Goal: Task Accomplishment & Management: Complete application form

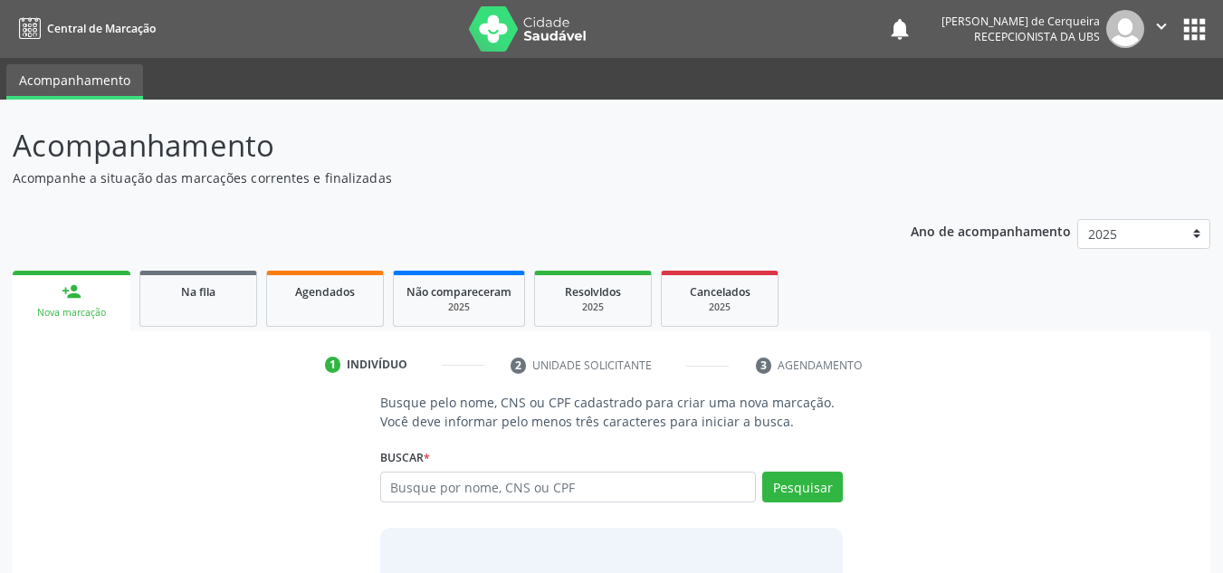
click at [526, 489] on input "text" at bounding box center [568, 487] width 377 height 31
type input "[PERSON_NAME]"
click at [788, 484] on button "Pesquisar" at bounding box center [802, 487] width 81 height 31
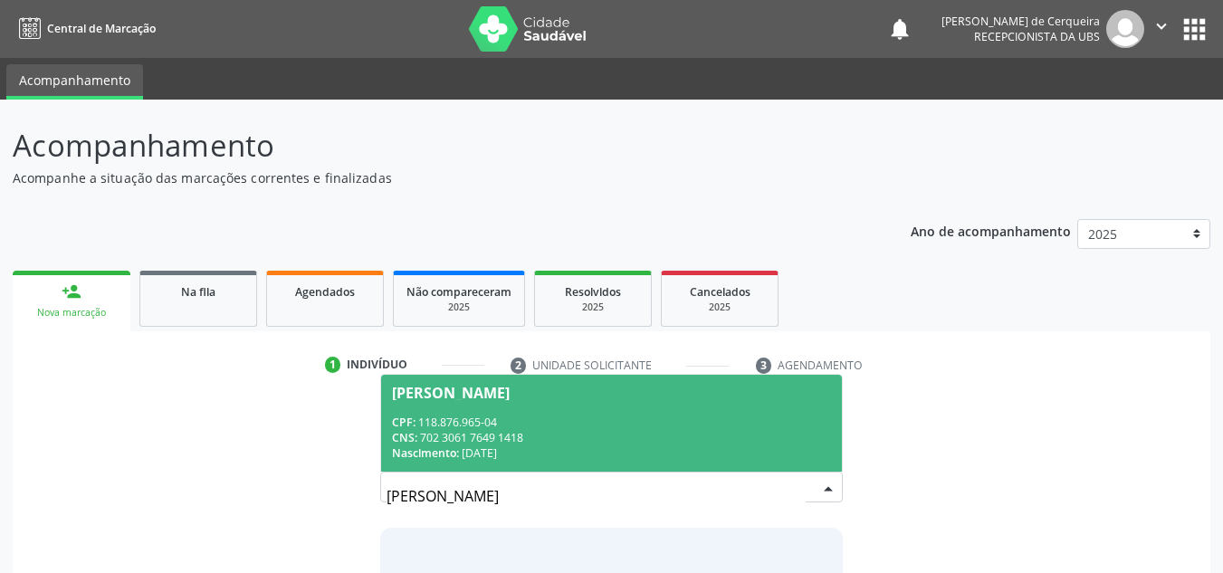
click at [429, 424] on div "CPF: 118.876.965-04" at bounding box center [612, 422] width 440 height 15
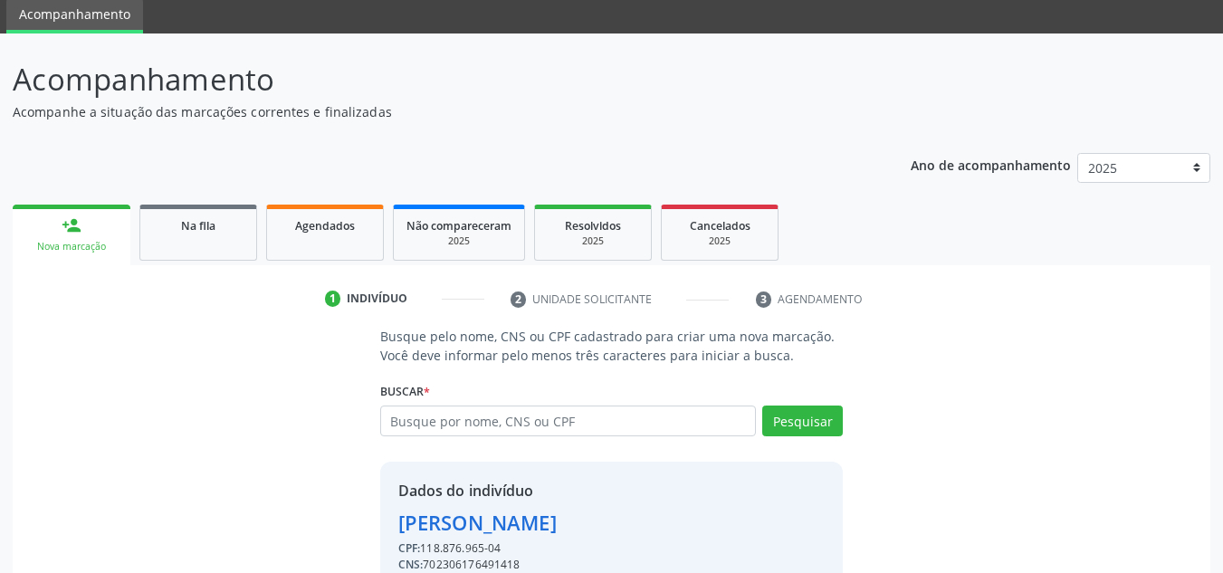
scroll to position [153, 0]
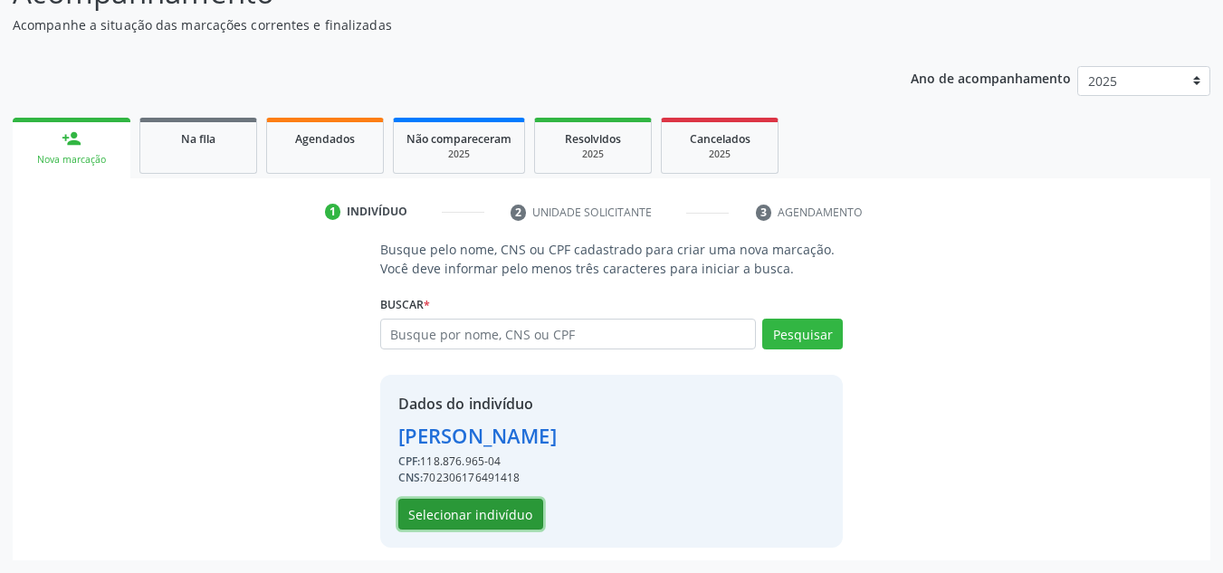
click at [491, 520] on button "Selecionar indivíduo" at bounding box center [470, 514] width 145 height 31
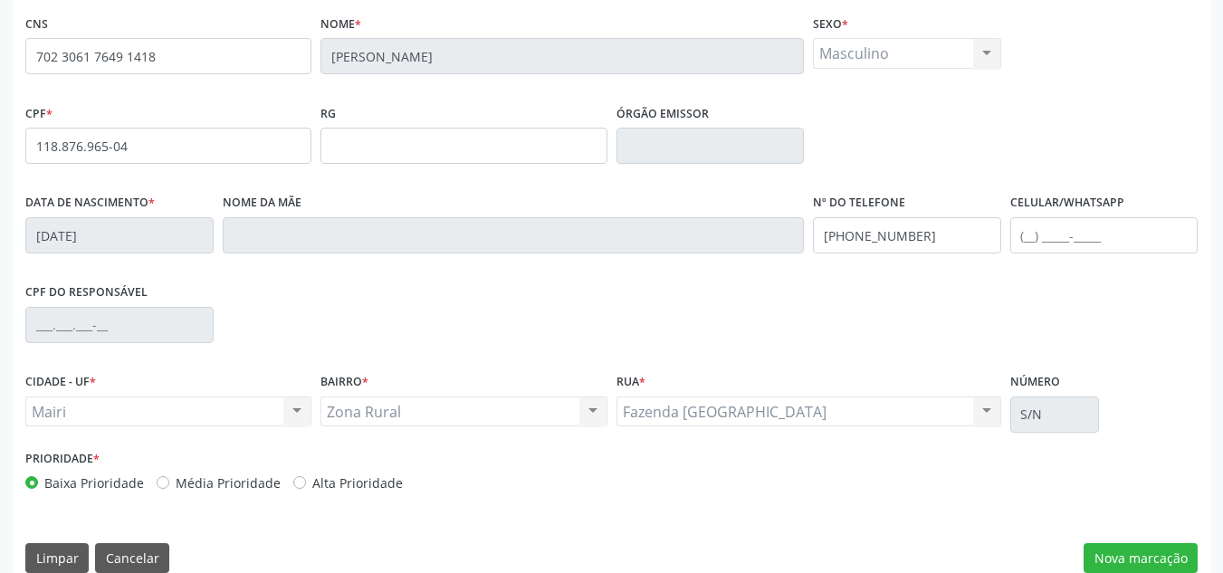
scroll to position [408, 0]
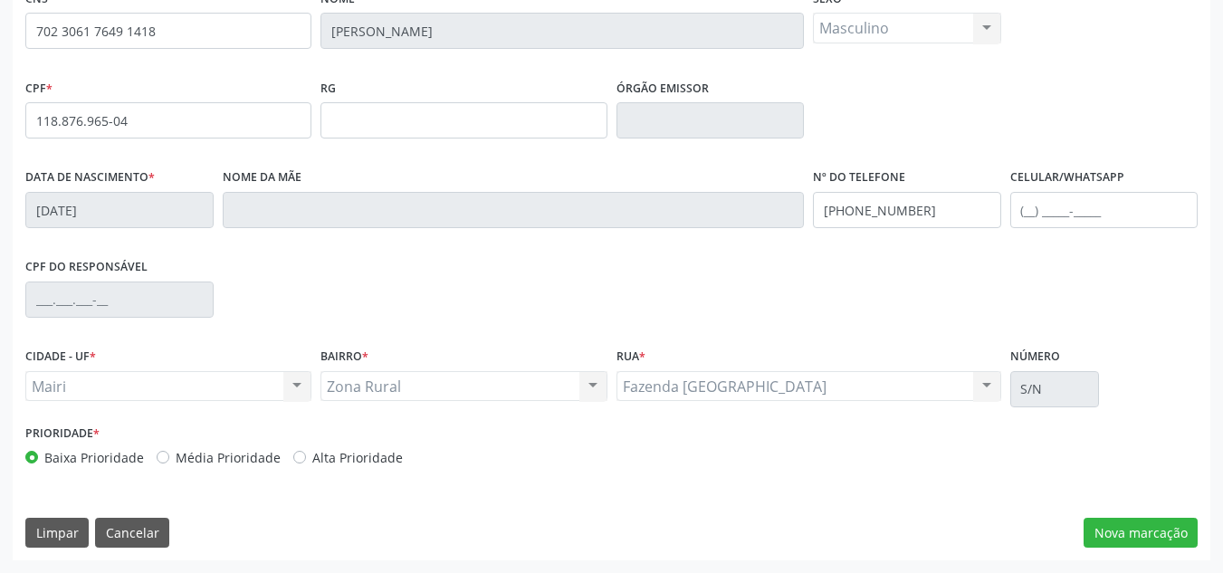
click at [176, 455] on label "Média Prioridade" at bounding box center [228, 457] width 105 height 19
click at [166, 455] on input "Média Prioridade" at bounding box center [163, 456] width 13 height 16
radio input "true"
click at [1107, 543] on button "Nova marcação" at bounding box center [1141, 533] width 114 height 31
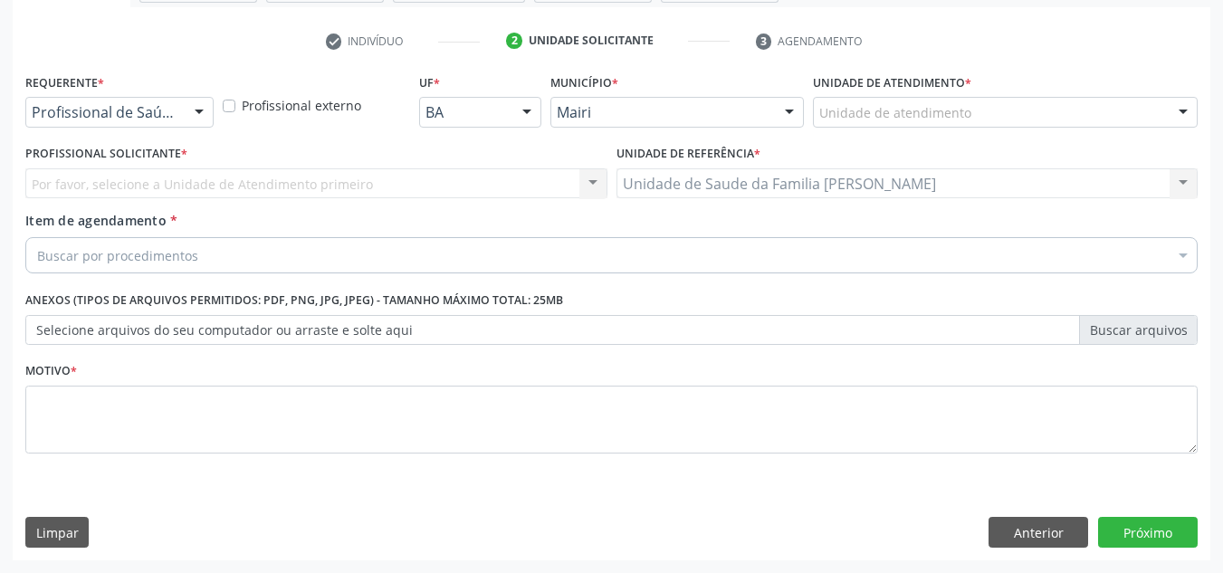
scroll to position [324, 0]
click at [1002, 111] on div "Unidade de atendimento" at bounding box center [1005, 112] width 385 height 31
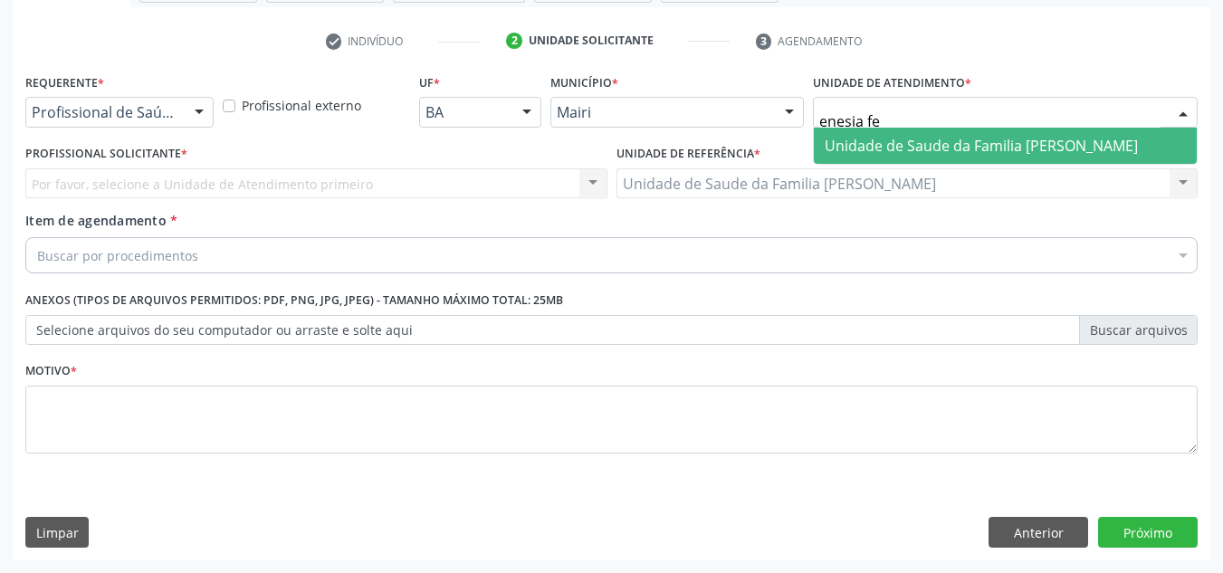
type input "enesia fer"
click at [973, 149] on span "Unidade de Saude da Familia [PERSON_NAME]" at bounding box center [981, 146] width 313 height 20
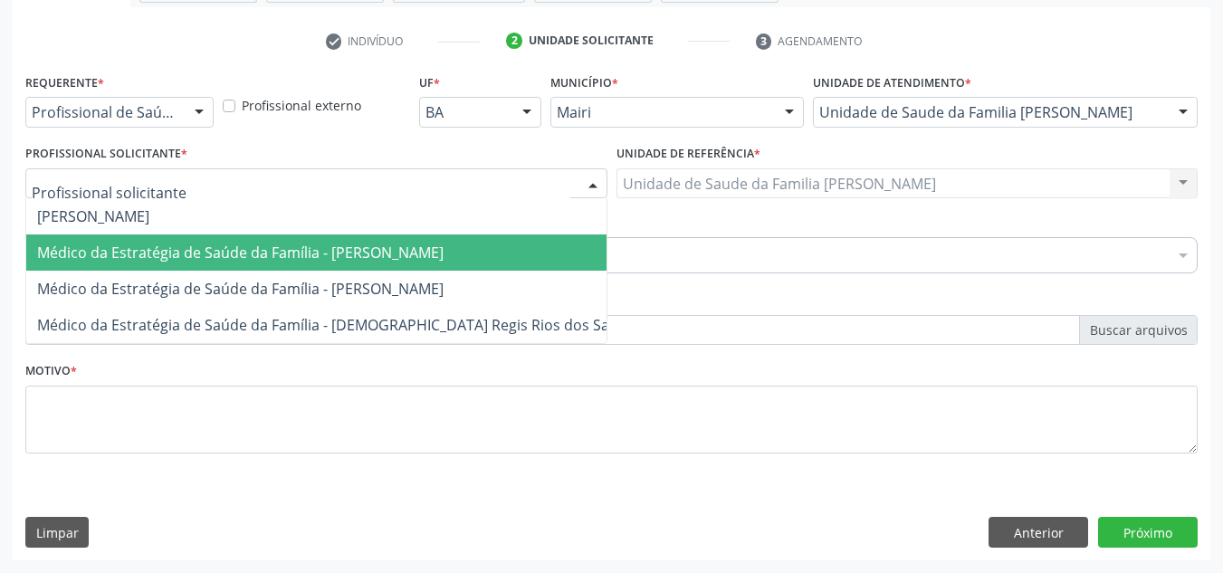
click at [127, 240] on span "Médico da Estratégia de Saúde da Família - [PERSON_NAME]" at bounding box center [338, 253] width 625 height 36
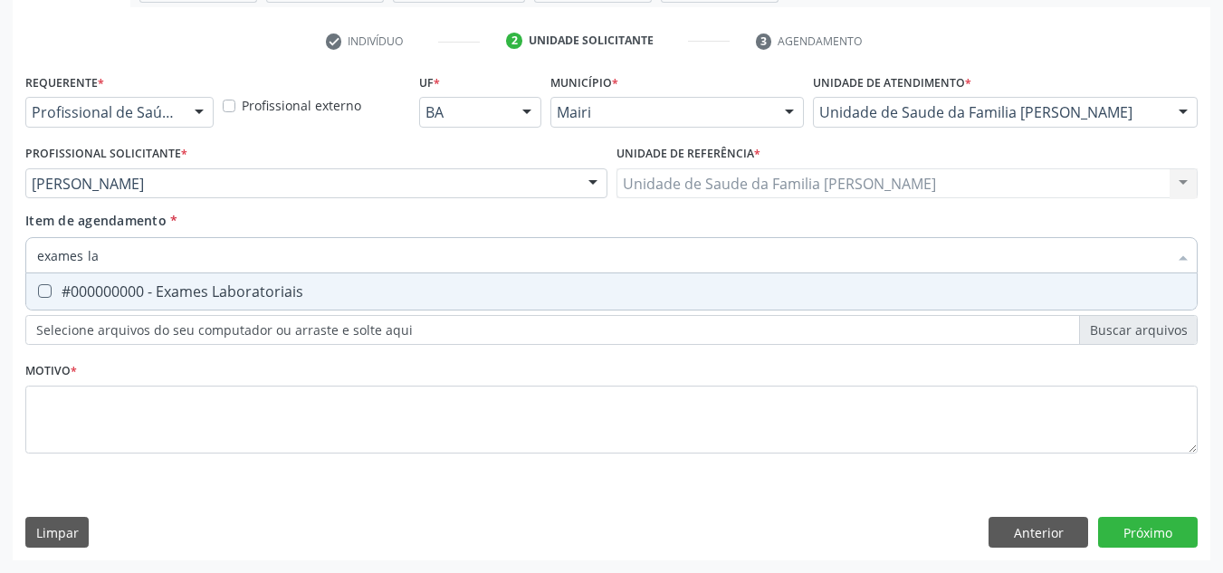
type input "exames lab"
click at [129, 287] on div "#000000000 - Exames Laboratoriais" at bounding box center [611, 291] width 1149 height 14
checkbox Laboratoriais "true"
drag, startPoint x: 129, startPoint y: 268, endPoint x: 12, endPoint y: 269, distance: 117.7
click at [12, 269] on div "Acompanhamento Acompanhe a situação das marcações correntes e finalizadas Relat…" at bounding box center [611, 174] width 1223 height 798
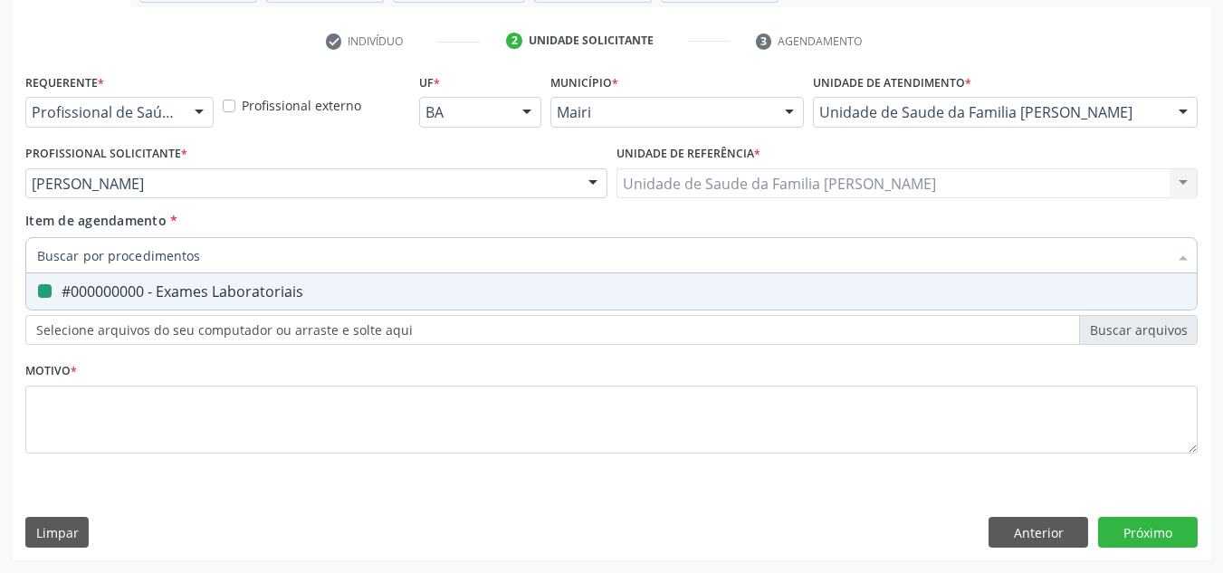
checkbox Laboratoriais "false"
type input "hemogra"
click at [91, 295] on div "0202020380 - Hemograma completo" at bounding box center [611, 291] width 1149 height 14
checkbox completo "true"
drag, startPoint x: 109, startPoint y: 252, endPoint x: 19, endPoint y: 273, distance: 92.0
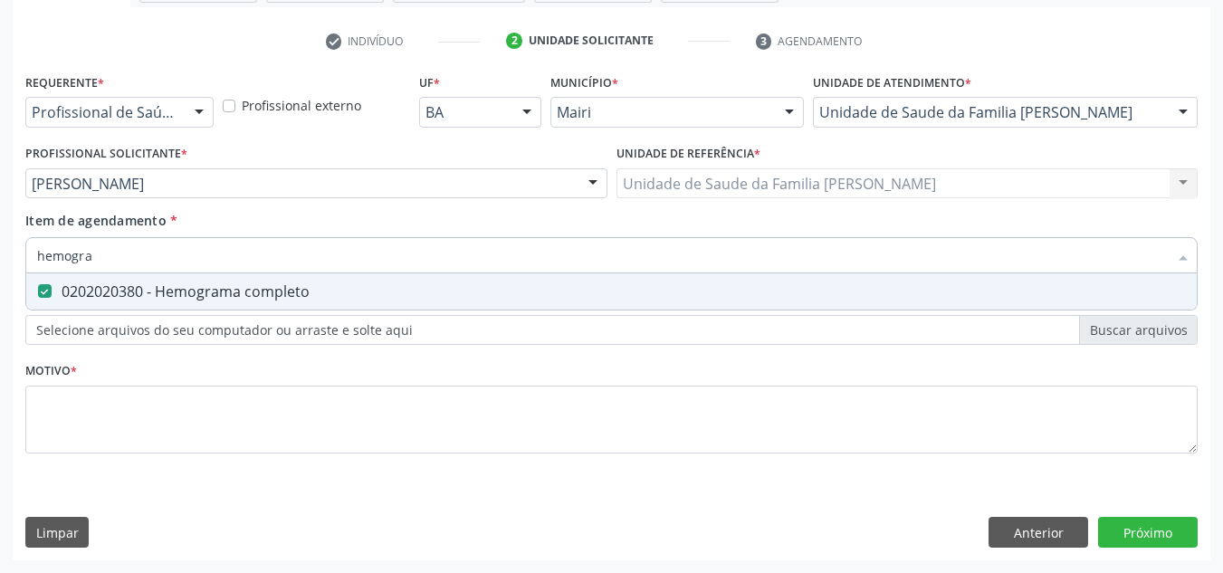
click at [19, 273] on div "Requerente * Profissional de Saúde Profissional de Saúde Paciente Nenhum result…" at bounding box center [612, 315] width 1198 height 492
checkbox completo "false"
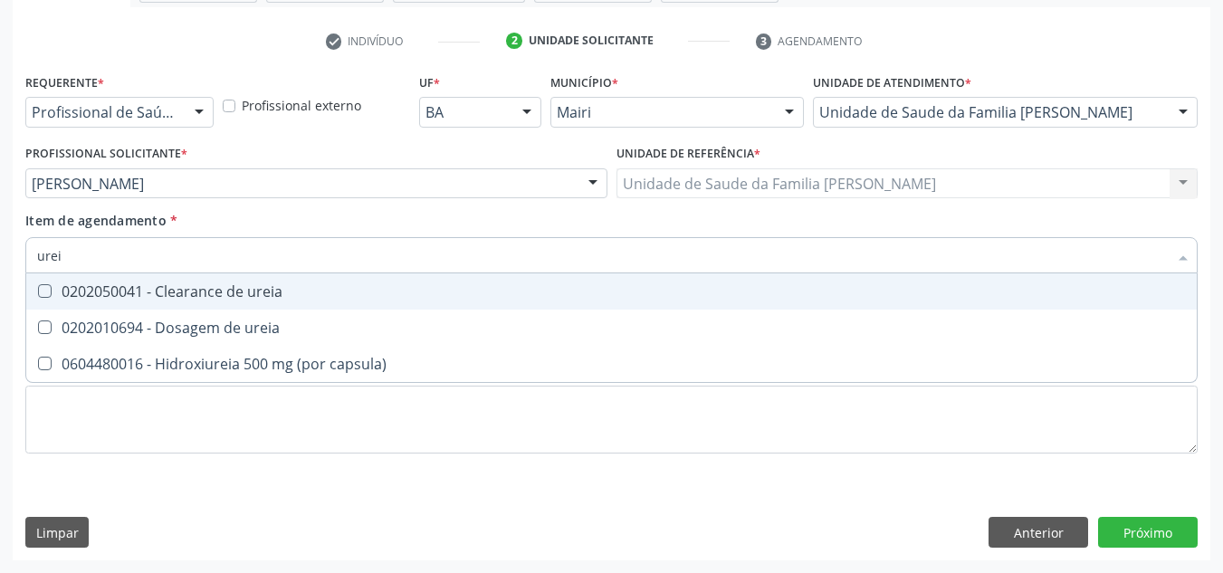
type input "ureia"
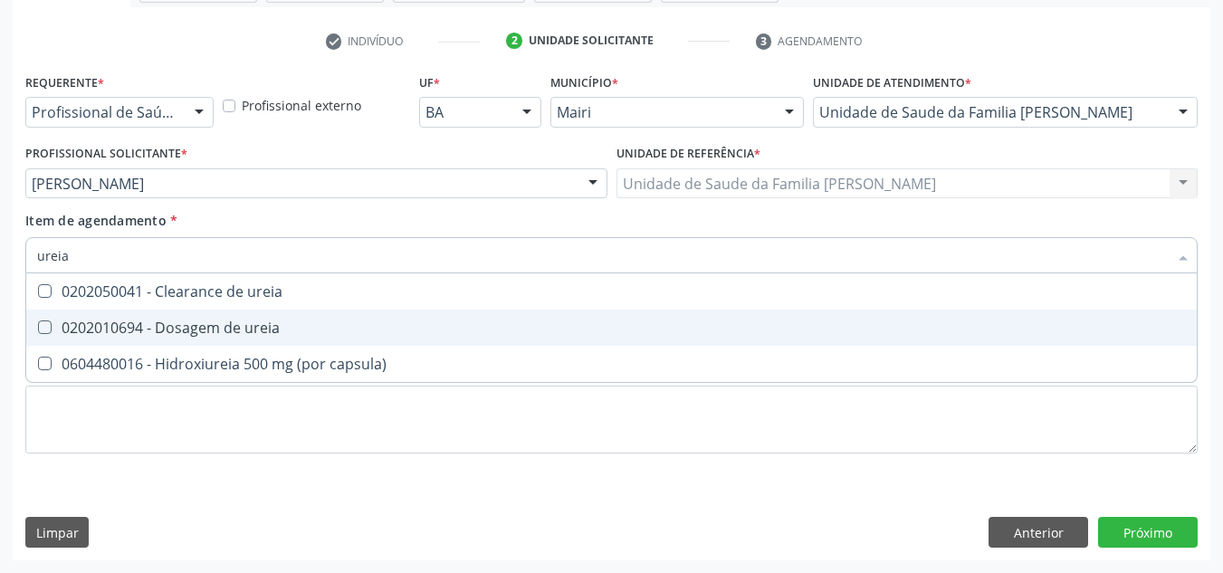
click at [59, 334] on div "0202010694 - Dosagem de ureia" at bounding box center [611, 328] width 1149 height 14
checkbox ureia "true"
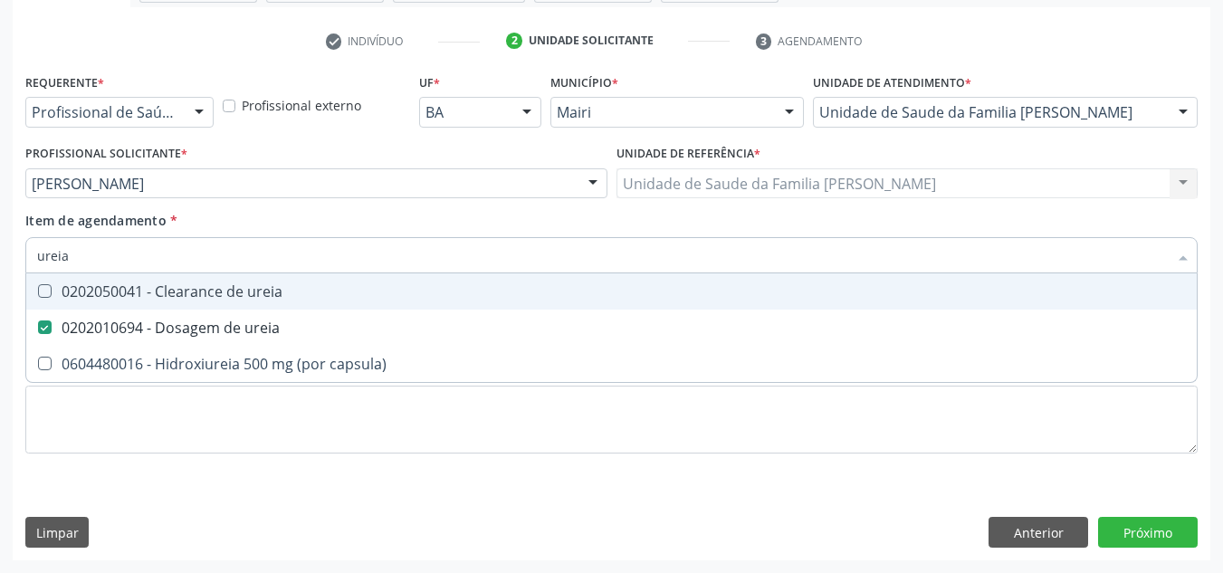
drag, startPoint x: 83, startPoint y: 251, endPoint x: 0, endPoint y: 263, distance: 84.1
click at [0, 263] on div "Acompanhamento Acompanhe a situação das marcações correntes e finalizadas Relat…" at bounding box center [611, 174] width 1223 height 798
checkbox ureia "false"
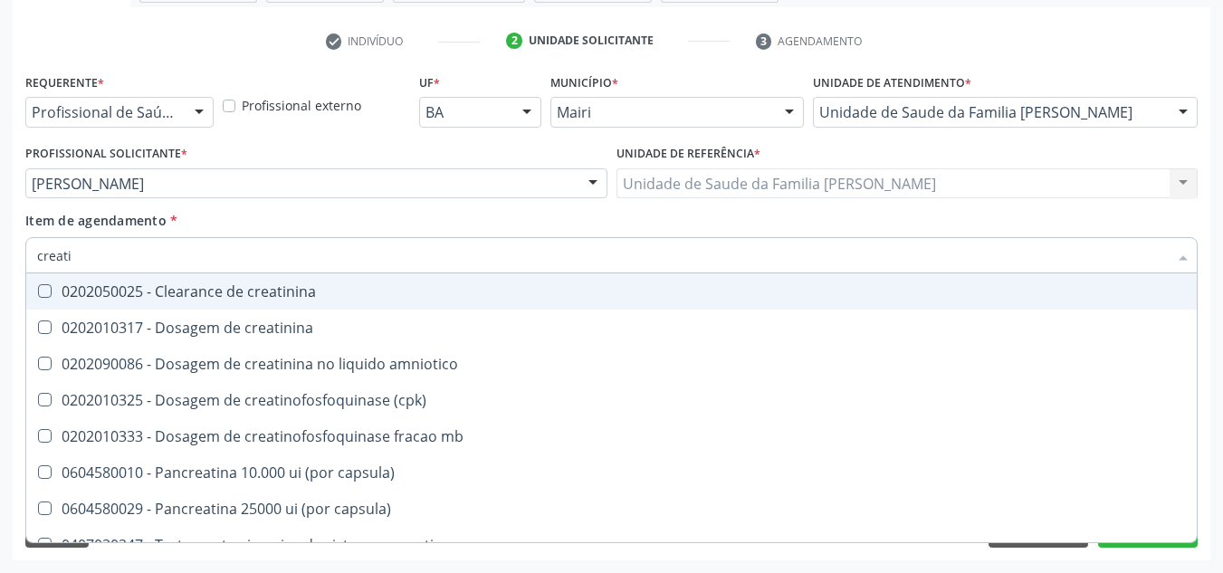
type input "creatin"
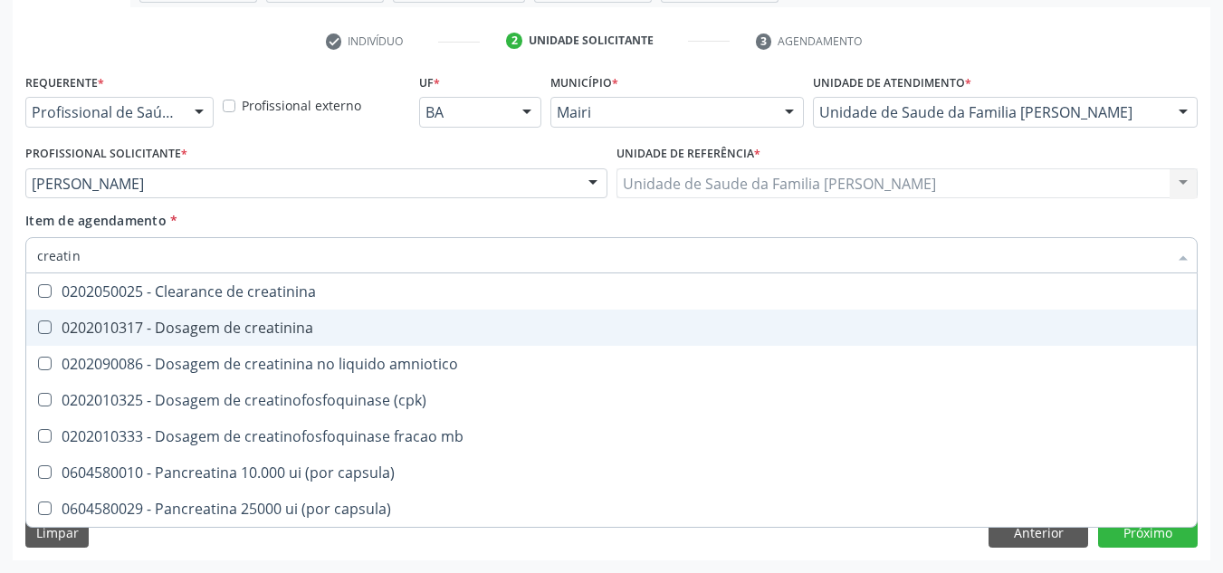
click at [100, 333] on div "0202010317 - Dosagem de creatinina" at bounding box center [611, 328] width 1149 height 14
checkbox creatinina "true"
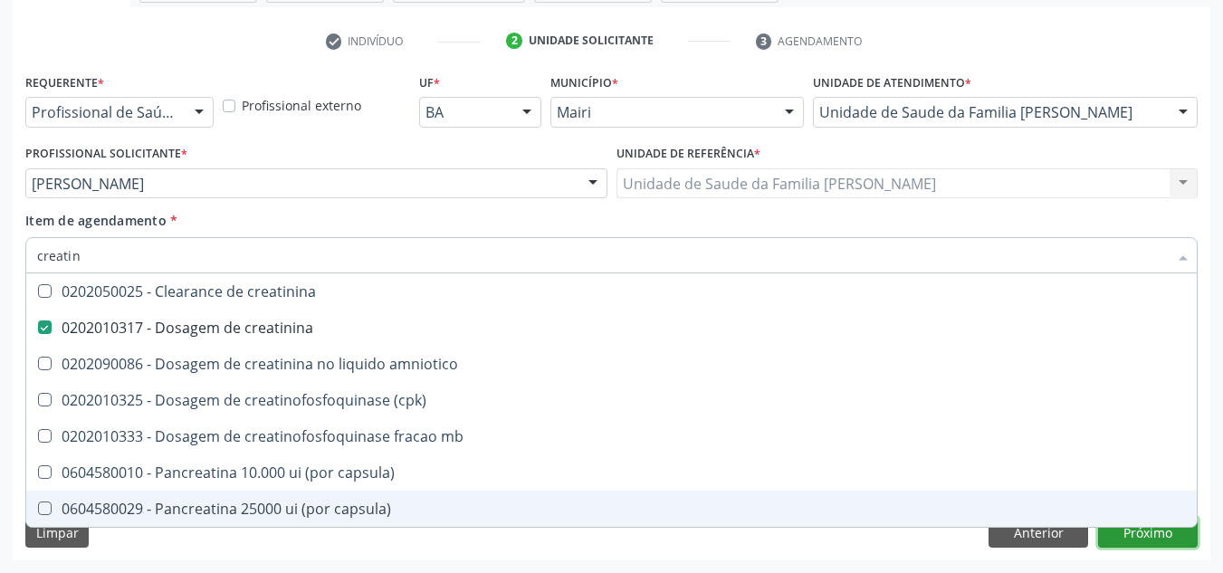
click at [1157, 537] on div "Requerente * Profissional de Saúde Profissional de Saúde Paciente Nenhum result…" at bounding box center [612, 315] width 1198 height 492
checkbox amniotico "true"
checkbox \(cpk\) "true"
checkbox mb "true"
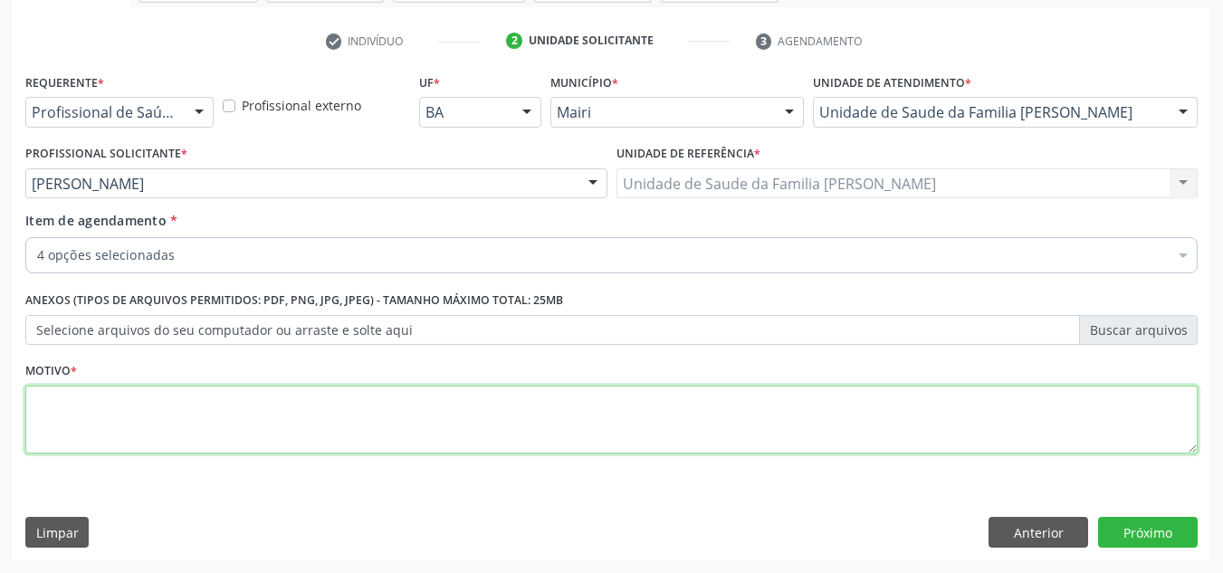
click at [143, 392] on textarea at bounding box center [611, 420] width 1173 height 69
type textarea "a"
type textarea "AVALIAÇÃO"
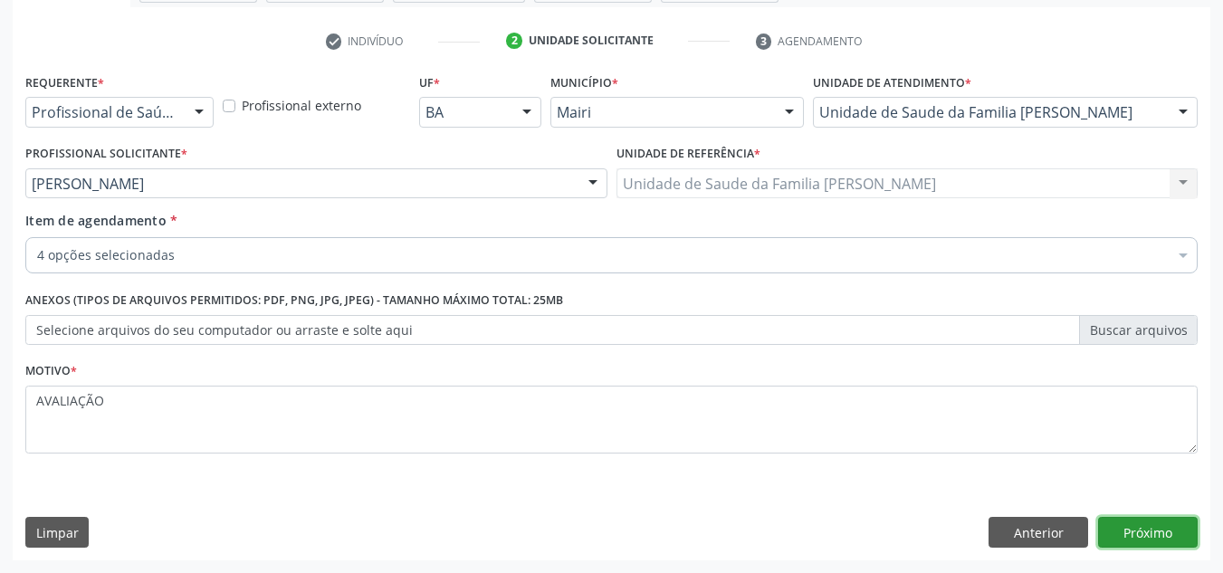
click at [1133, 531] on button "Próximo" at bounding box center [1148, 532] width 100 height 31
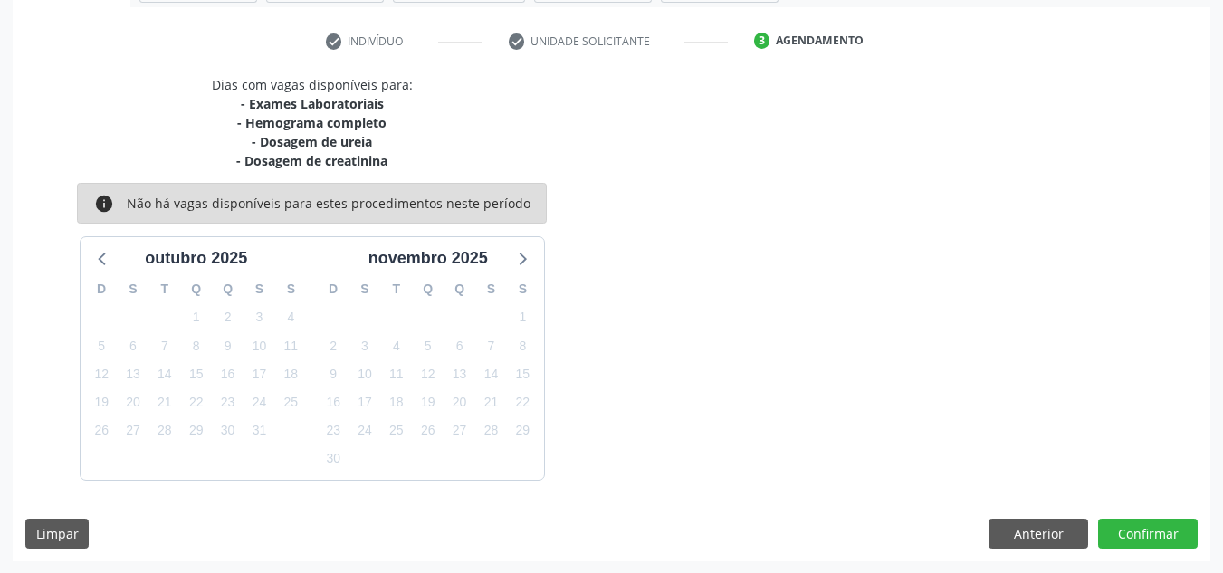
scroll to position [325, 0]
click at [1133, 531] on button "Confirmar" at bounding box center [1148, 533] width 100 height 31
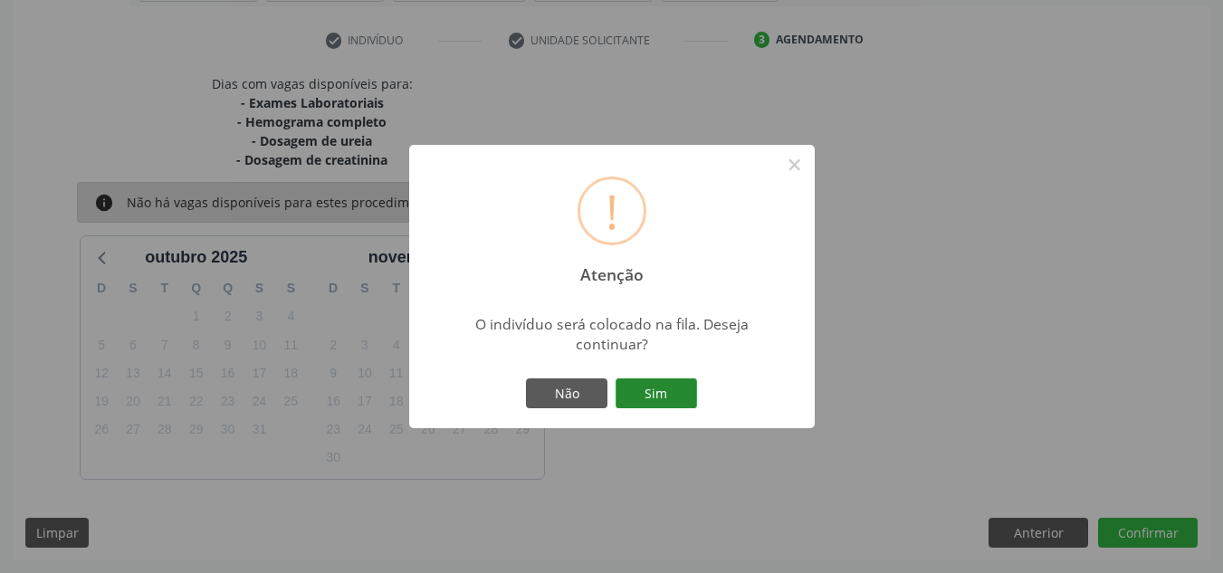
click at [646, 385] on button "Sim" at bounding box center [656, 394] width 81 height 31
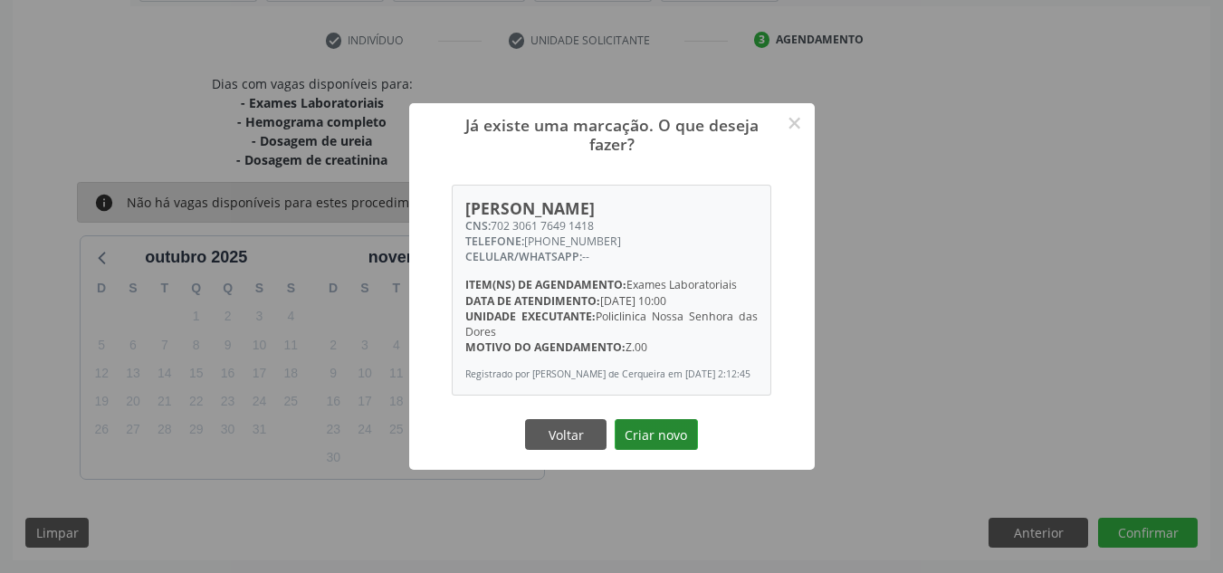
click at [650, 431] on button "Criar novo" at bounding box center [656, 434] width 83 height 31
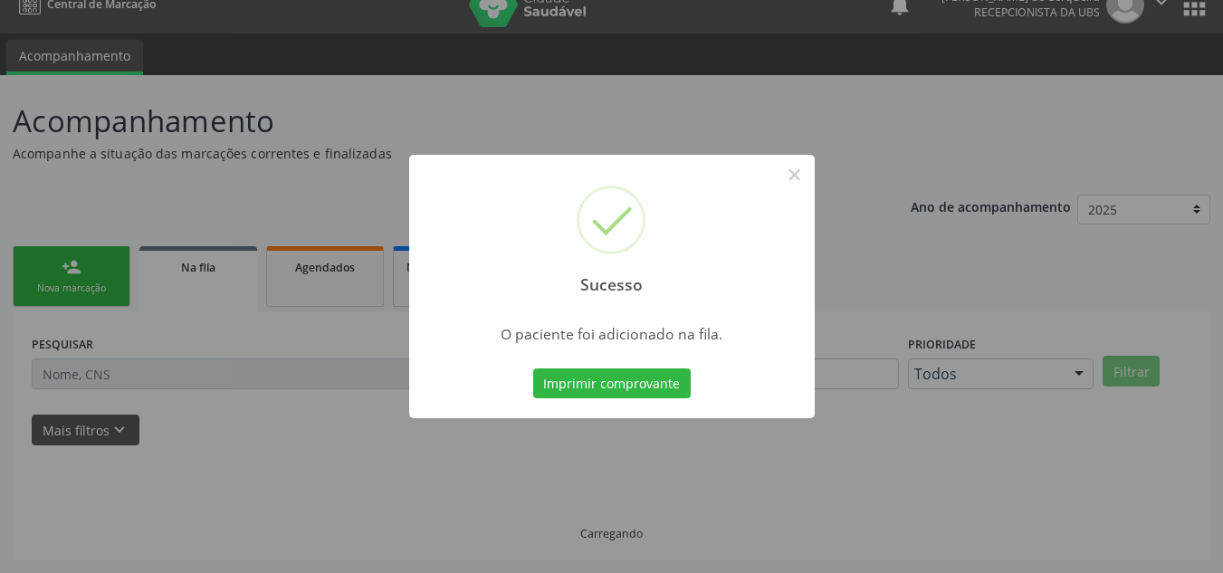
scroll to position [24, 0]
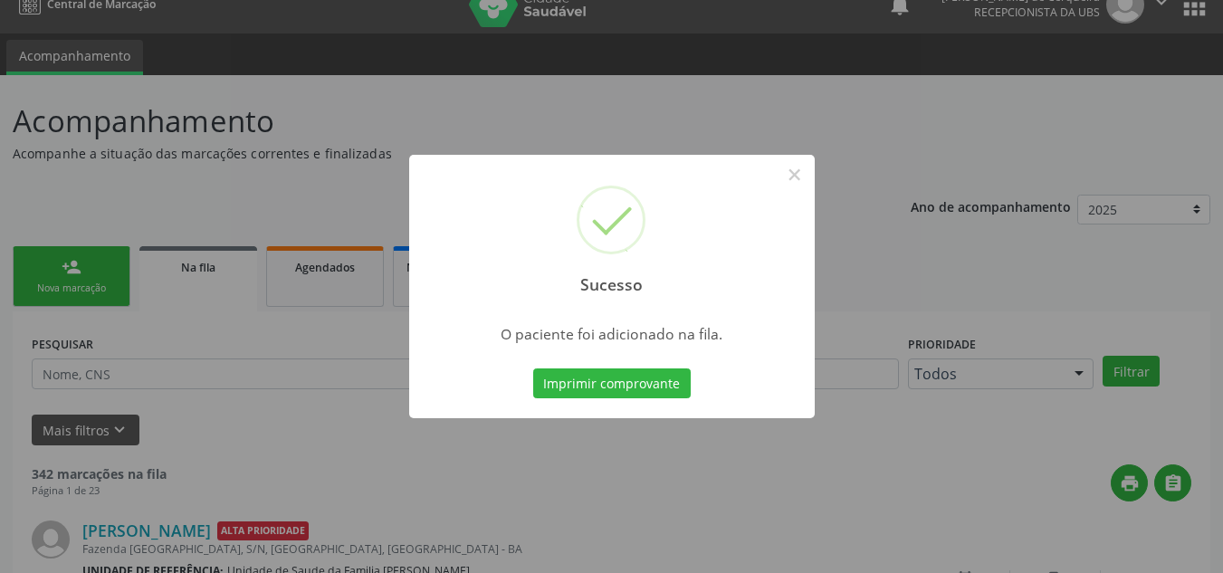
click at [56, 275] on div "Sucesso × O paciente foi adicionado na fila. Imprimir comprovante Cancel" at bounding box center [611, 286] width 1223 height 573
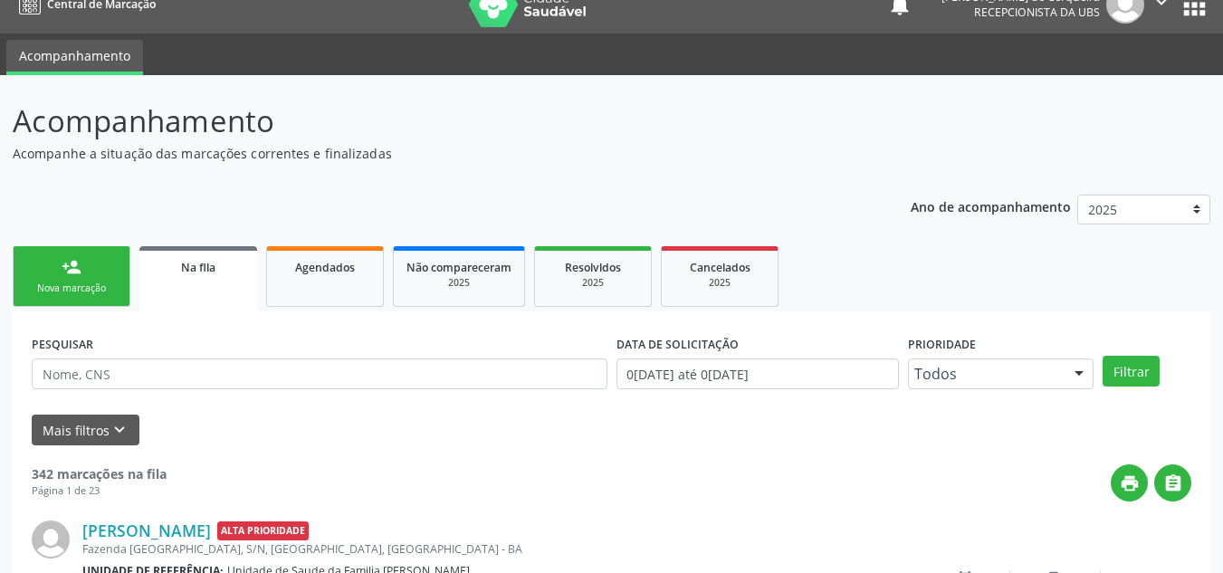
click at [56, 275] on link "person_add Nova marcação" at bounding box center [72, 276] width 118 height 61
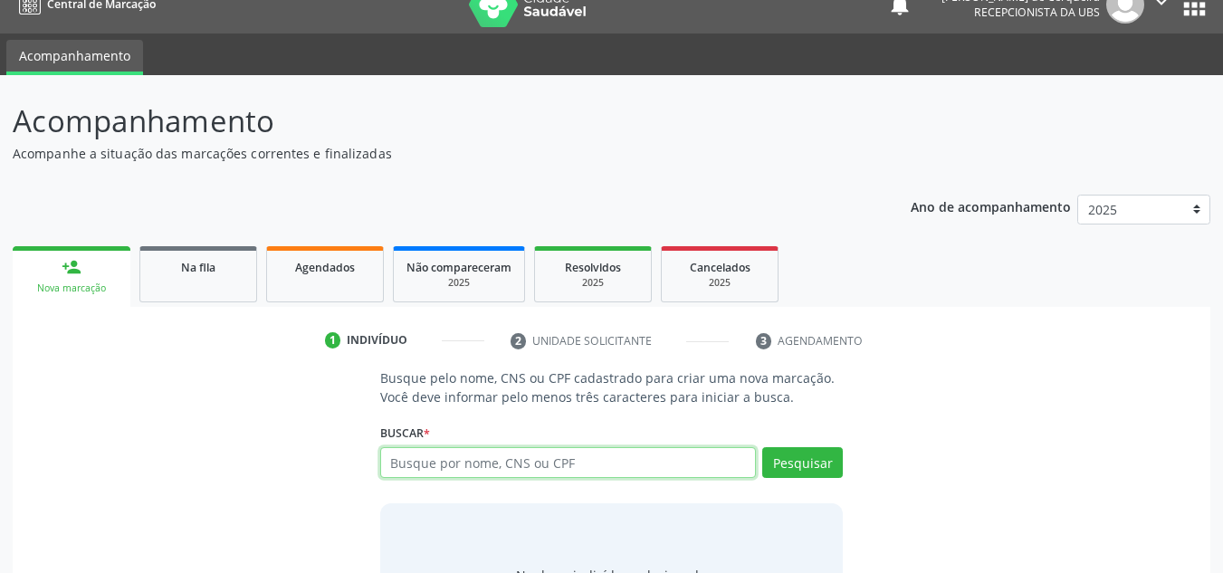
click at [508, 449] on input "text" at bounding box center [568, 462] width 377 height 31
type input "[PERSON_NAME]"
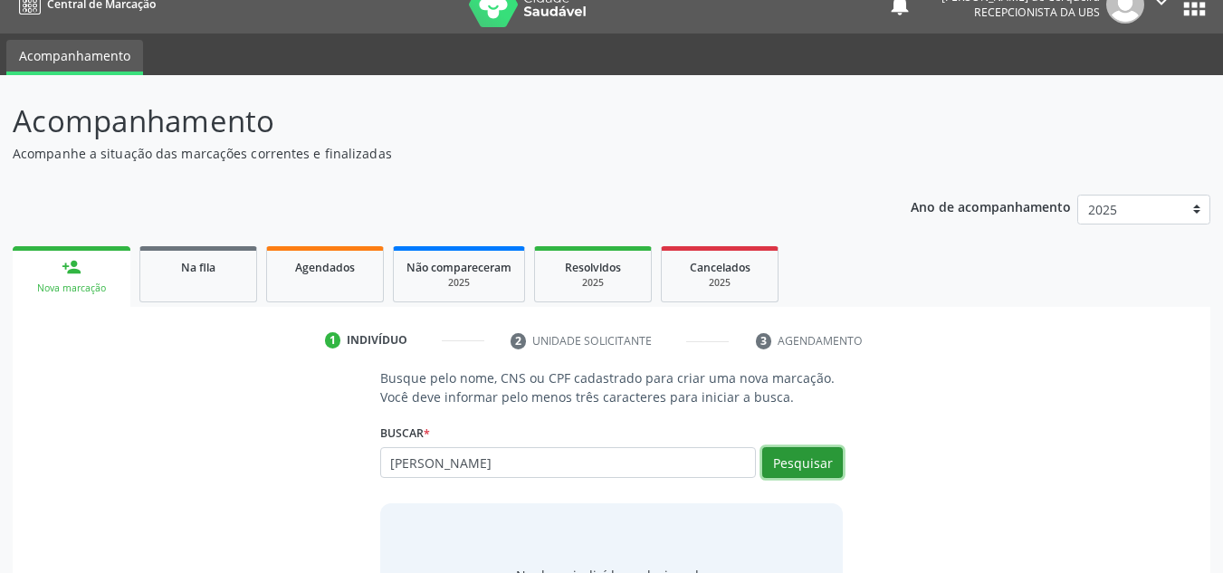
click at [806, 459] on button "Pesquisar" at bounding box center [802, 462] width 81 height 31
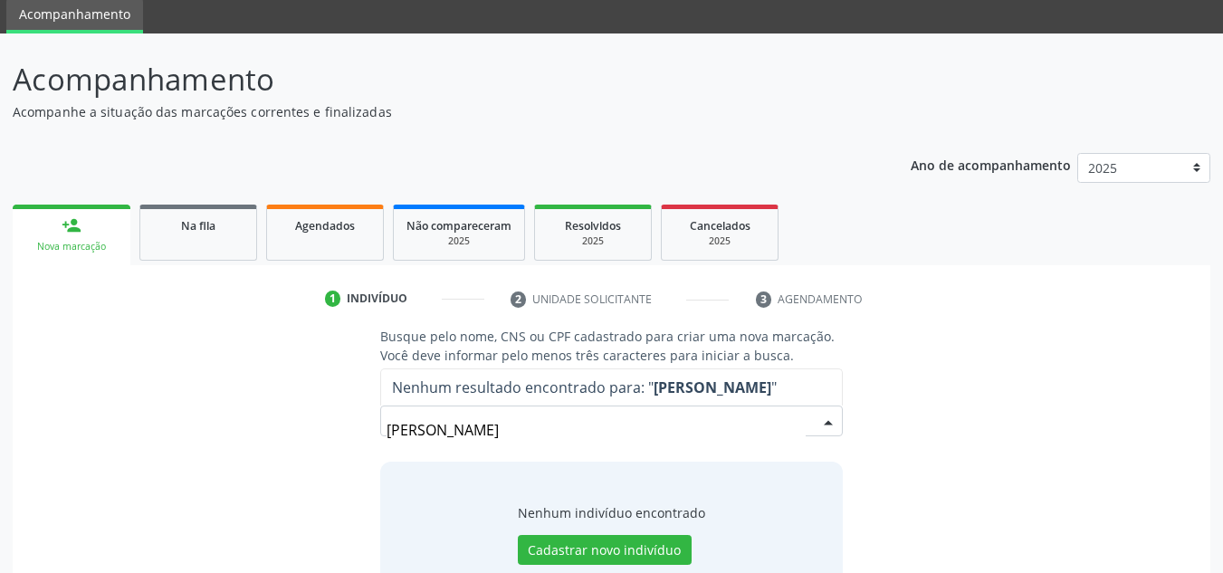
scroll to position [34, 0]
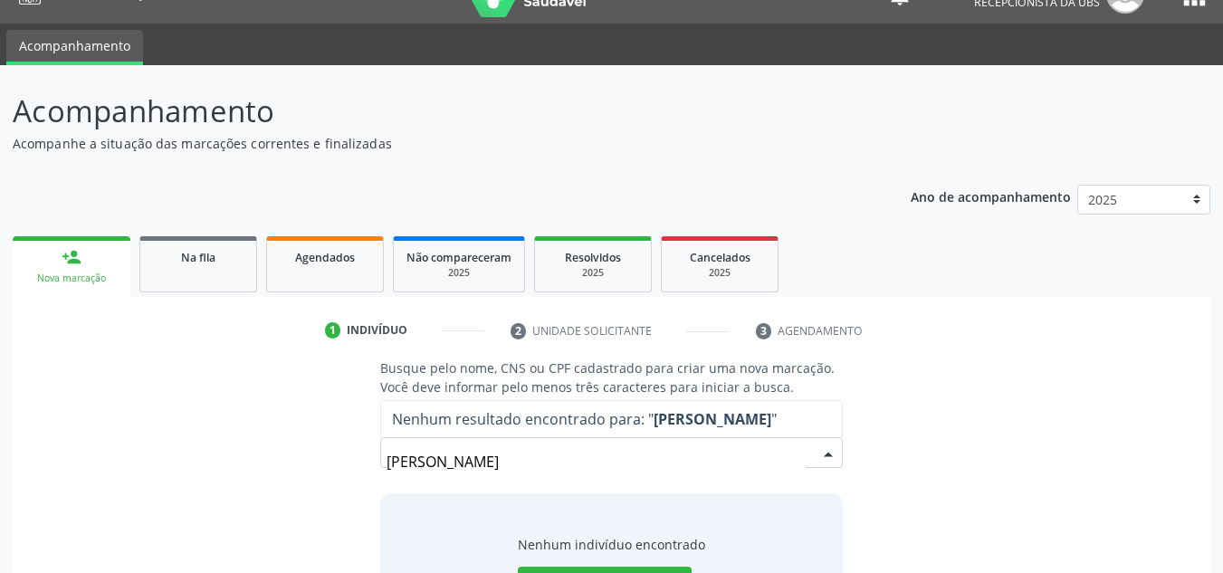
click at [935, 456] on div "Busque pelo nome, CNS ou CPF cadastrado para criar uma nova marcação. Você deve…" at bounding box center [611, 498] width 1173 height 279
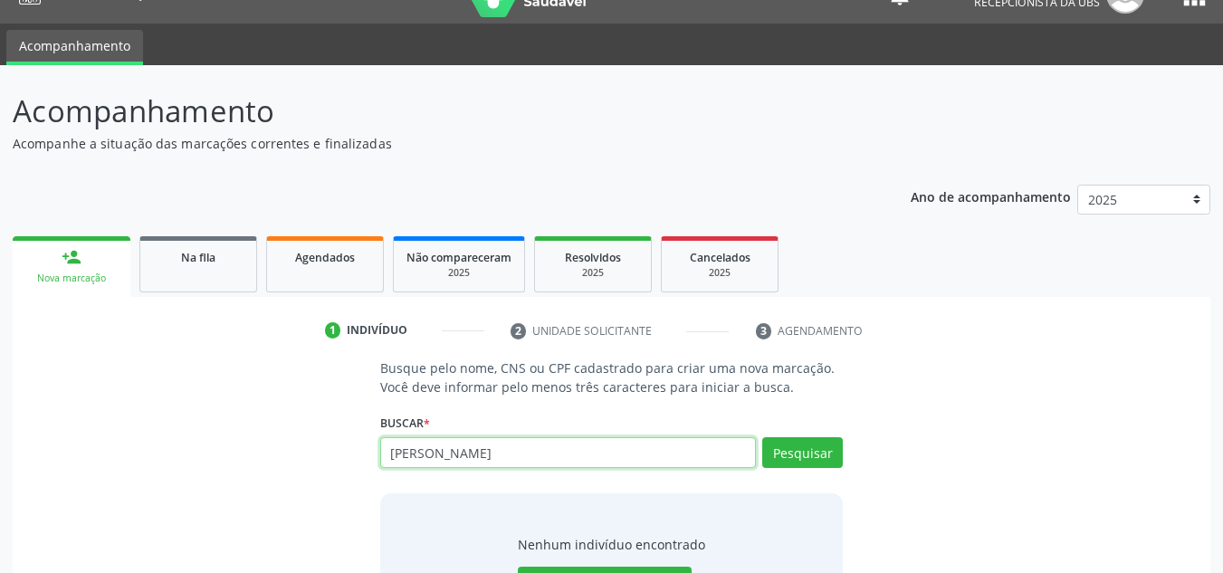
drag, startPoint x: 655, startPoint y: 462, endPoint x: 245, endPoint y: 477, distance: 409.6
click at [245, 477] on div "Busque pelo nome, CNS ou CPF cadastrado para criar uma nova marcação. Você deve…" at bounding box center [611, 498] width 1173 height 279
type input "705303461261990"
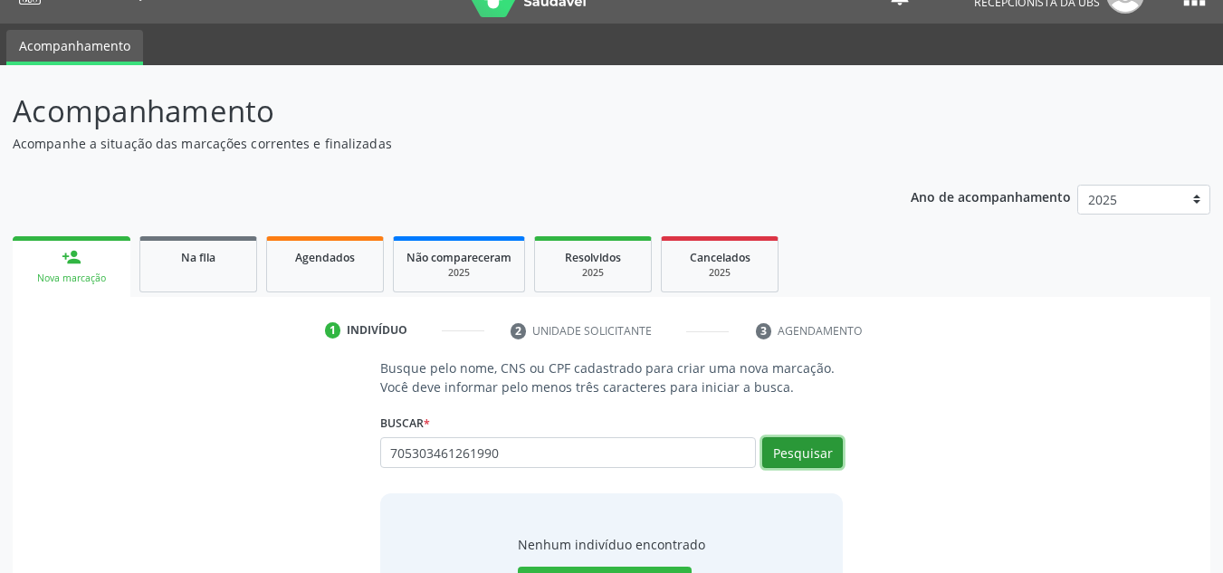
click at [805, 446] on button "Pesquisar" at bounding box center [802, 452] width 81 height 31
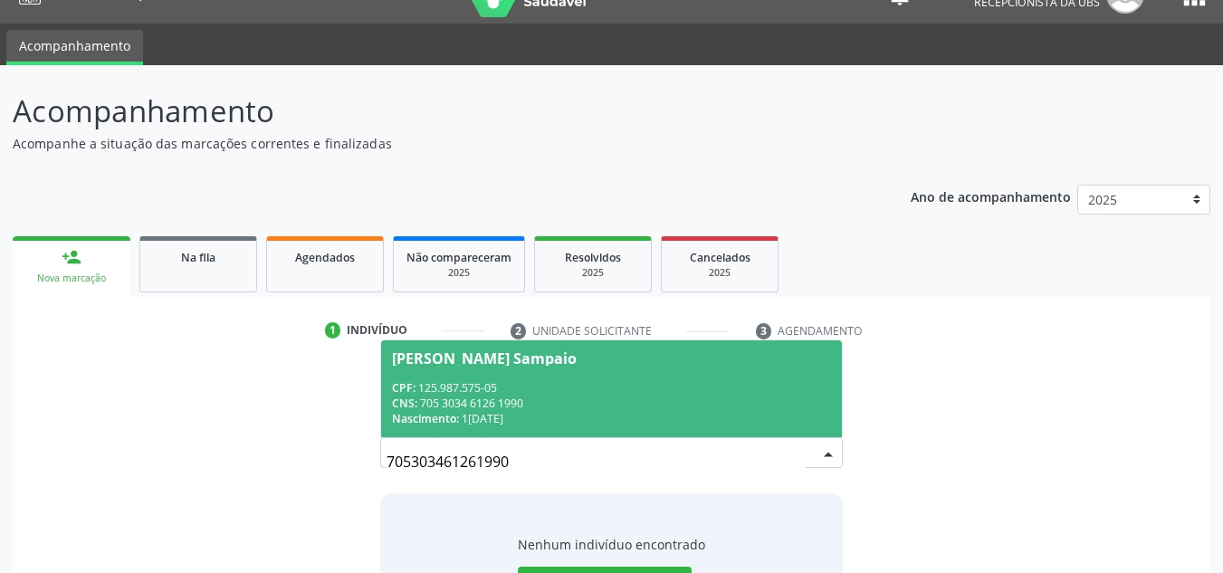
click at [514, 389] on div "CPF: 125.987.575-05" at bounding box center [612, 387] width 440 height 15
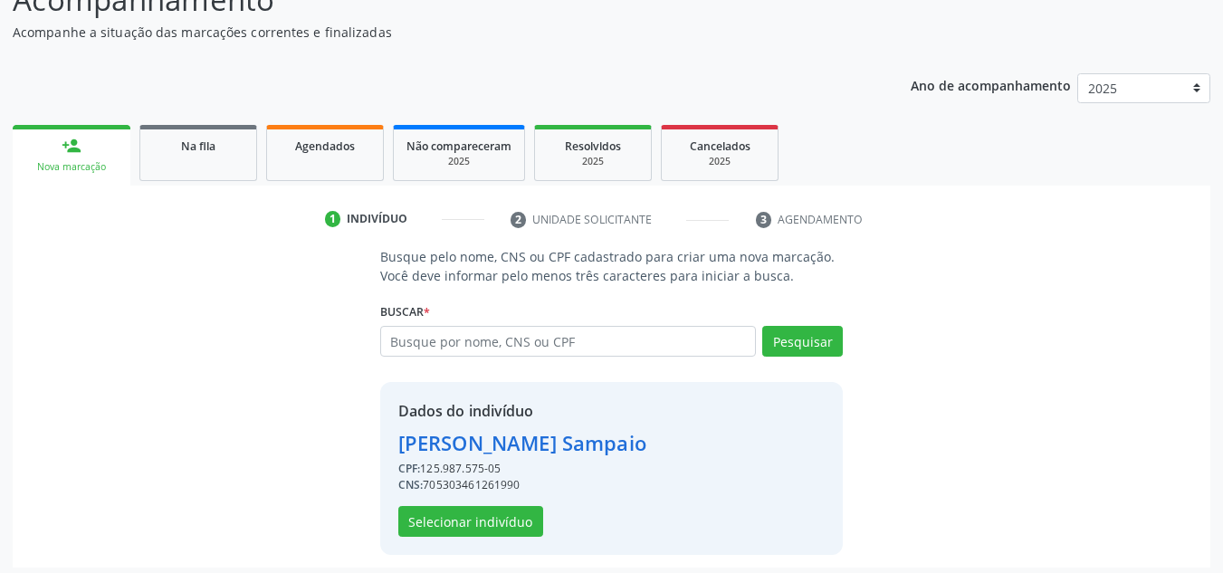
scroll to position [153, 0]
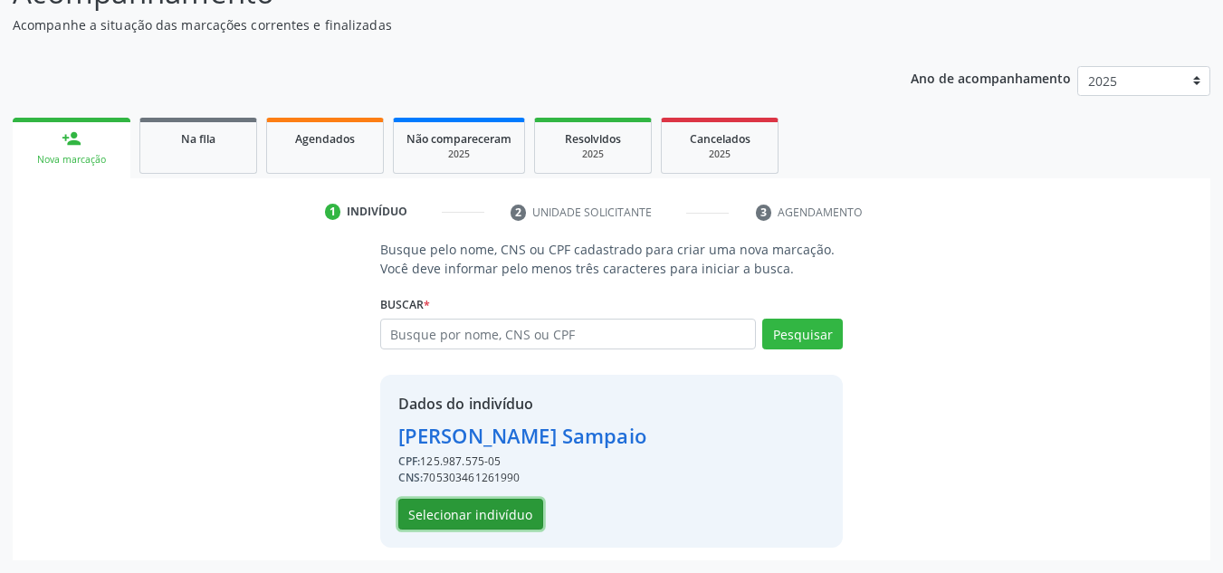
click at [517, 515] on button "Selecionar indivíduo" at bounding box center [470, 514] width 145 height 31
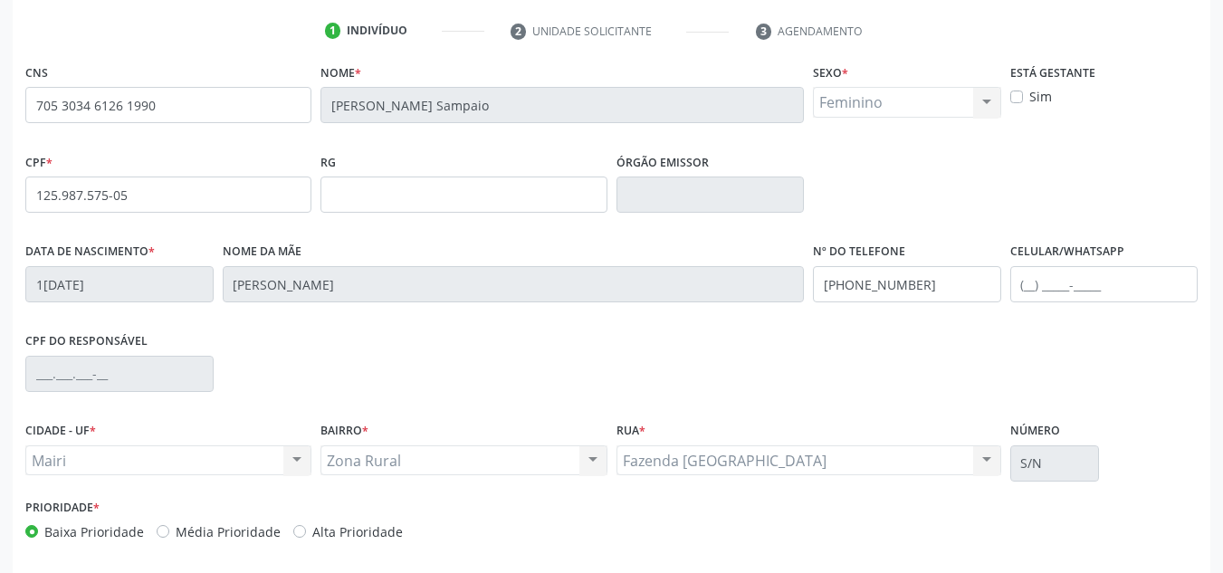
scroll to position [408, 0]
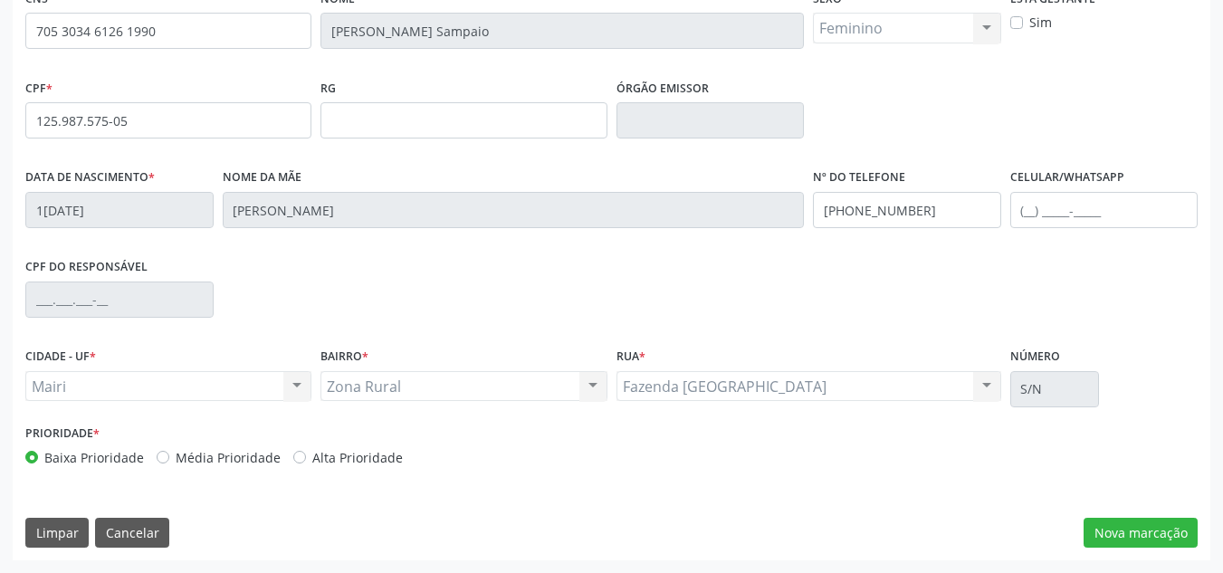
click at [176, 460] on label "Média Prioridade" at bounding box center [228, 457] width 105 height 19
click at [164, 460] on input "Média Prioridade" at bounding box center [163, 456] width 13 height 16
radio input "true"
click at [1137, 531] on button "Nova marcação" at bounding box center [1141, 533] width 114 height 31
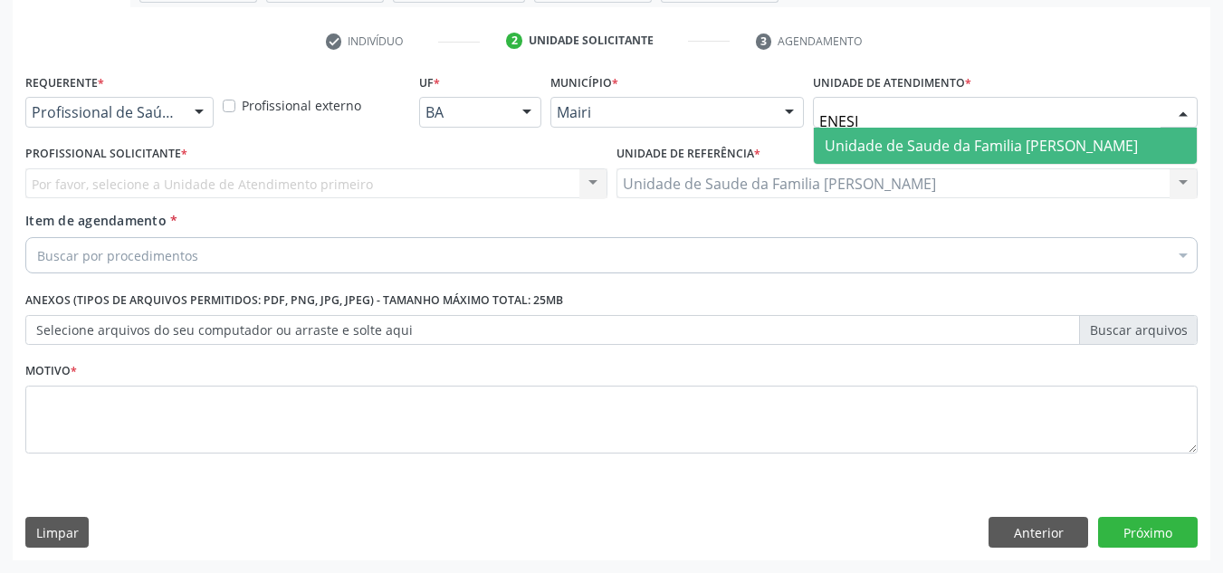
type input "ENESIA"
click at [900, 152] on span "Unidade de Saude da Familia [PERSON_NAME]" at bounding box center [981, 146] width 313 height 20
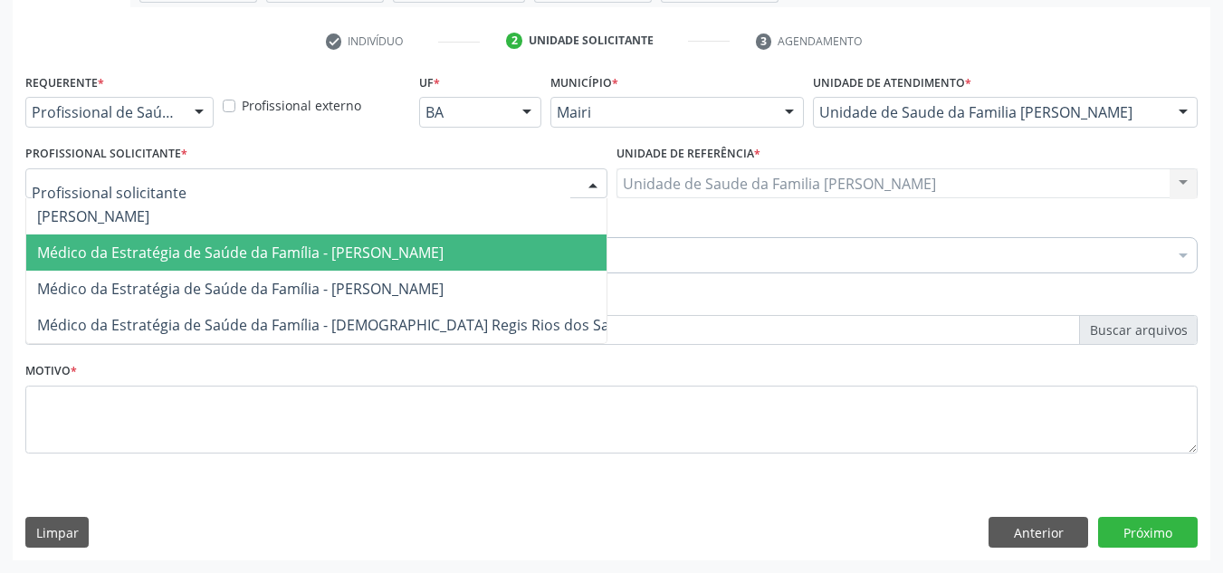
click at [159, 247] on span "Médico da Estratégia de Saúde da Família - [PERSON_NAME]" at bounding box center [240, 253] width 407 height 20
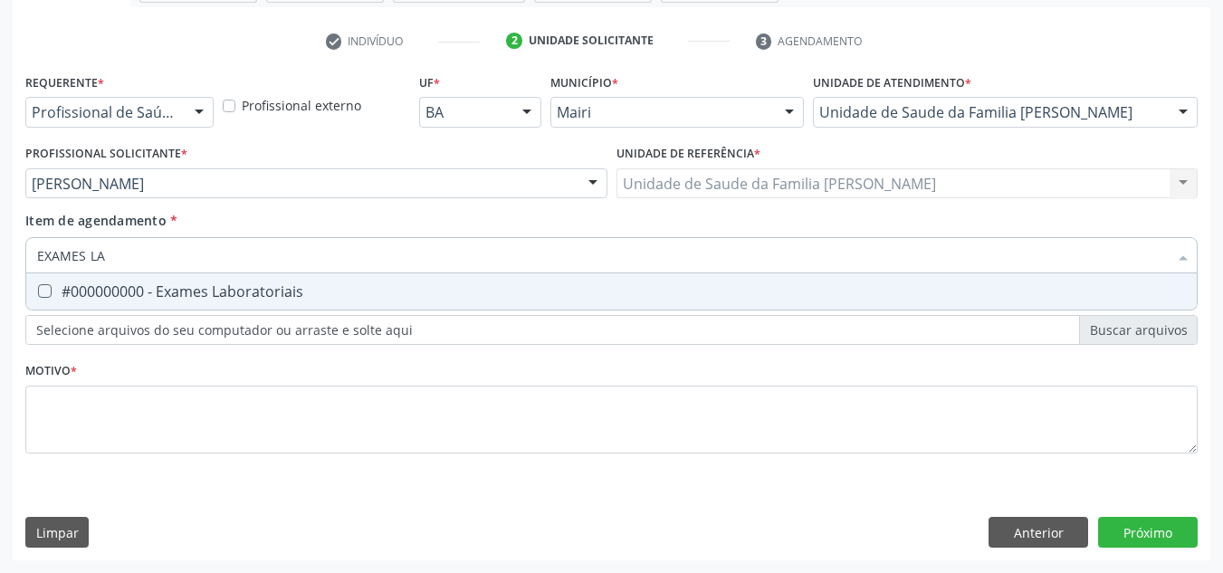
type input "EXAMES LAB"
click at [163, 291] on div "#000000000 - Exames Laboratoriais" at bounding box center [611, 291] width 1149 height 14
checkbox Laboratoriais "true"
type input "EXAMES LAB"
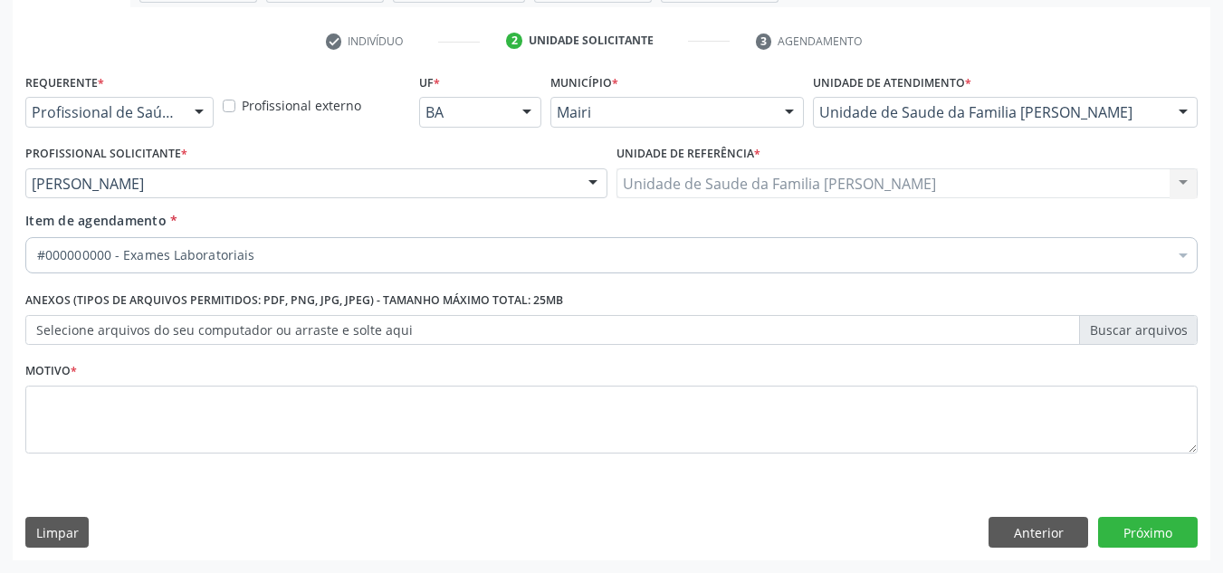
drag, startPoint x: 162, startPoint y: 224, endPoint x: 42, endPoint y: 273, distance: 130.3
click at [42, 268] on span "Item de agendamento * #000000000 - Exames Laboratoriais Desfazer seleção Seleci…" at bounding box center [611, 240] width 1173 height 56
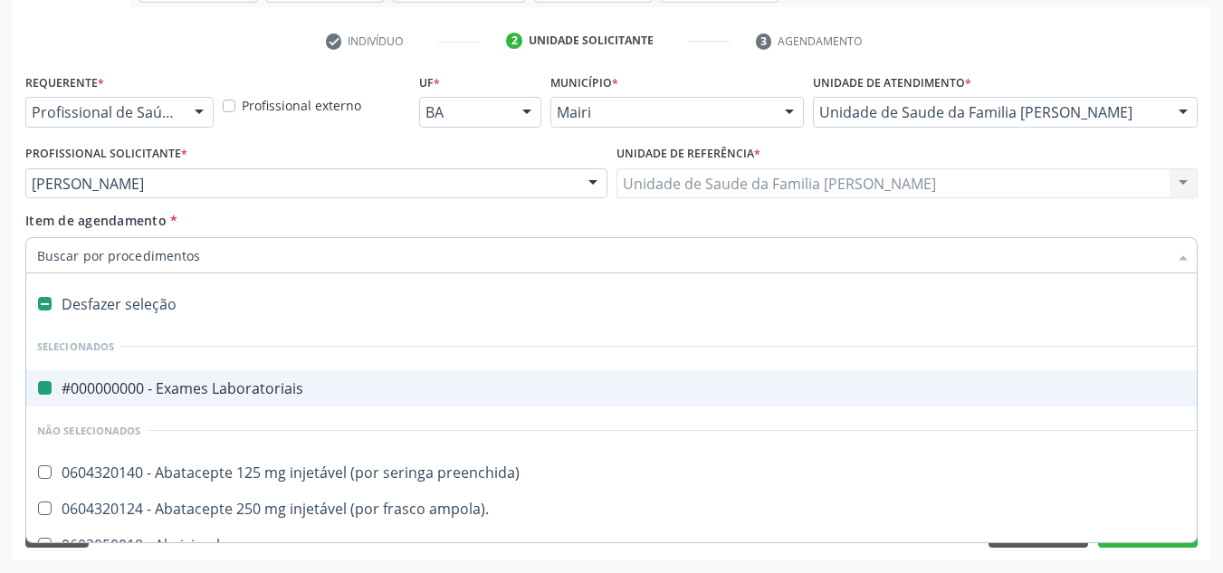
type input "H"
checkbox Laboratoriais "false"
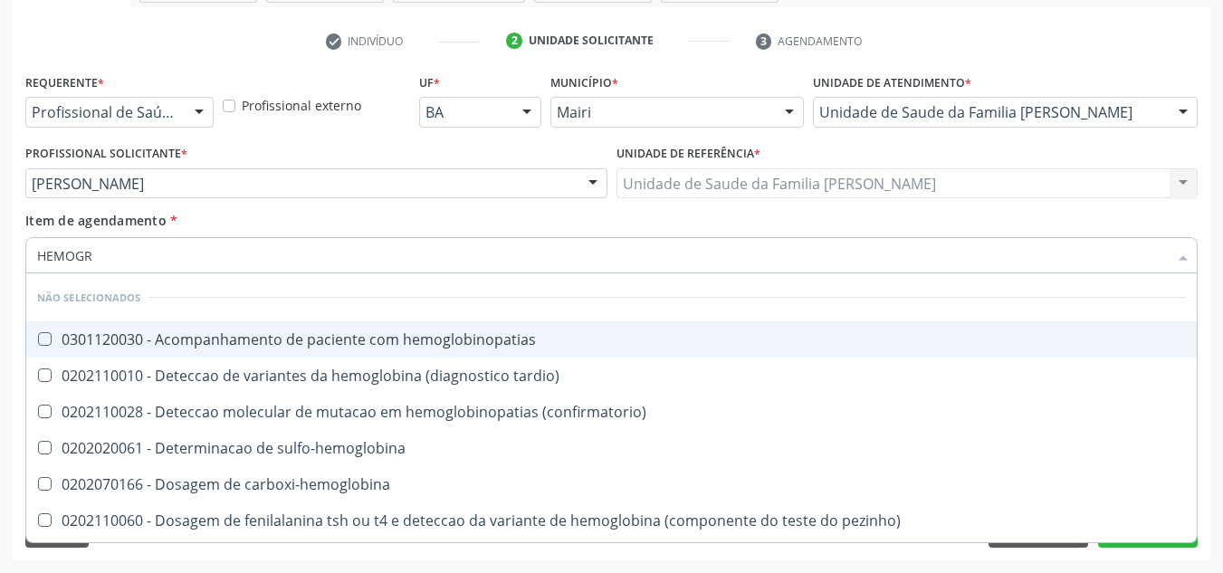
type input "HEMOGRA"
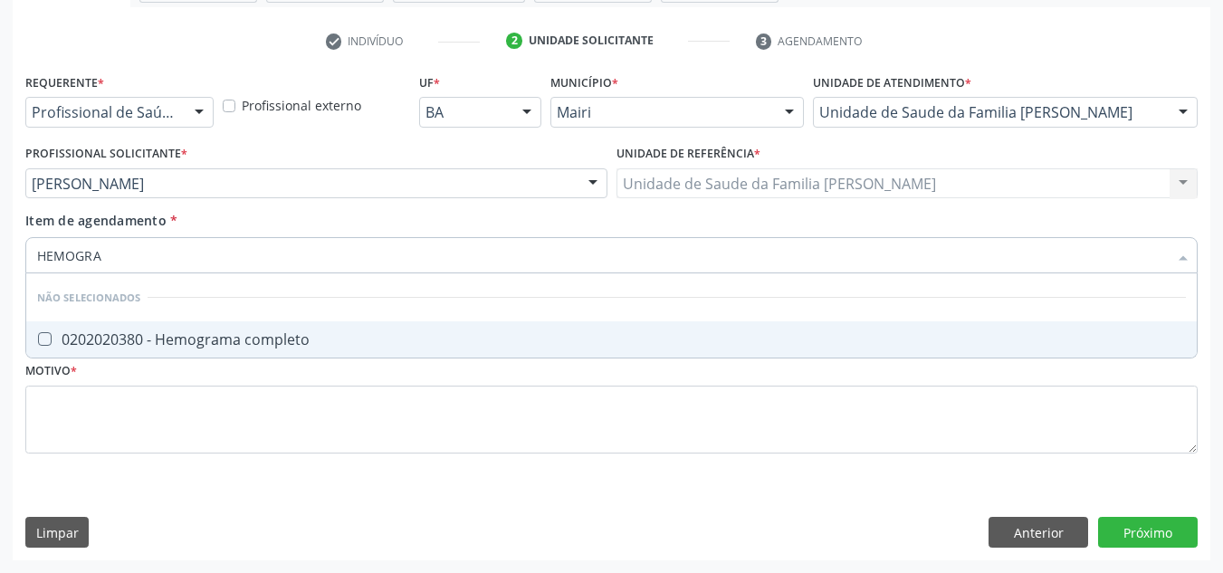
click at [253, 342] on div "0202020380 - Hemograma completo" at bounding box center [611, 339] width 1149 height 14
checkbox completo "true"
drag, startPoint x: 97, startPoint y: 263, endPoint x: 13, endPoint y: 257, distance: 84.4
click at [13, 257] on div "Requerente * Profissional de Saúde Profissional de Saúde Paciente Nenhum result…" at bounding box center [612, 315] width 1198 height 492
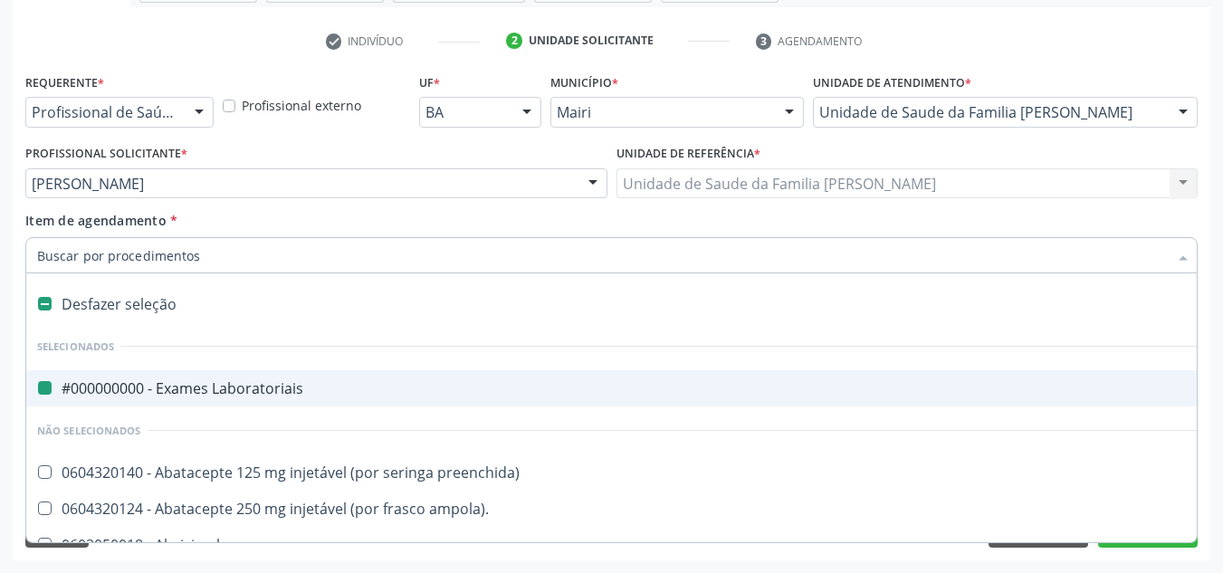
type input "C"
checkbox Laboratoriais "false"
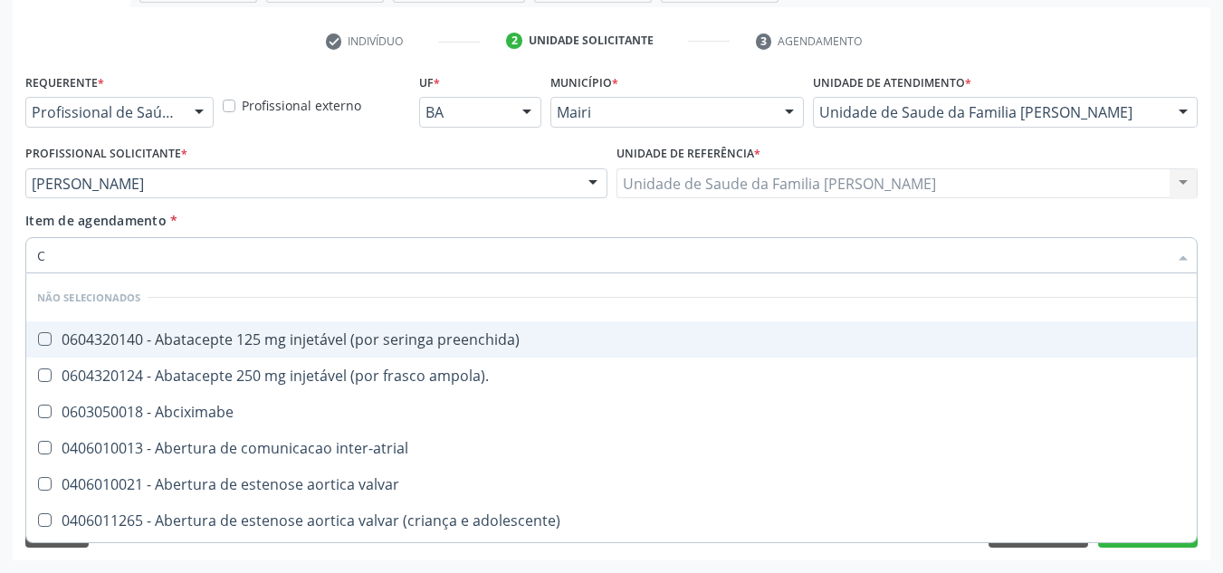
type input "CO"
checkbox osseo "true"
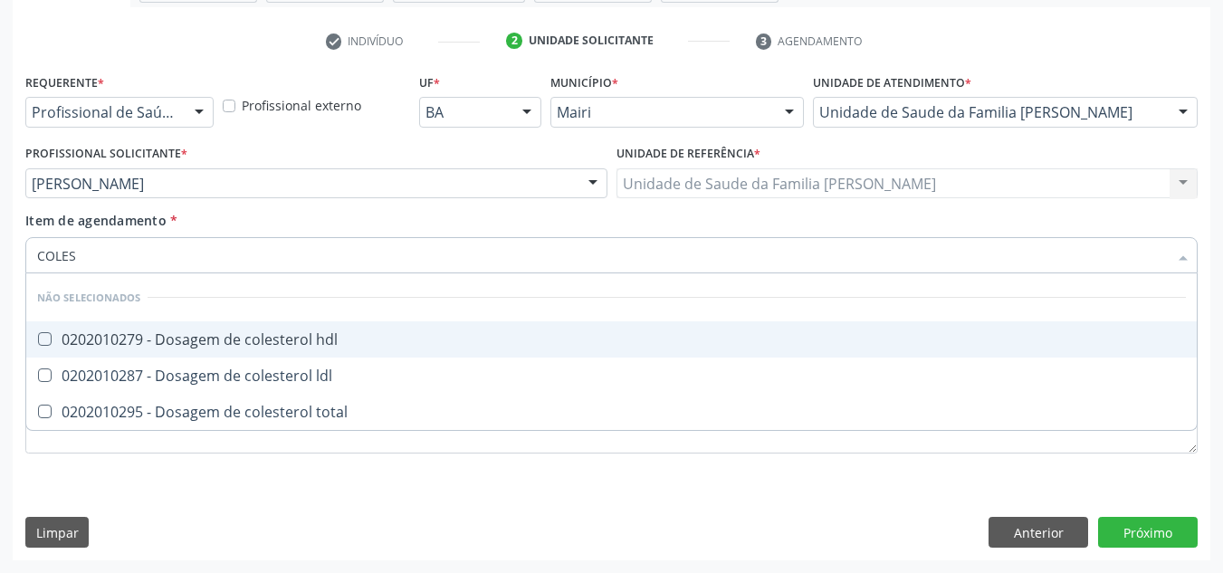
type input "COLEST"
click at [43, 330] on span "0202010279 - Dosagem de colesterol hdl" at bounding box center [611, 339] width 1171 height 36
checkbox hdl "true"
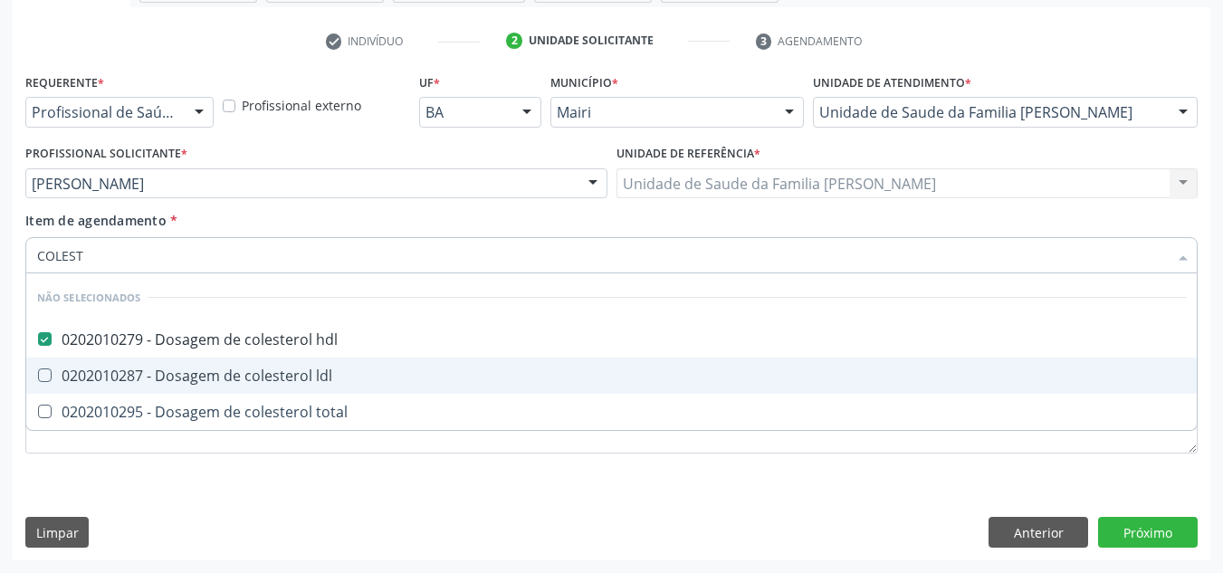
click at [61, 383] on div "0202010287 - Dosagem de colesterol ldl" at bounding box center [611, 376] width 1149 height 14
checkbox ldl "true"
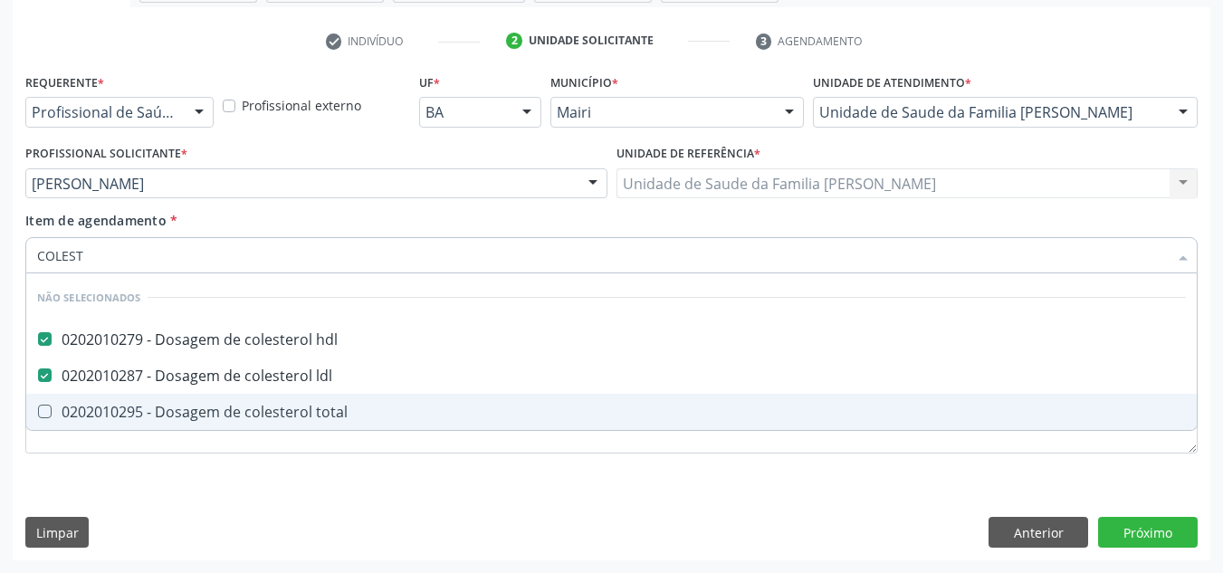
click at [61, 411] on div "0202010295 - Dosagem de colesterol total" at bounding box center [611, 412] width 1149 height 14
checkbox total "true"
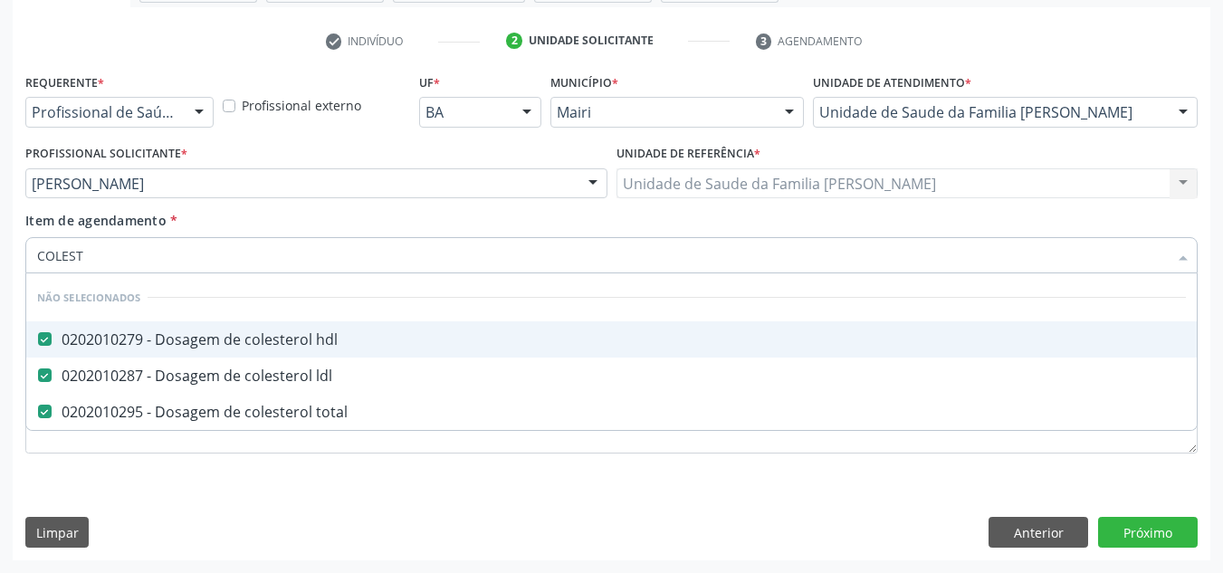
drag, startPoint x: 120, startPoint y: 262, endPoint x: 36, endPoint y: 272, distance: 84.8
click at [36, 272] on div "COLEST" at bounding box center [611, 255] width 1173 height 36
checkbox total "false"
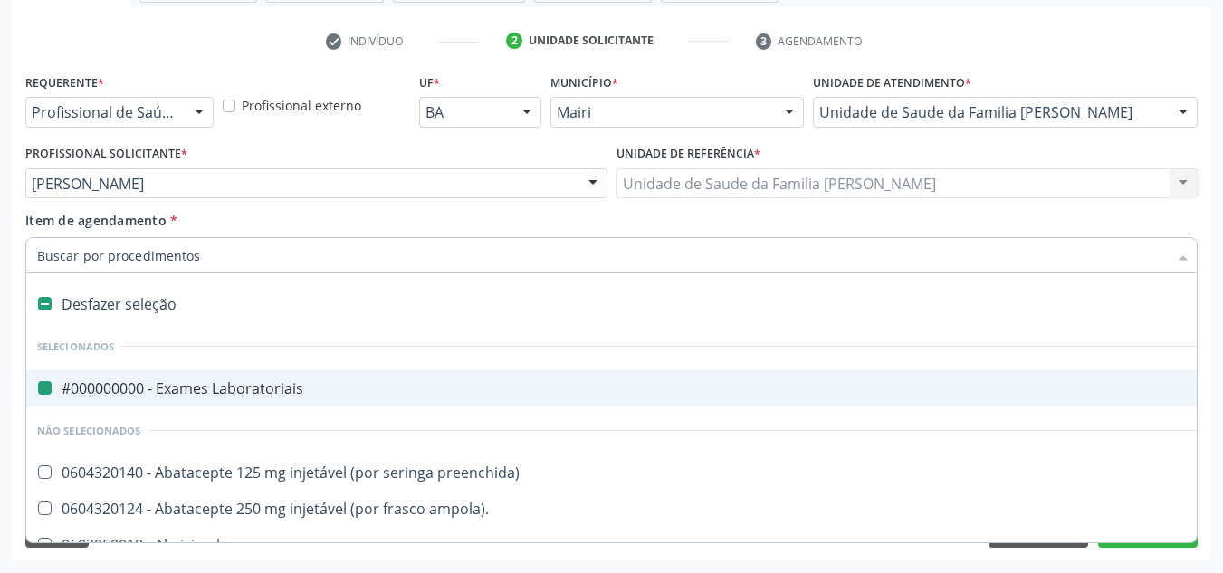
type input "G"
checkbox Laboratoriais "false"
checkbox doses\) "true"
checkbox inalante\) "true"
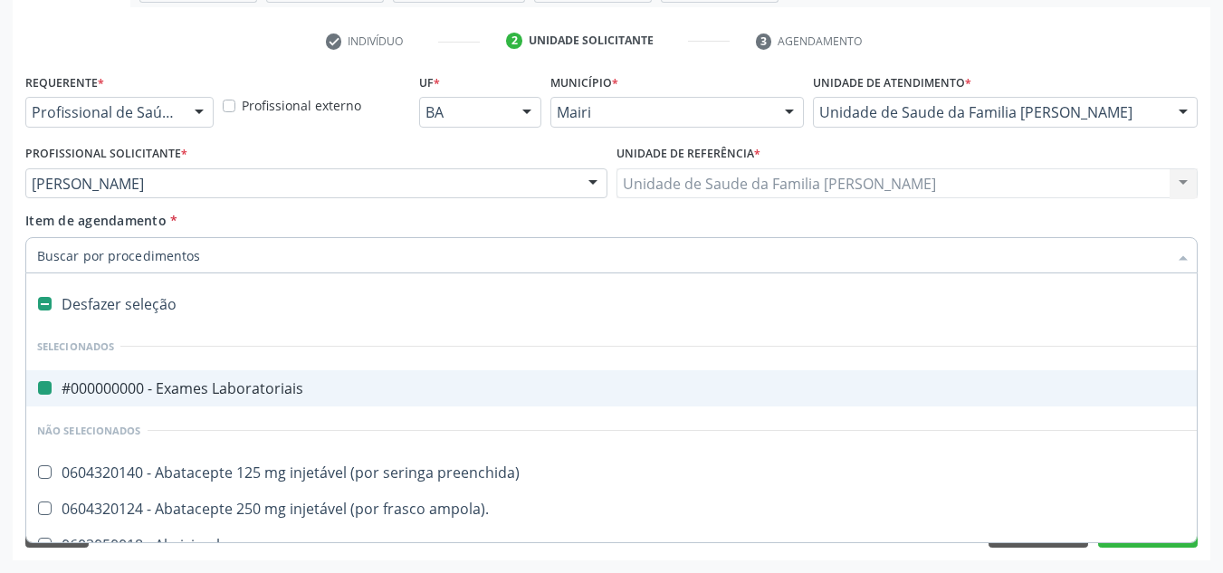
checkbox intermediario\) "true"
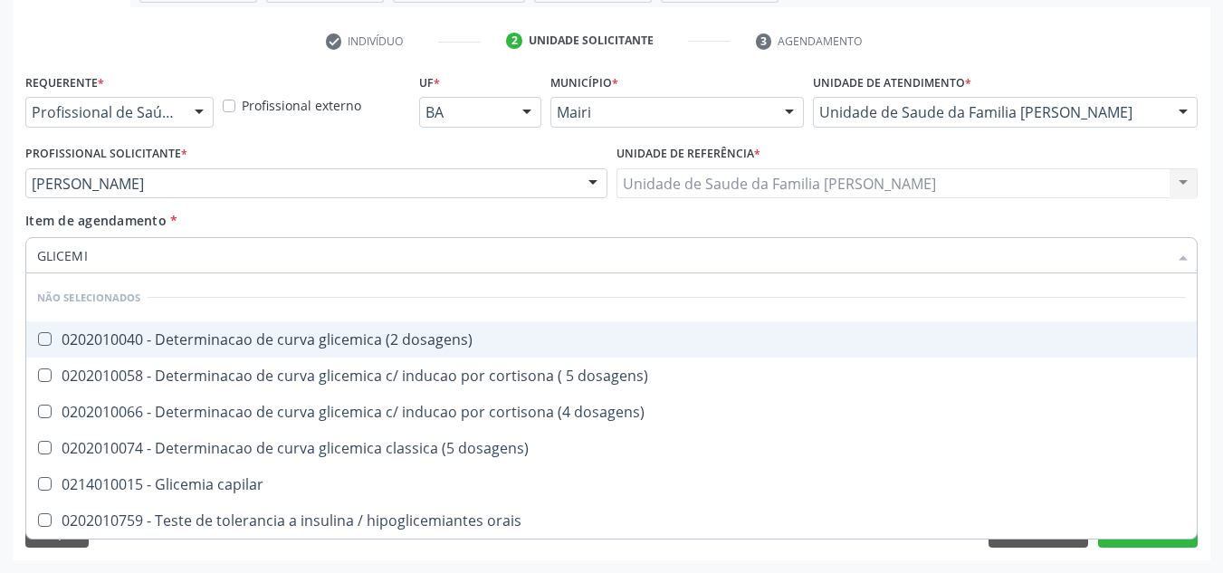
type input "GLICEMIA"
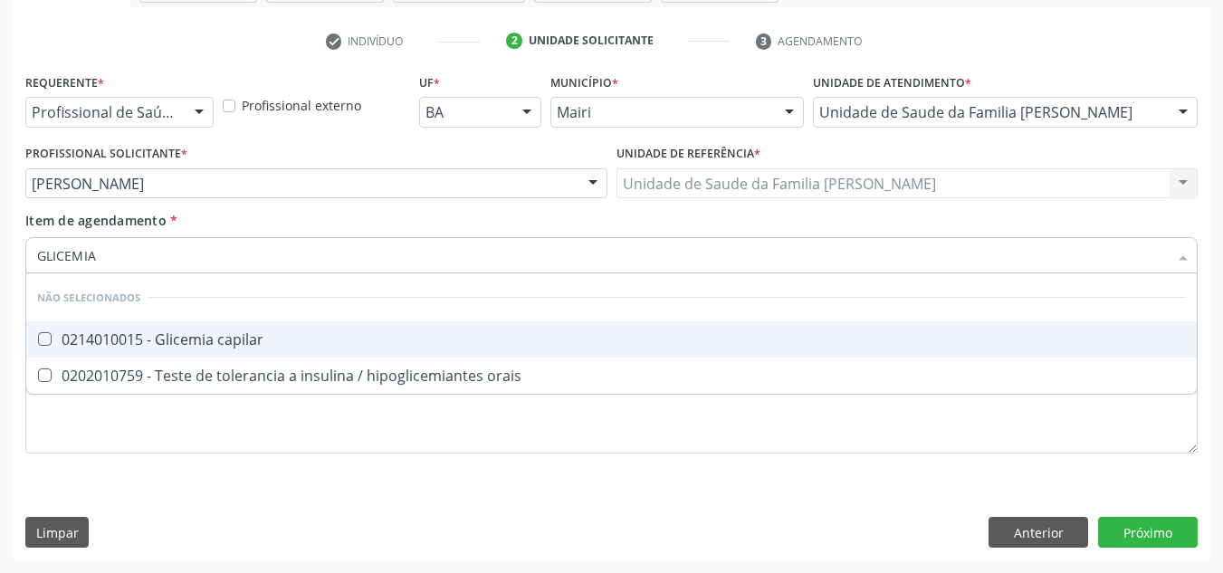
drag, startPoint x: 136, startPoint y: 333, endPoint x: 135, endPoint y: 309, distance: 24.5
click at [136, 332] on div "0214010015 - Glicemia capilar" at bounding box center [611, 339] width 1149 height 14
checkbox capilar "true"
drag, startPoint x: 118, startPoint y: 244, endPoint x: 20, endPoint y: 245, distance: 97.8
click at [20, 245] on div "Requerente * Profissional de Saúde Profissional de Saúde Paciente Nenhum result…" at bounding box center [612, 315] width 1198 height 492
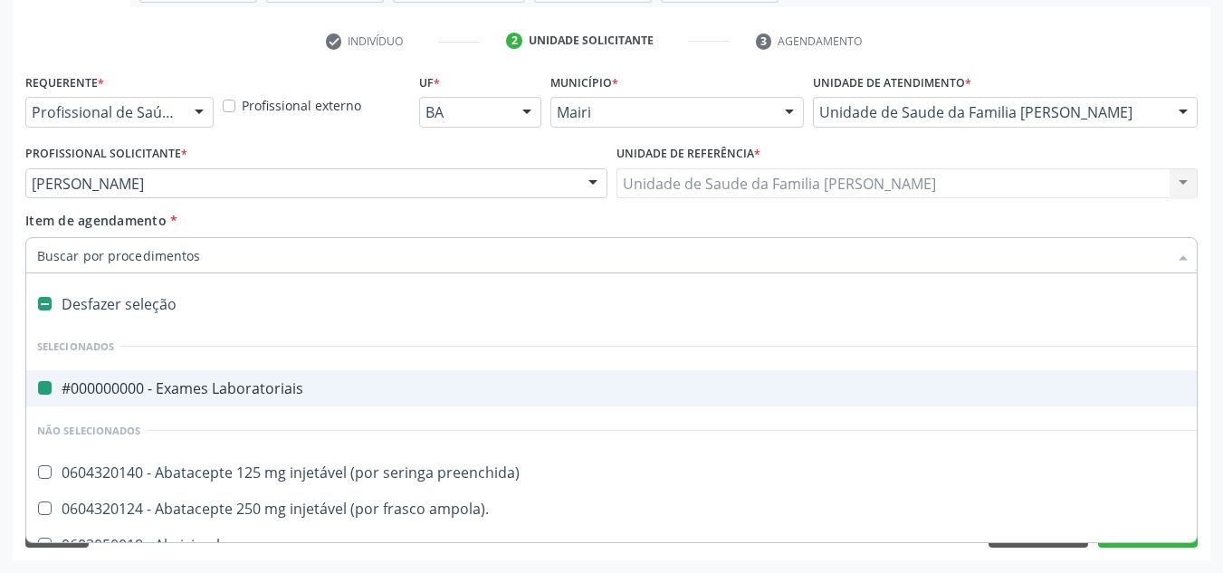
type input "F"
checkbox Laboratoriais "false"
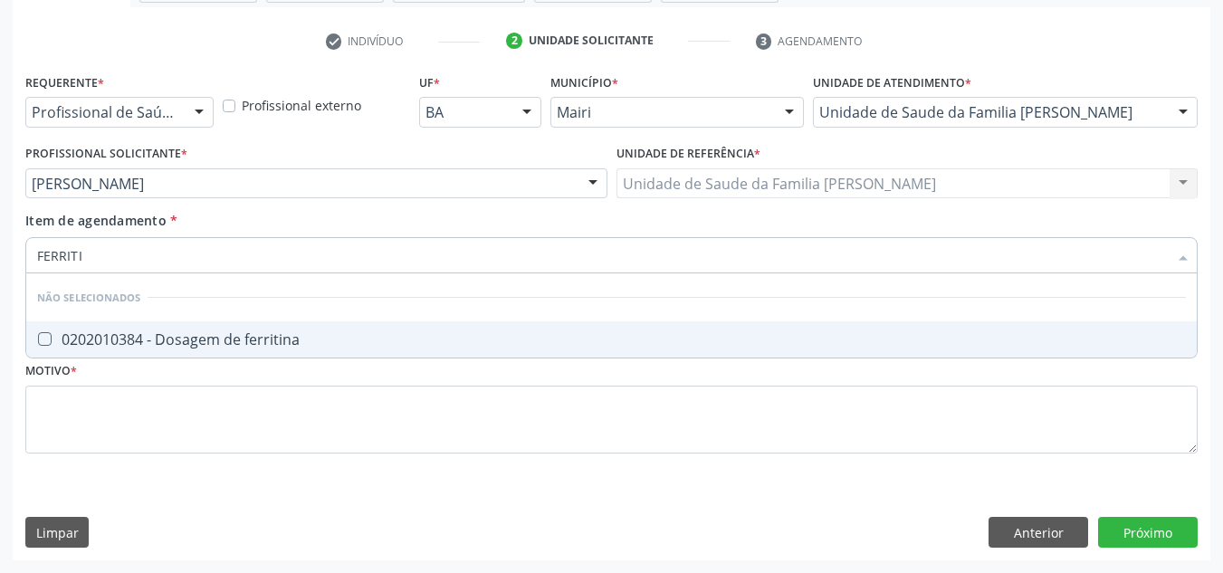
type input "FERRITIN"
click at [113, 344] on div "0202010384 - Dosagem de ferritina" at bounding box center [611, 339] width 1149 height 14
checkbox ferritina "true"
drag, startPoint x: 98, startPoint y: 248, endPoint x: 0, endPoint y: 254, distance: 97.9
click at [0, 254] on div "Acompanhamento Acompanhe a situação das marcações correntes e finalizadas Relat…" at bounding box center [611, 174] width 1223 height 798
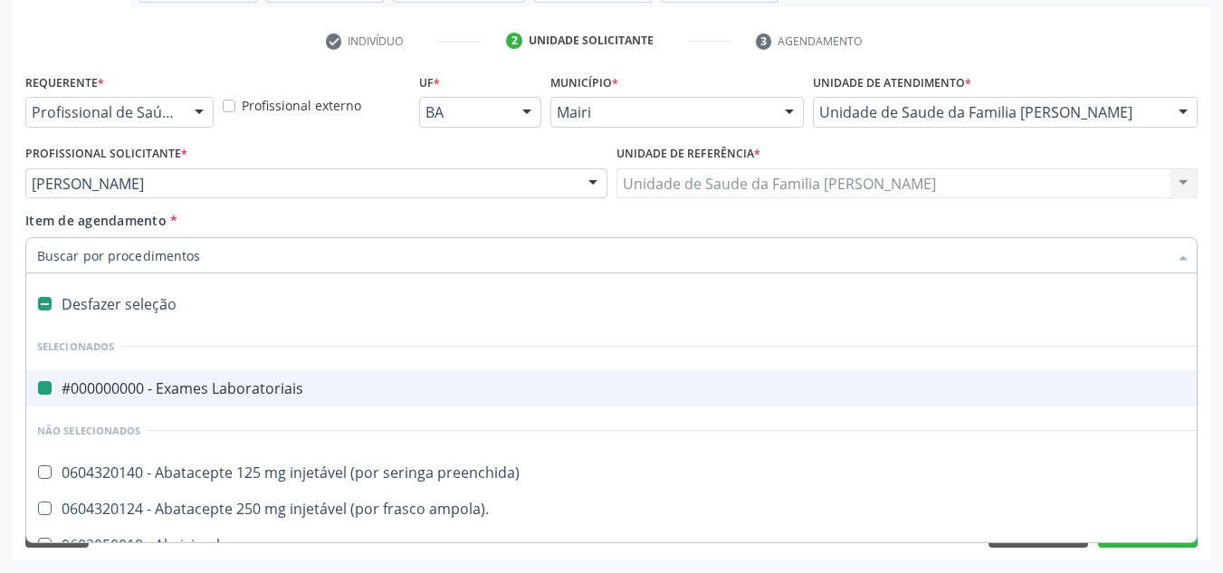
type input "U"
checkbox Laboratoriais "false"
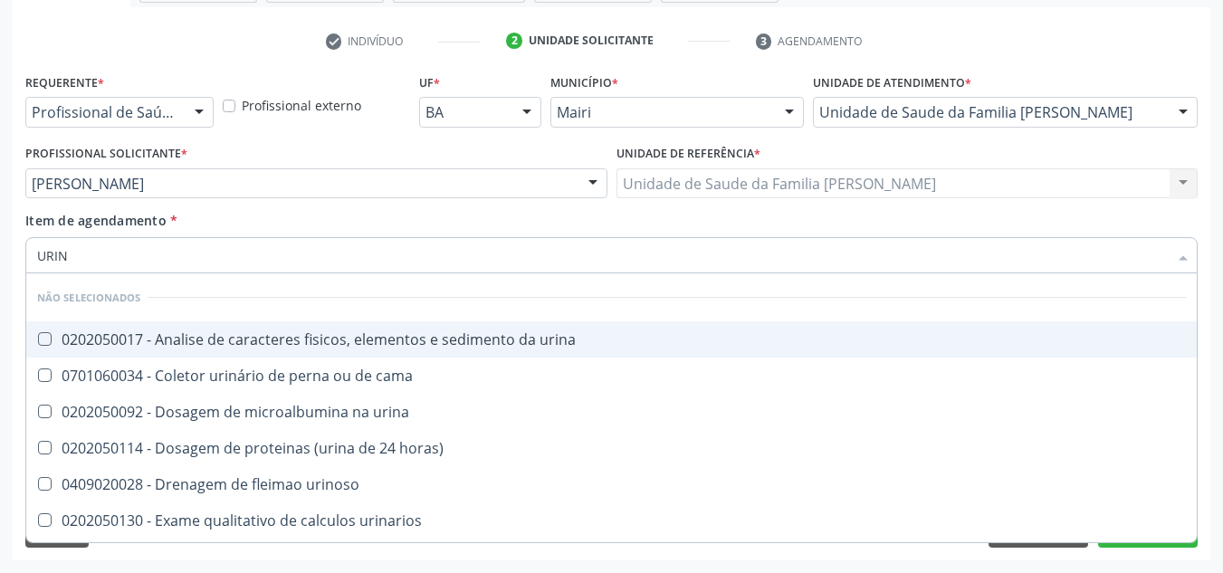
type input "URINA"
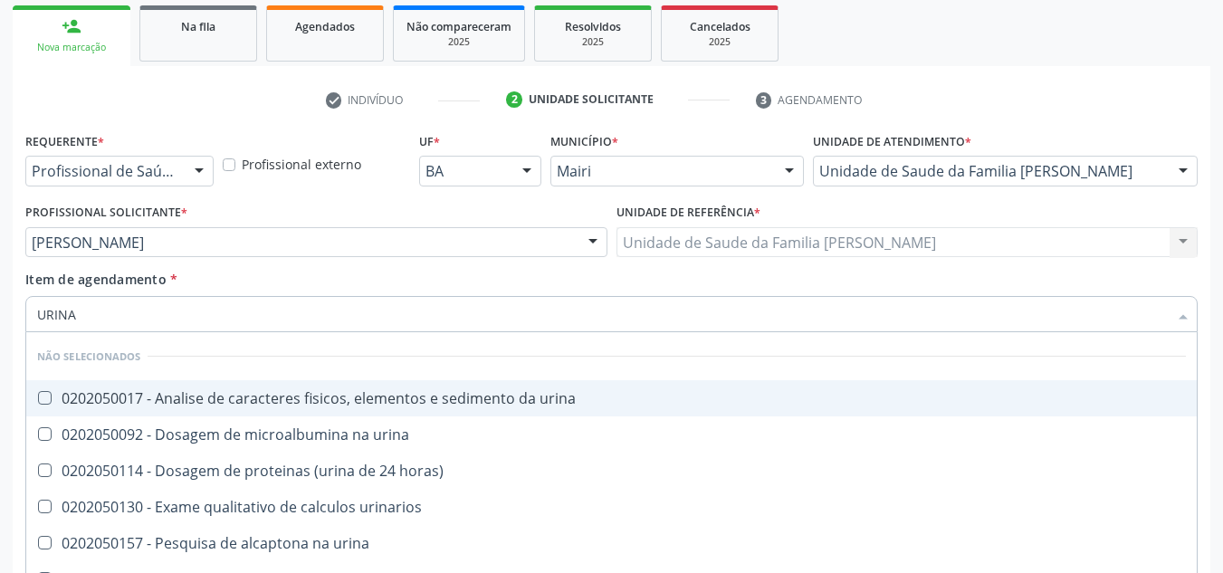
scroll to position [234, 0]
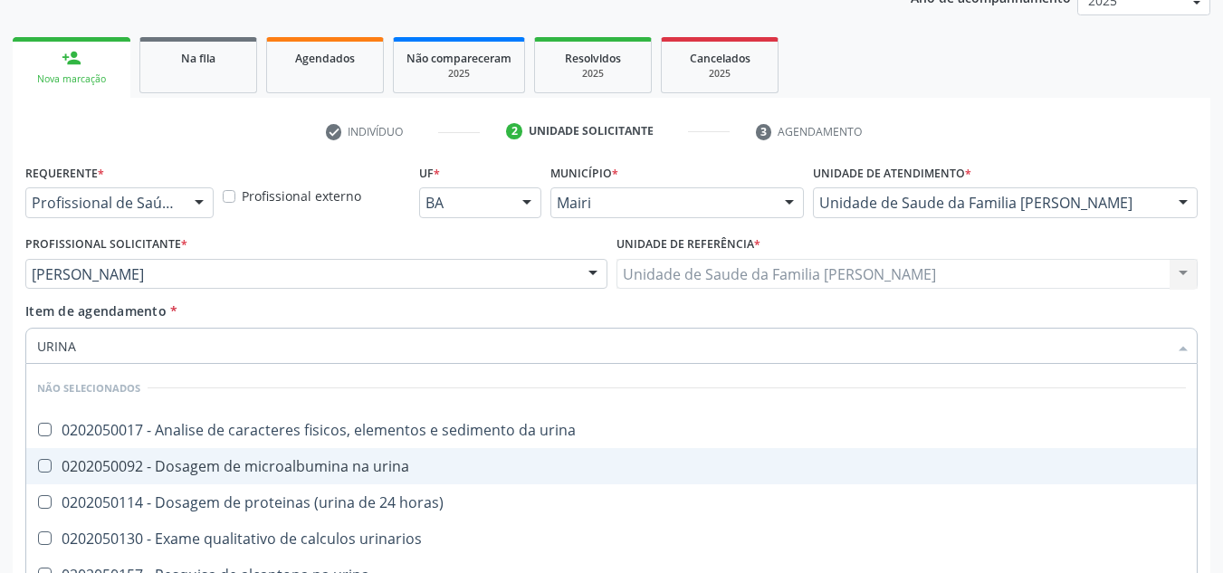
click at [222, 455] on span "0202050092 - Dosagem de microalbumina na urina" at bounding box center [611, 466] width 1171 height 36
checkbox urina "true"
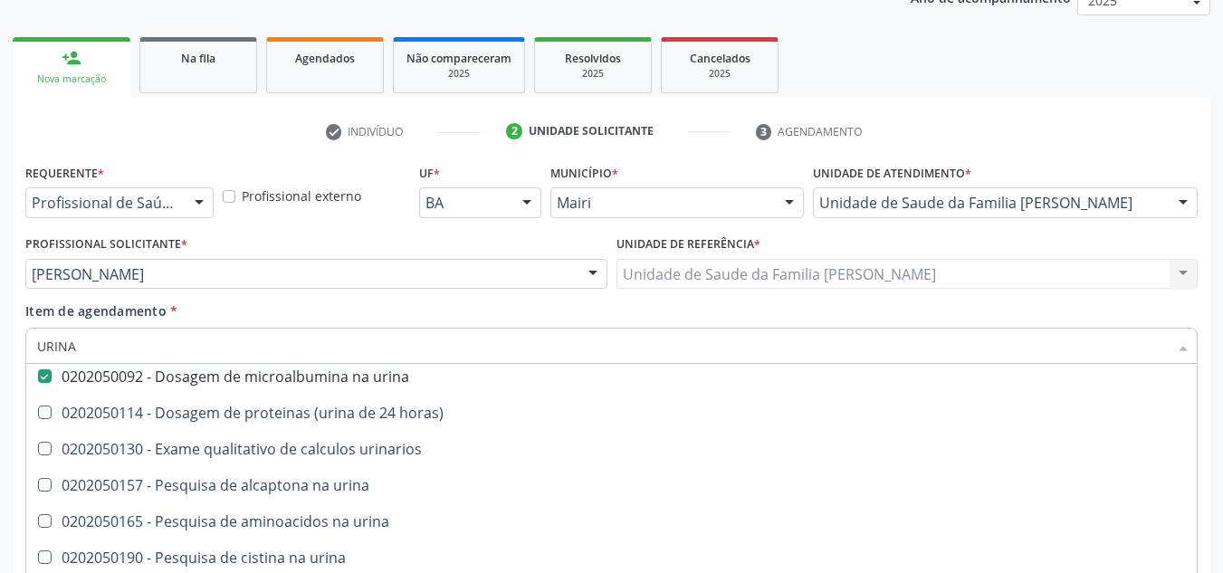
scroll to position [91, 0]
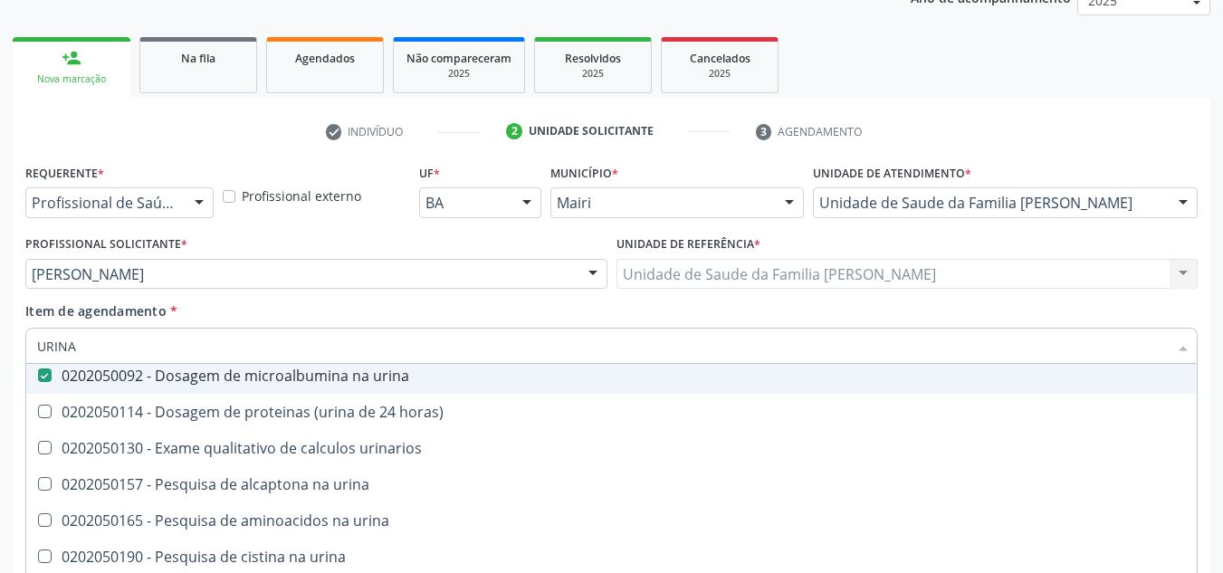
drag, startPoint x: 99, startPoint y: 344, endPoint x: 0, endPoint y: 371, distance: 102.4
click at [0, 371] on div "Acompanhamento Acompanhe a situação das marcações correntes e finalizadas Relat…" at bounding box center [611, 265] width 1223 height 798
checkbox urina "true"
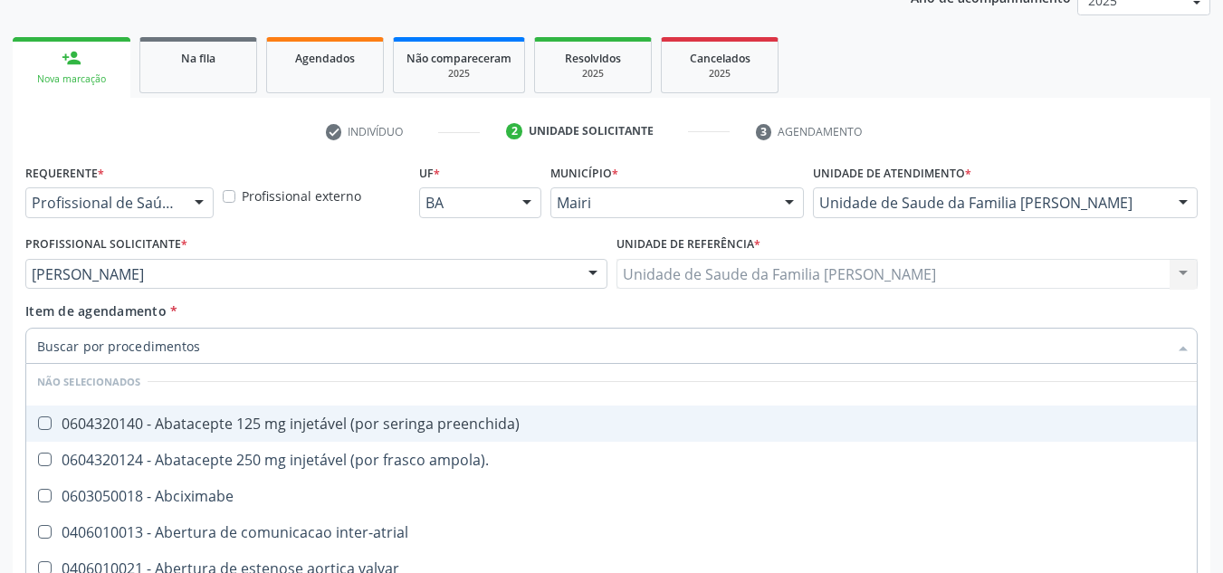
type input "F"
checkbox Laboratoriais "false"
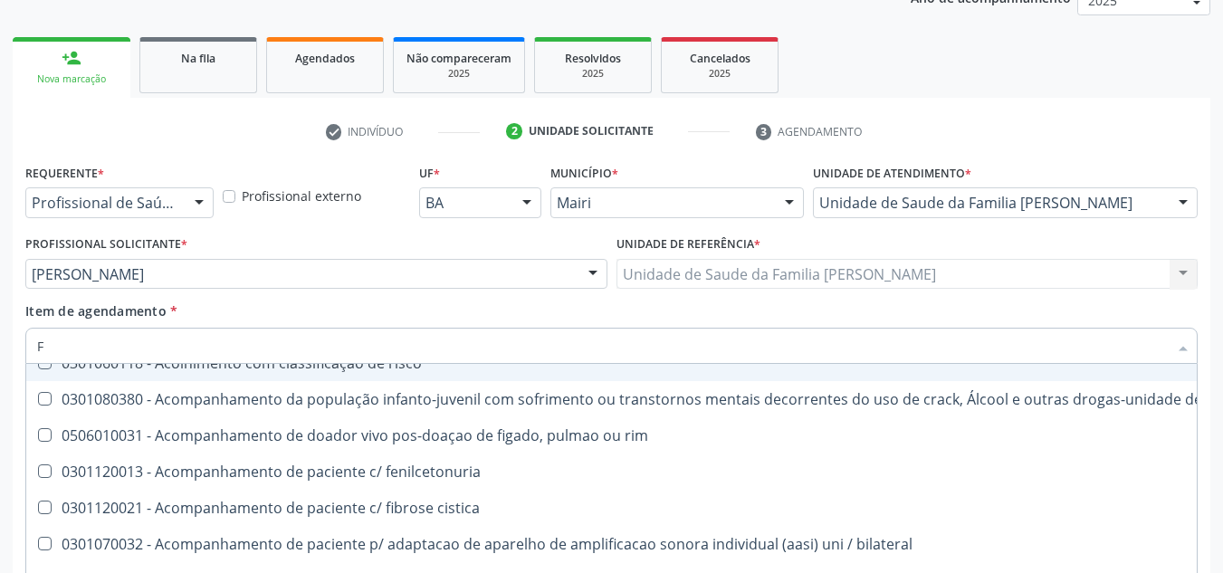
type input "FE"
checkbox b "true"
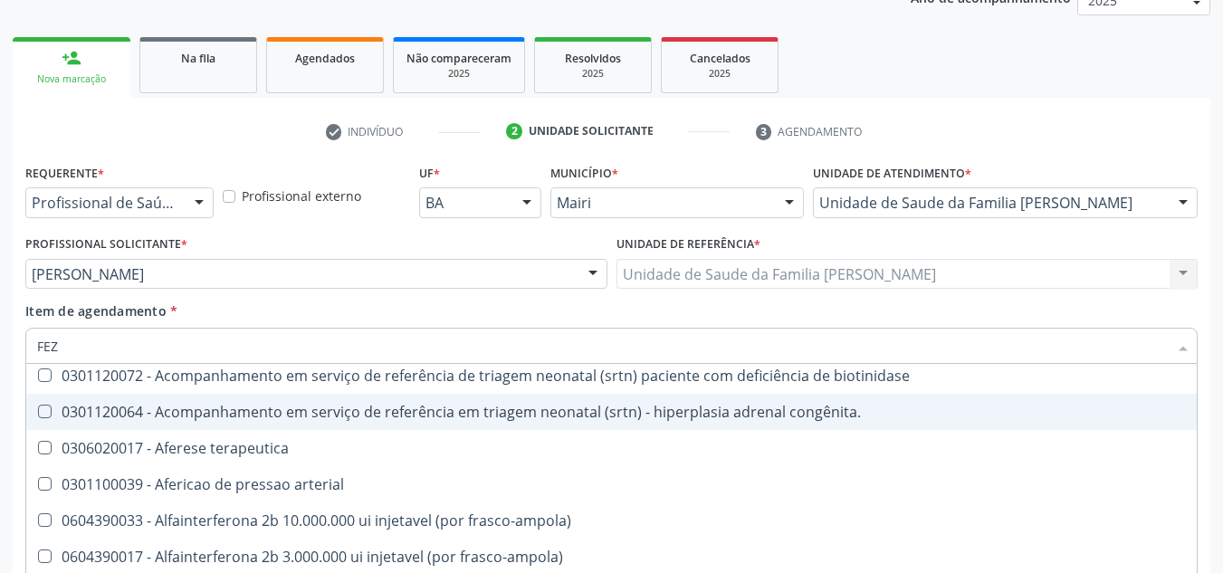
scroll to position [70, 0]
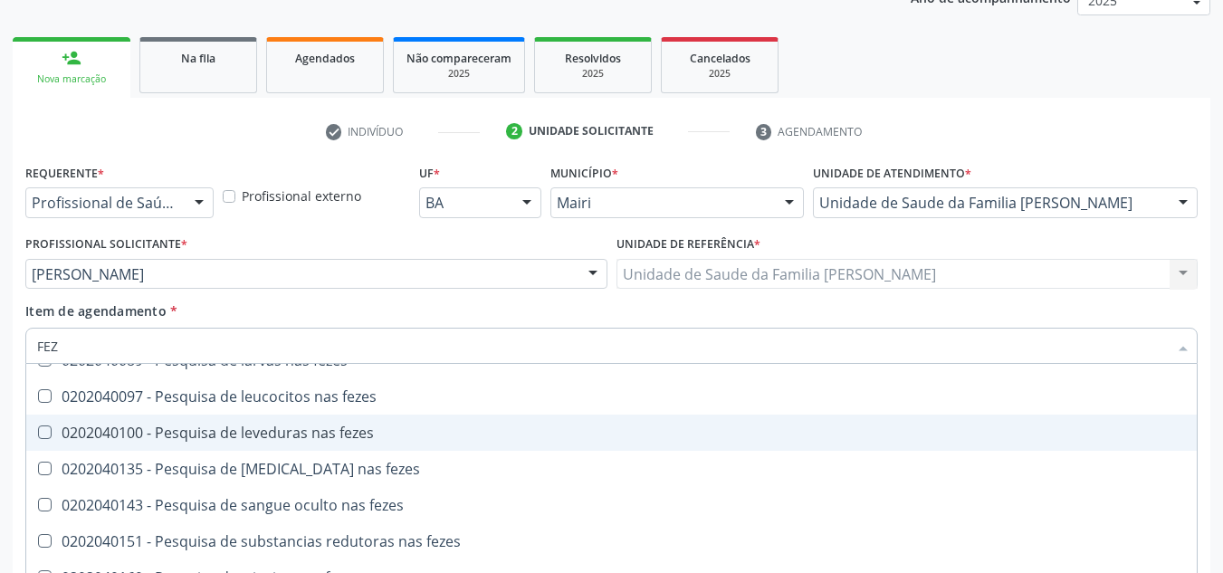
type input "FEZE"
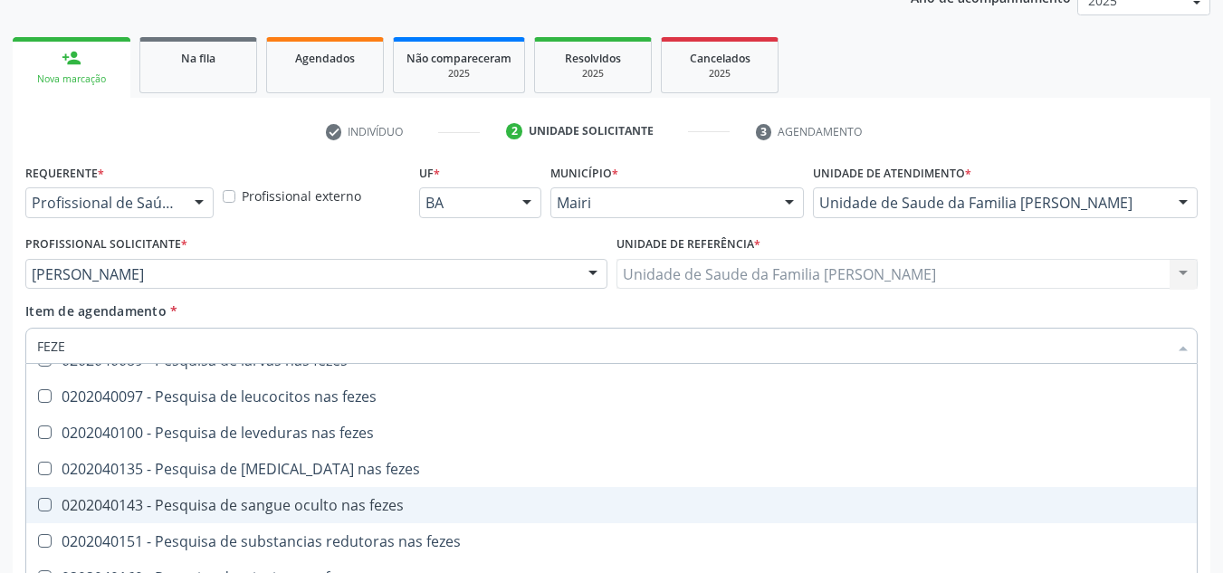
scroll to position [0, 0]
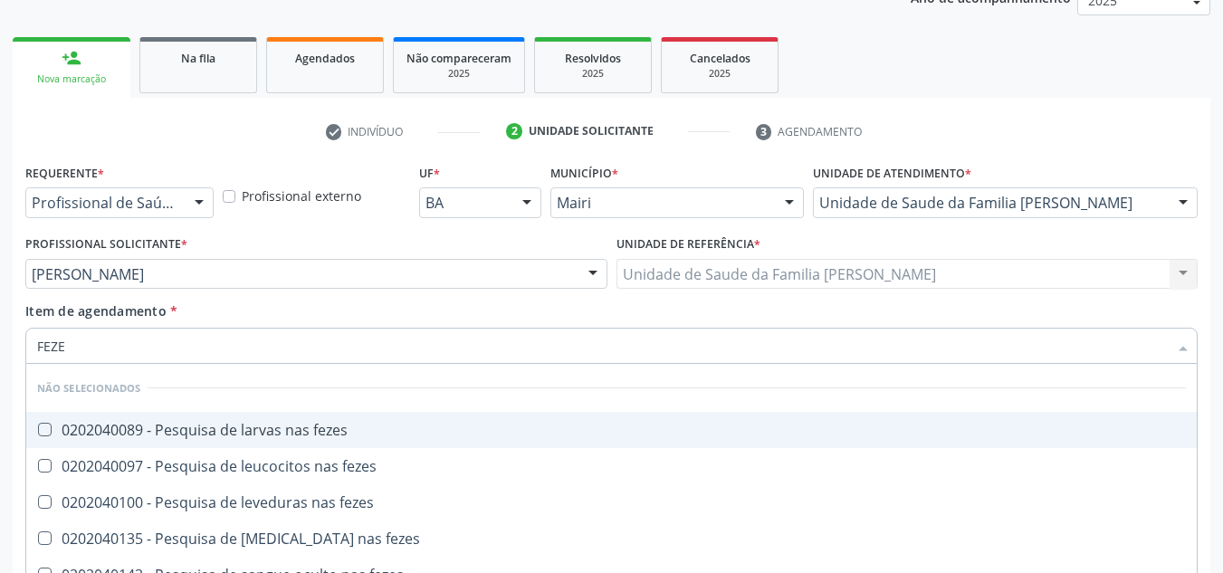
click at [223, 432] on div "0202040089 - Pesquisa de larvas nas fezes" at bounding box center [611, 430] width 1149 height 14
checkbox fezes "true"
drag, startPoint x: 124, startPoint y: 354, endPoint x: 18, endPoint y: 334, distance: 107.8
click at [18, 334] on div "Requerente * Profissional de Saúde Profissional de Saúde Paciente Nenhum result…" at bounding box center [612, 405] width 1198 height 492
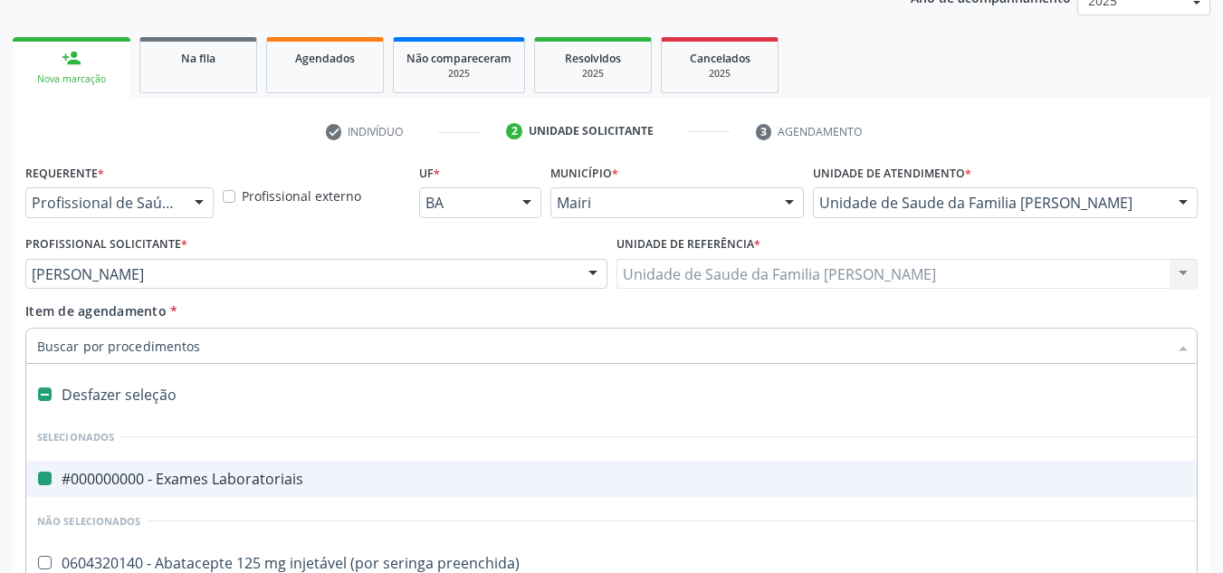
type input "V"
checkbox Laboratoriais "false"
checkbox médico\) "true"
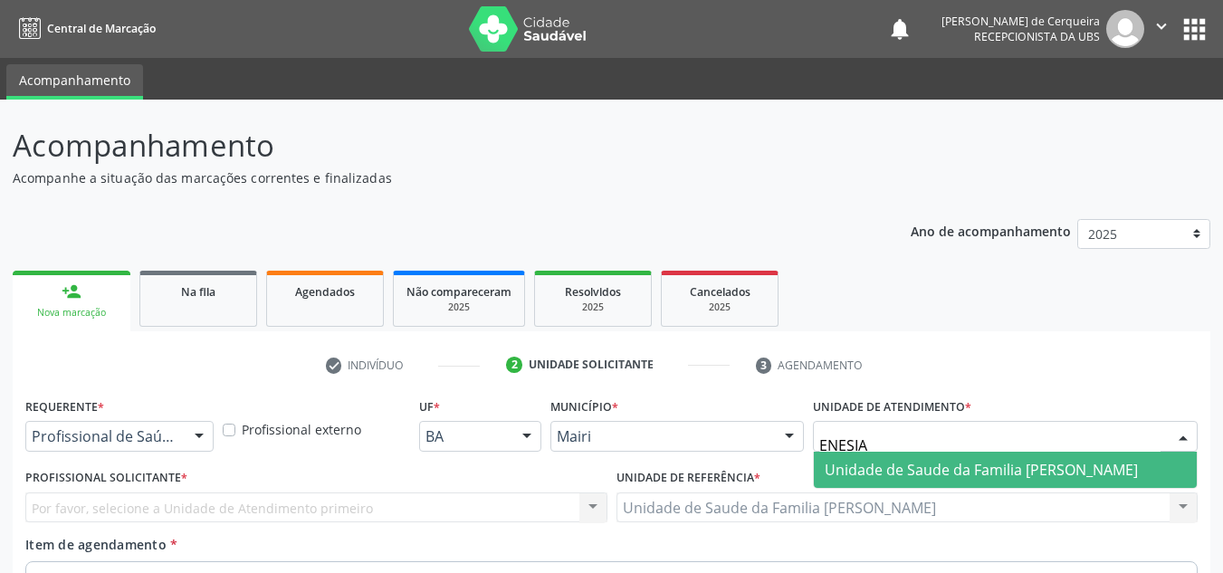
click at [896, 460] on span "Unidade de Saude da Familia [PERSON_NAME]" at bounding box center [981, 470] width 313 height 20
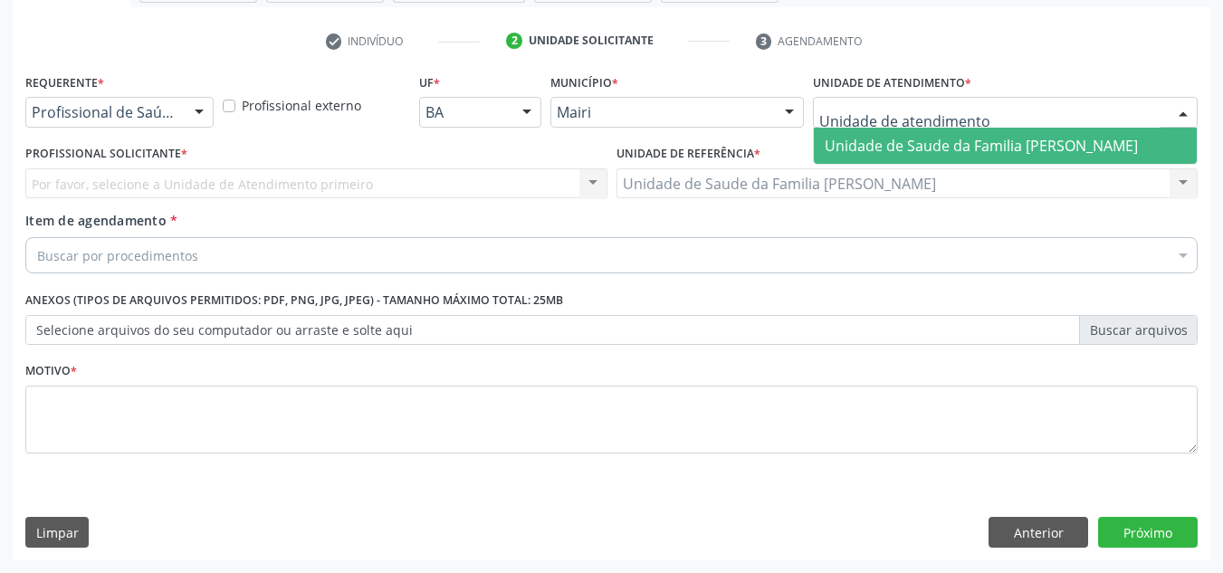
scroll to position [324, 0]
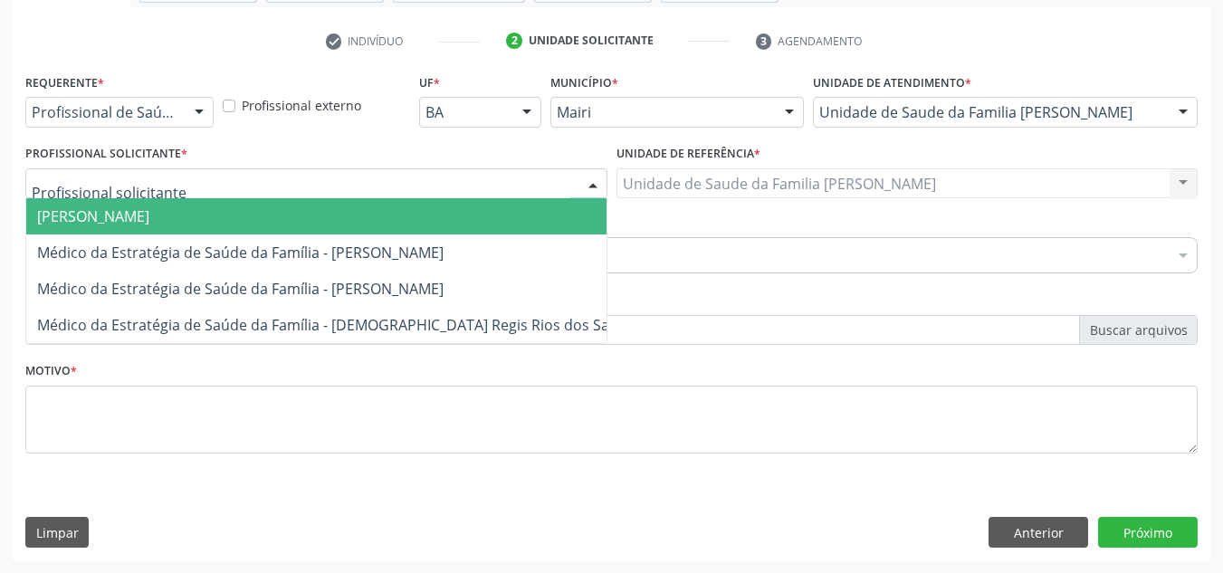
click at [212, 195] on div at bounding box center [316, 183] width 582 height 31
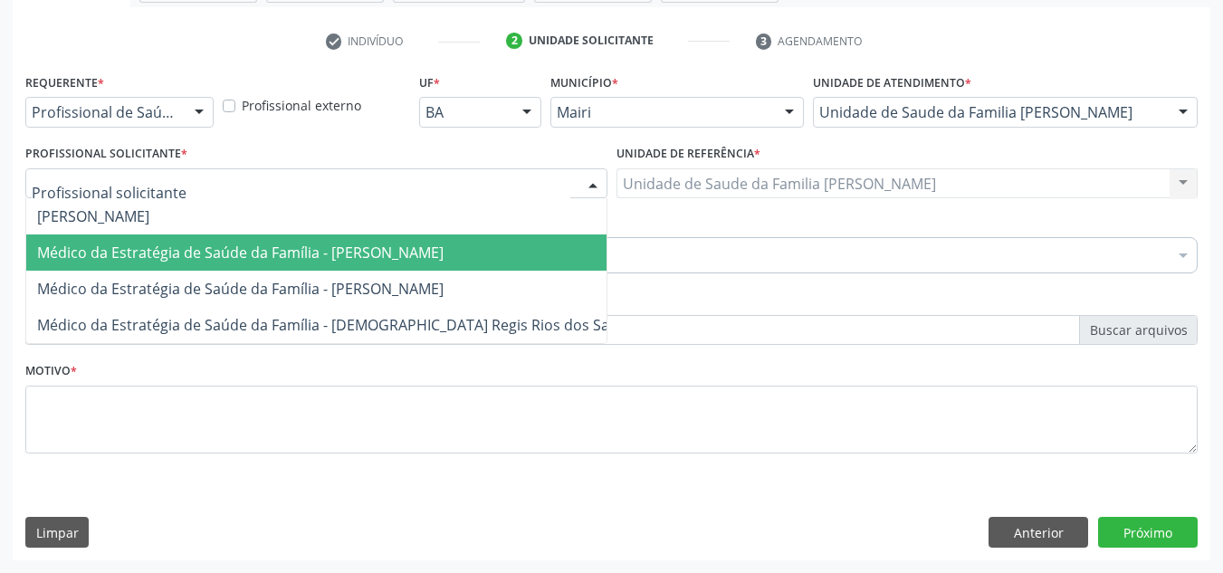
click at [215, 244] on span "Médico da Estratégia de Saúde da Família - [PERSON_NAME]" at bounding box center [240, 253] width 407 height 20
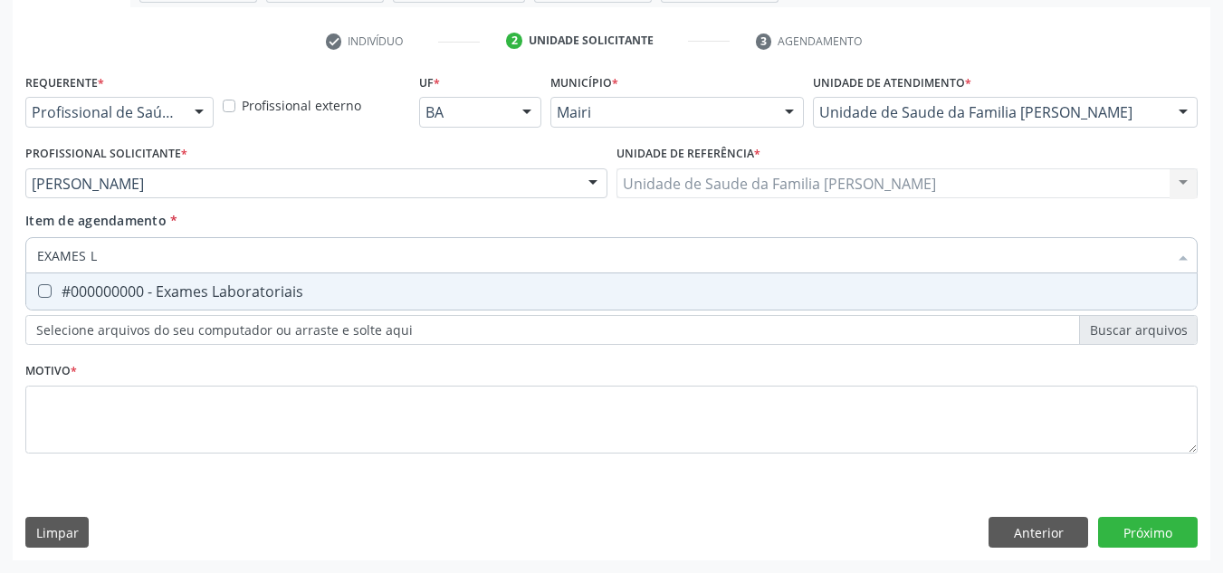
type input "EXAMES LA"
click at [165, 289] on div "#000000000 - Exames Laboratoriais" at bounding box center [611, 291] width 1149 height 14
checkbox Laboratoriais "true"
drag, startPoint x: 149, startPoint y: 268, endPoint x: 0, endPoint y: 251, distance: 150.4
click at [0, 251] on div "Acompanhamento Acompanhe a situação das marcações correntes e finalizadas Relat…" at bounding box center [611, 174] width 1223 height 798
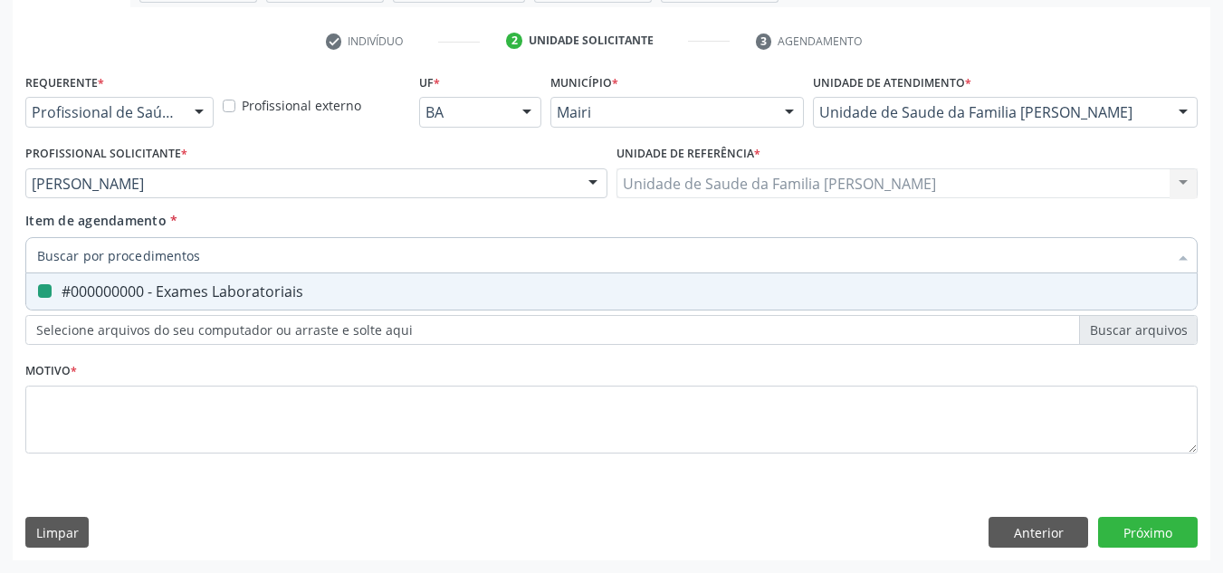
checkbox Laboratoriais "false"
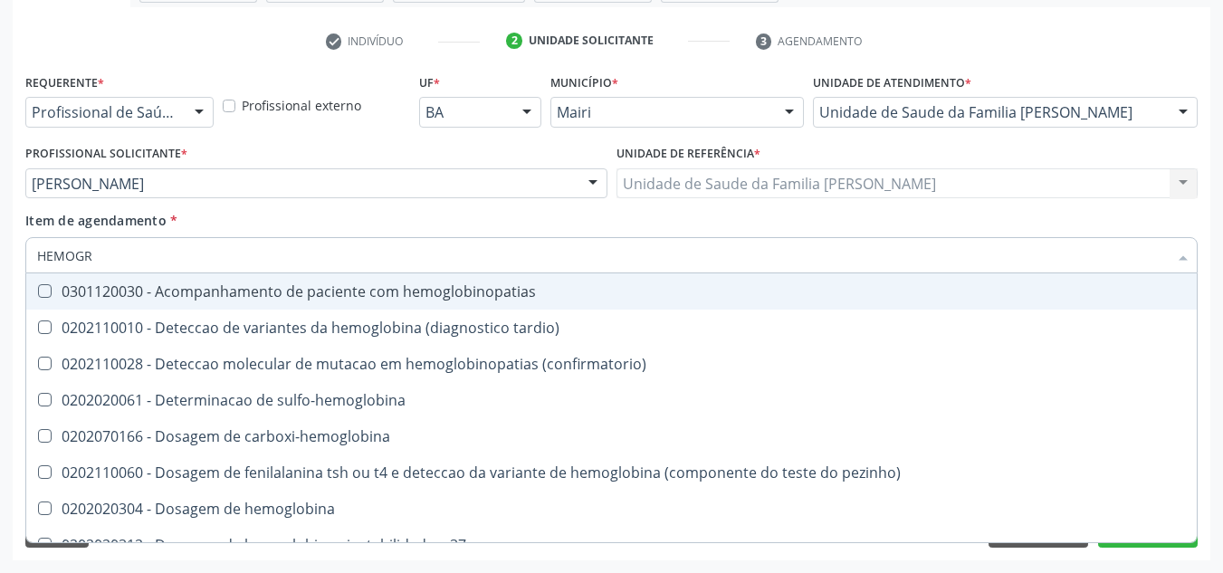
type input "HEMOGRA"
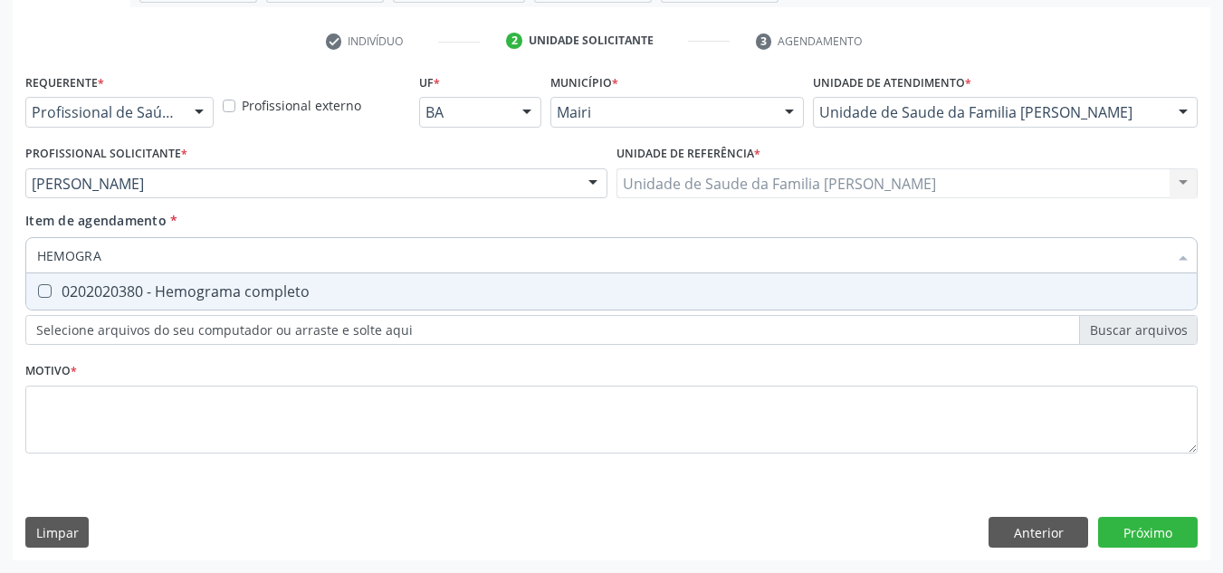
click at [45, 293] on completo at bounding box center [45, 291] width 14 height 14
click at [38, 293] on completo "checkbox" at bounding box center [32, 291] width 12 height 12
checkbox completo "true"
drag, startPoint x: 109, startPoint y: 261, endPoint x: 10, endPoint y: 280, distance: 100.5
click at [10, 280] on div "Acompanhamento Acompanhe a situação das marcações correntes e finalizadas Relat…" at bounding box center [611, 174] width 1223 height 798
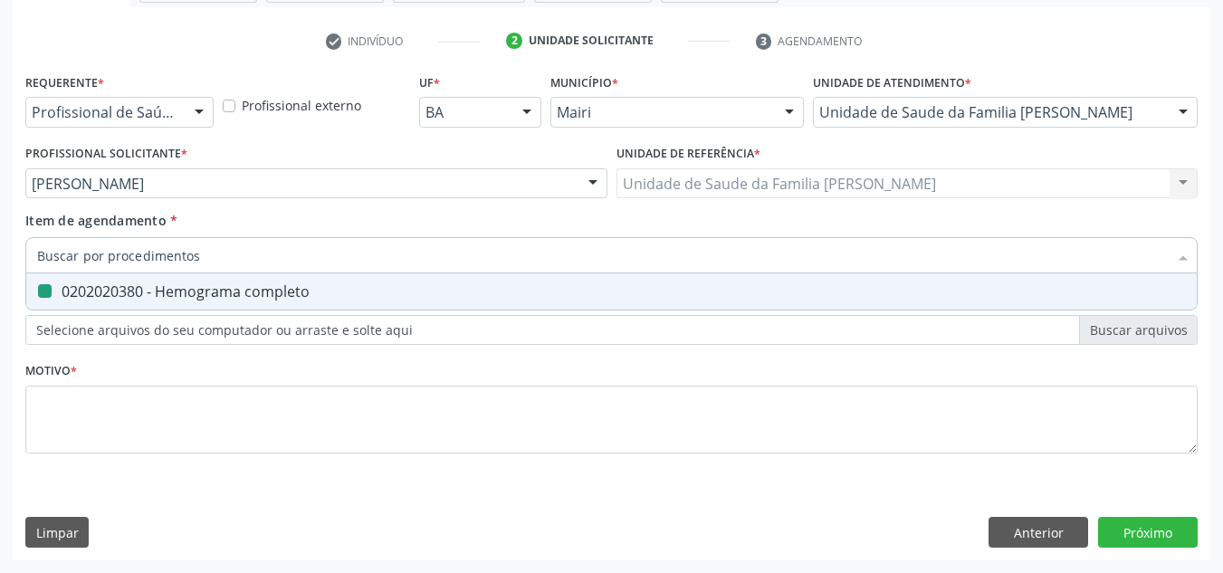
checkbox completo "false"
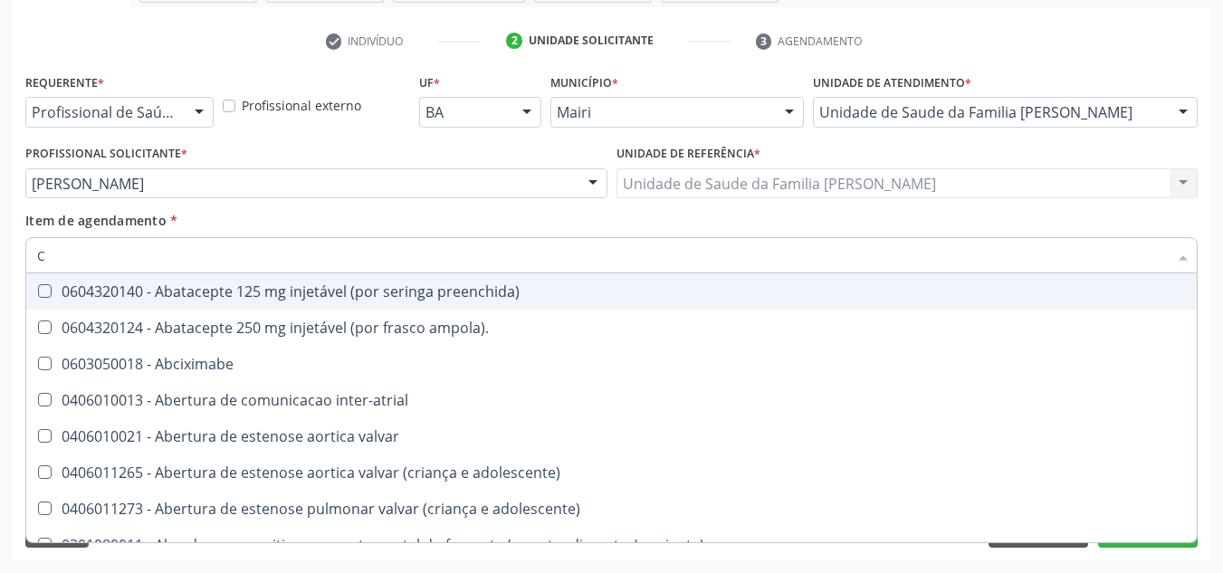
type input "CO"
checkbox osseo "true"
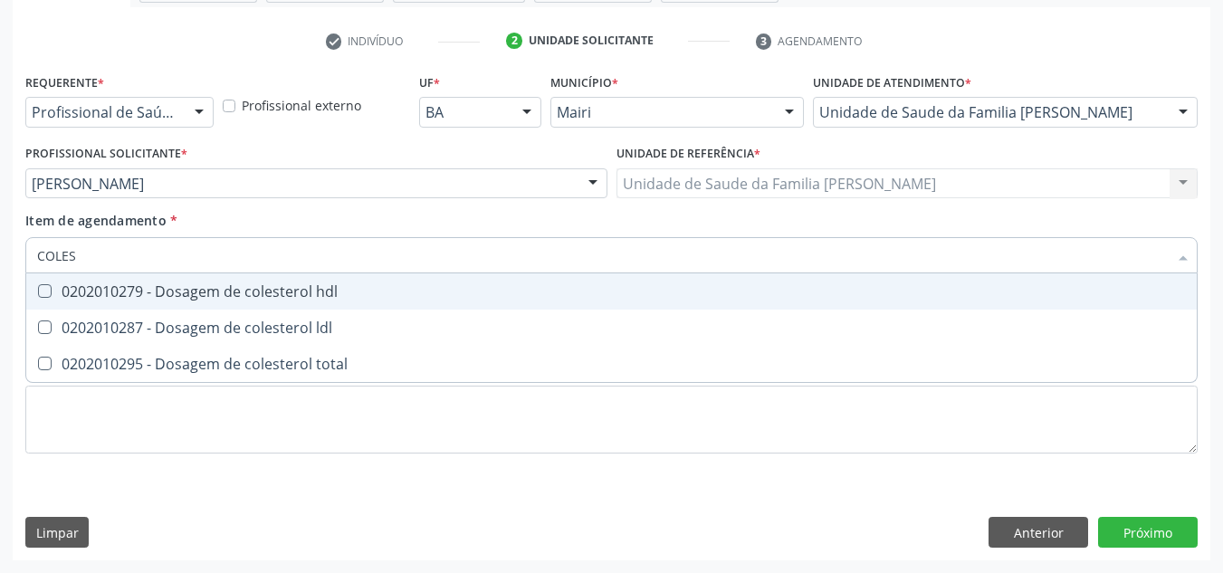
type input "COLEST"
click at [52, 292] on div "0202010279 - Dosagem de colesterol hdl" at bounding box center [611, 291] width 1149 height 14
checkbox hdl "true"
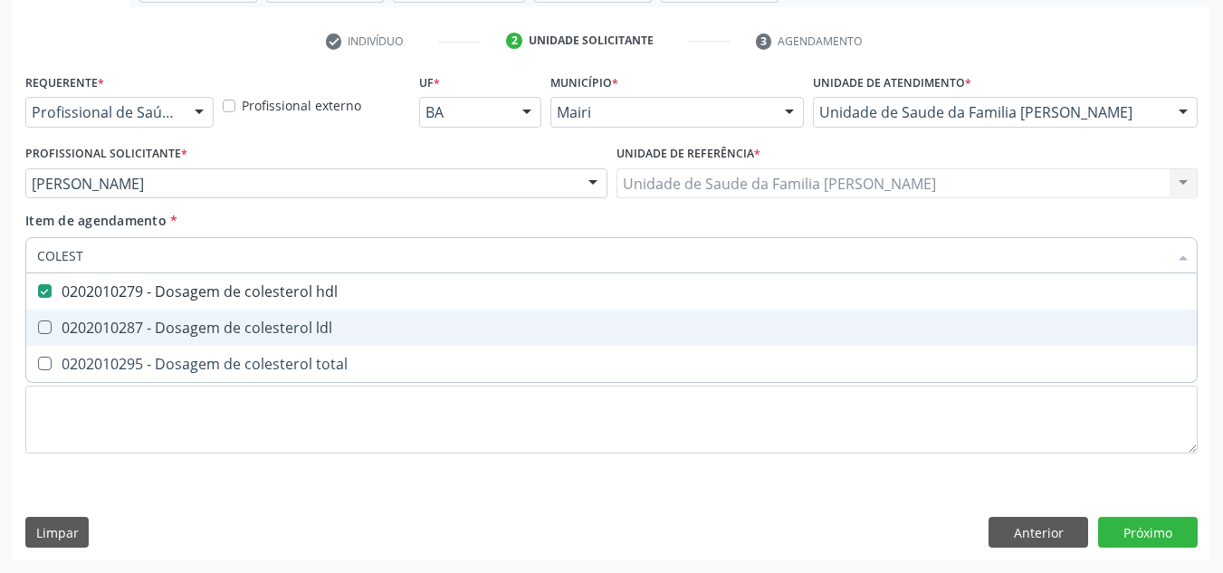
click at [62, 330] on div "0202010287 - Dosagem de colesterol ldl" at bounding box center [611, 328] width 1149 height 14
checkbox ldl "true"
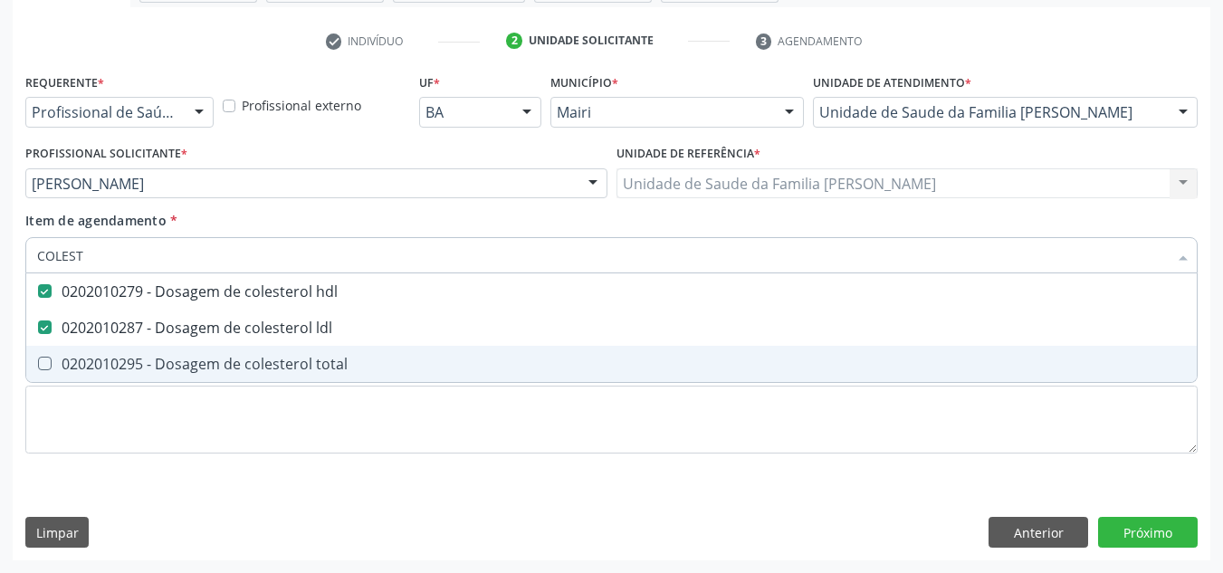
click at [62, 369] on div "0202010295 - Dosagem de colesterol total" at bounding box center [611, 364] width 1149 height 14
checkbox total "true"
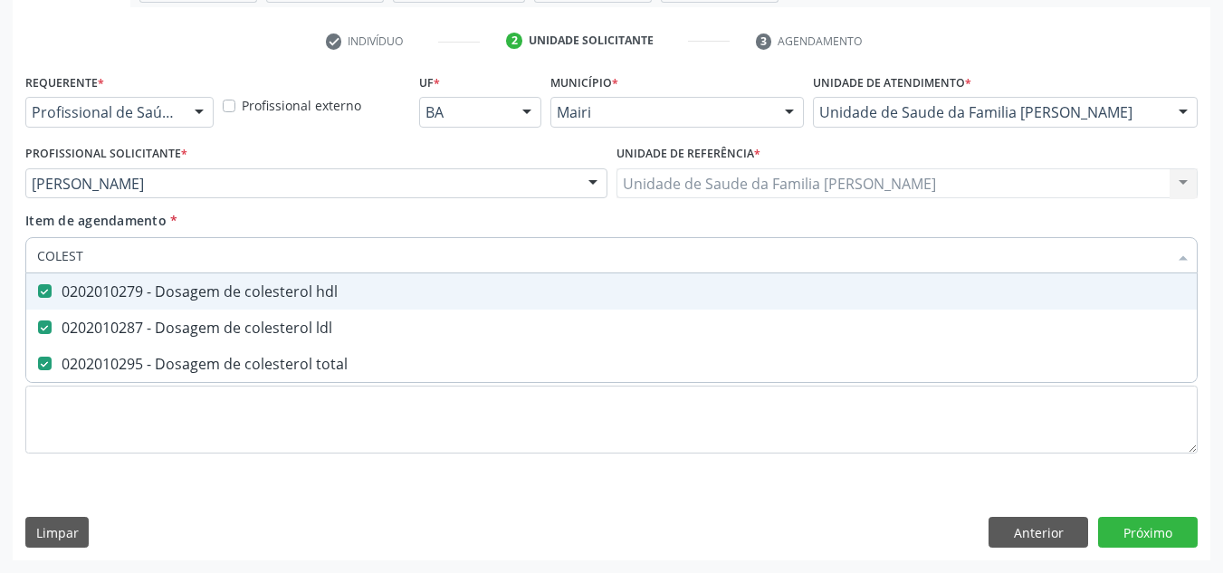
drag, startPoint x: 116, startPoint y: 252, endPoint x: 0, endPoint y: 254, distance: 115.9
click at [0, 254] on div "Acompanhamento Acompanhe a situação das marcações correntes e finalizadas Relat…" at bounding box center [611, 174] width 1223 height 798
checkbox hdl "false"
checkbox ldl "false"
checkbox total "false"
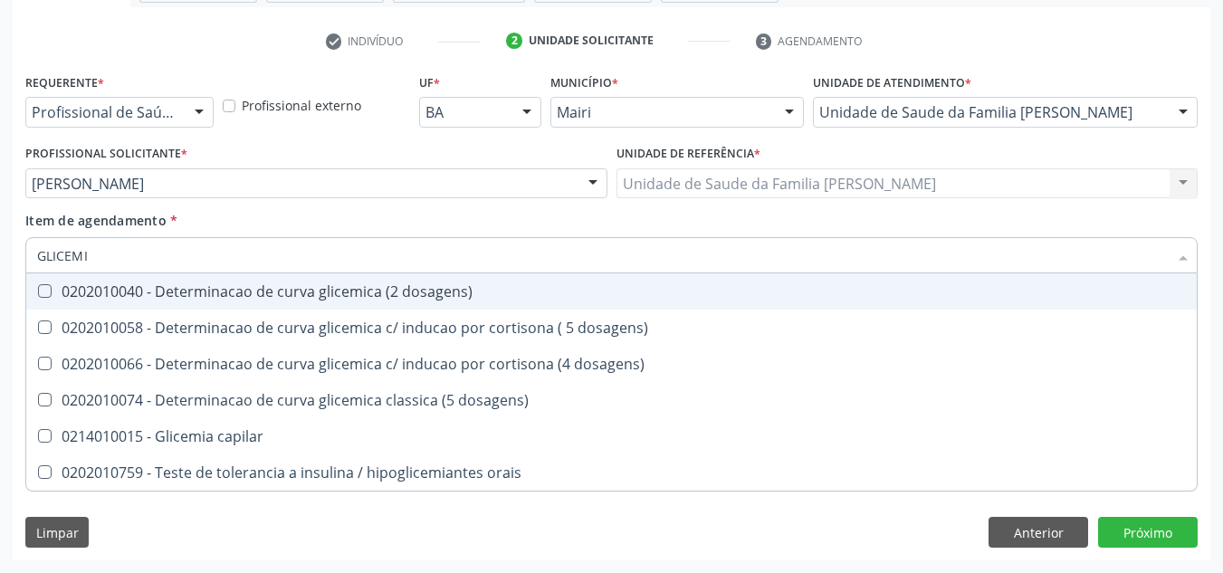
type input "GLICEMIA"
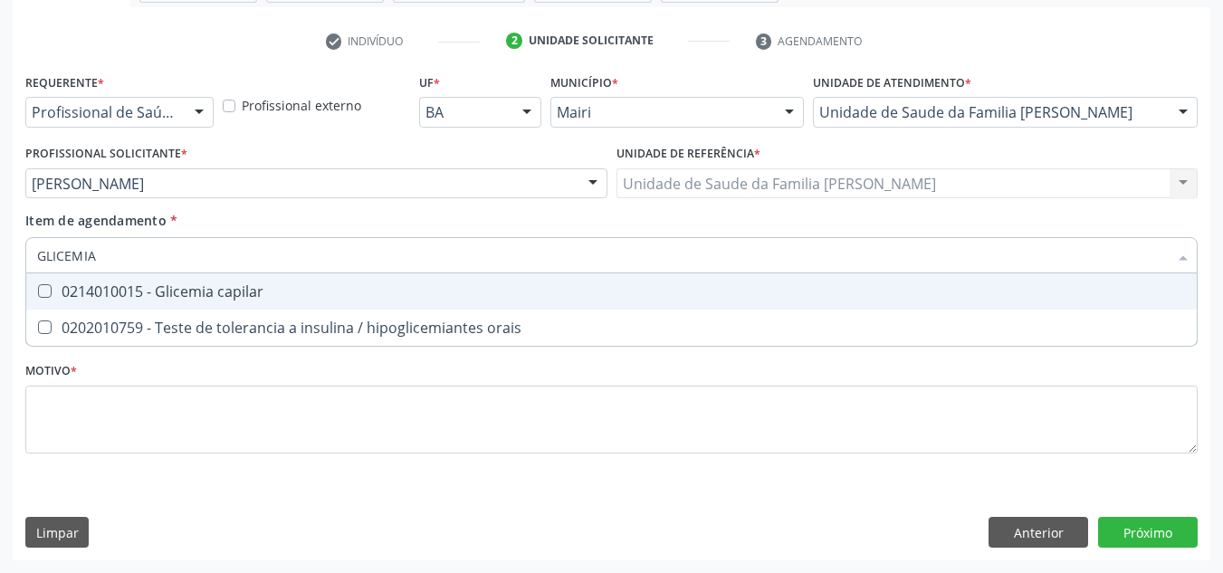
click at [277, 299] on span "0214010015 - Glicemia capilar" at bounding box center [611, 291] width 1171 height 36
checkbox capilar "true"
drag, startPoint x: 140, startPoint y: 264, endPoint x: 0, endPoint y: 280, distance: 141.2
click at [0, 280] on div "Acompanhamento Acompanhe a situação das marcações correntes e finalizadas Relat…" at bounding box center [611, 174] width 1223 height 798
checkbox capilar "false"
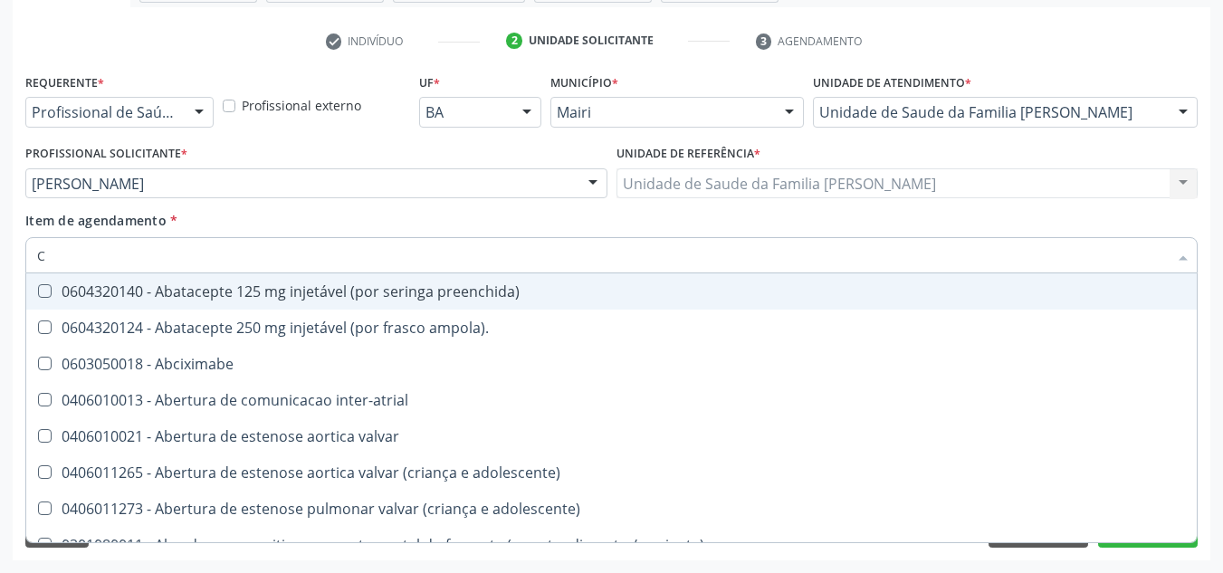
type input "CO"
checkbox contraste "true"
checkbox comprimido\) "true"
checkbox osseo "true"
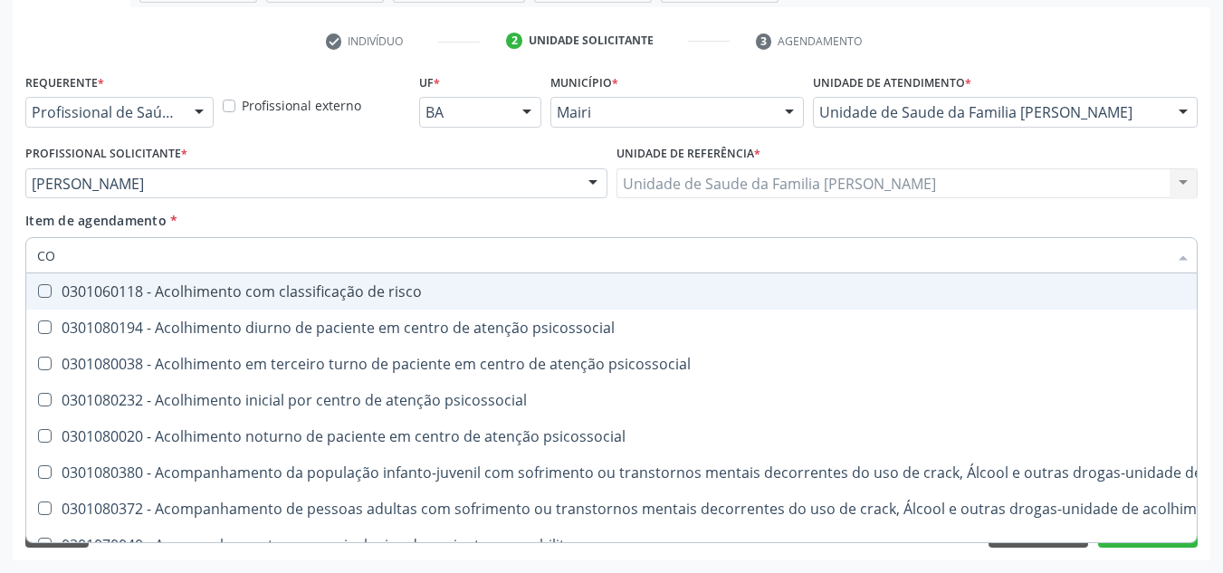
type input "COL"
checkbox hdl "true"
checkbox ldl "true"
checkbox total "true"
type input "COLE"
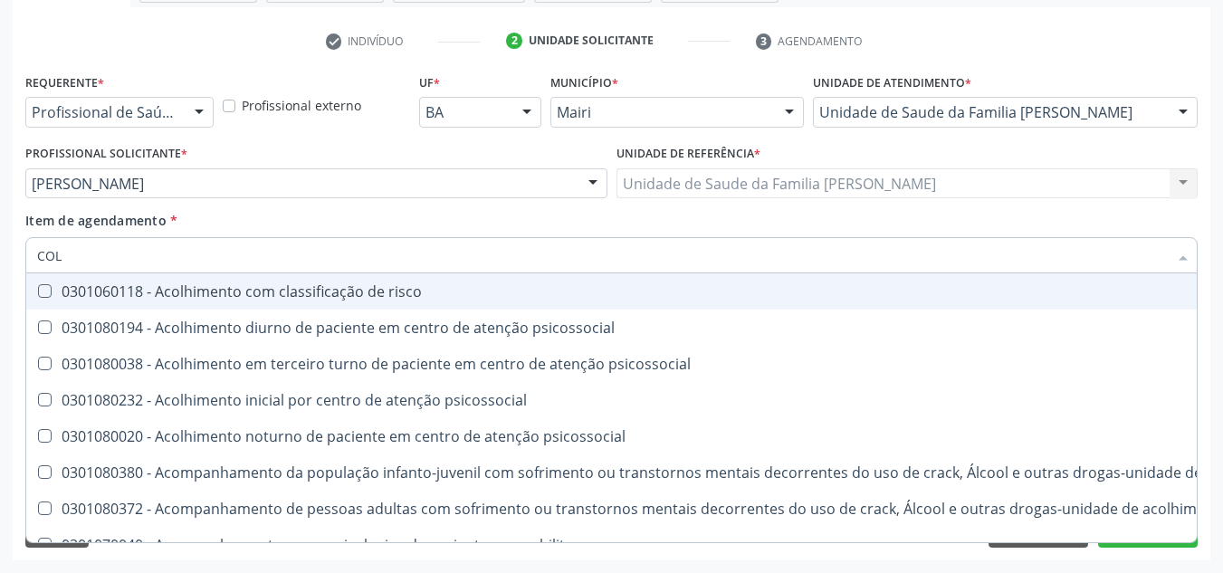
checkbox mama "true"
checkbox utero "true"
checkbox oncologia "true"
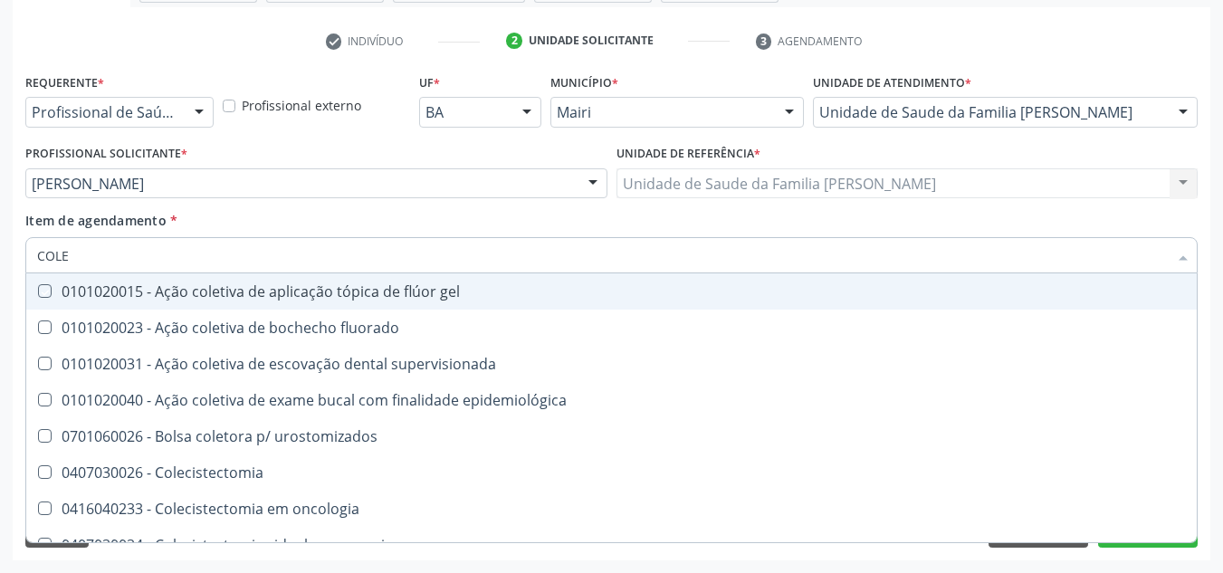
type input "COLES"
checkbox gel "true"
checkbox fluorado "true"
checkbox supervisionada "true"
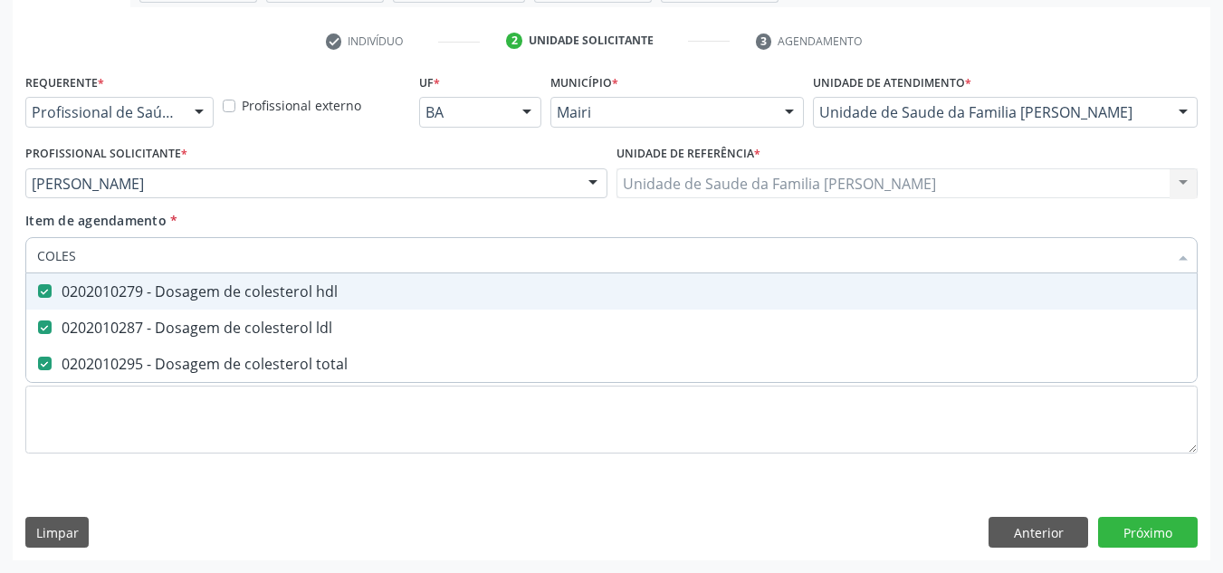
type input "COLE"
checkbox hdl "false"
checkbox ldl "false"
checkbox total "false"
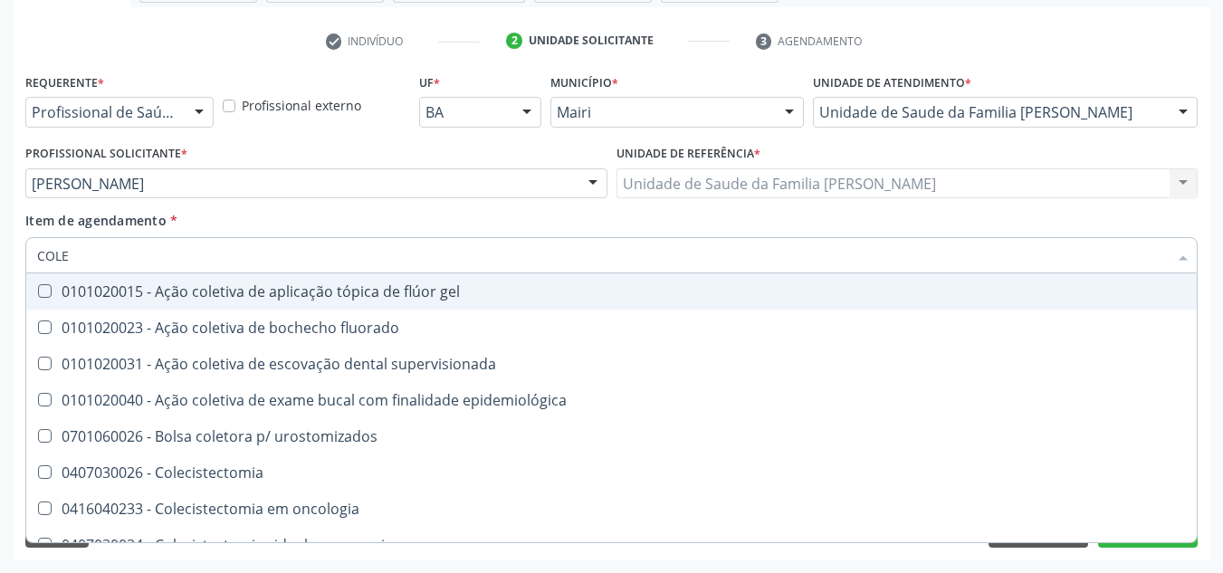
type input "COL"
checkbox hdl "false"
checkbox ldl "false"
checkbox total "false"
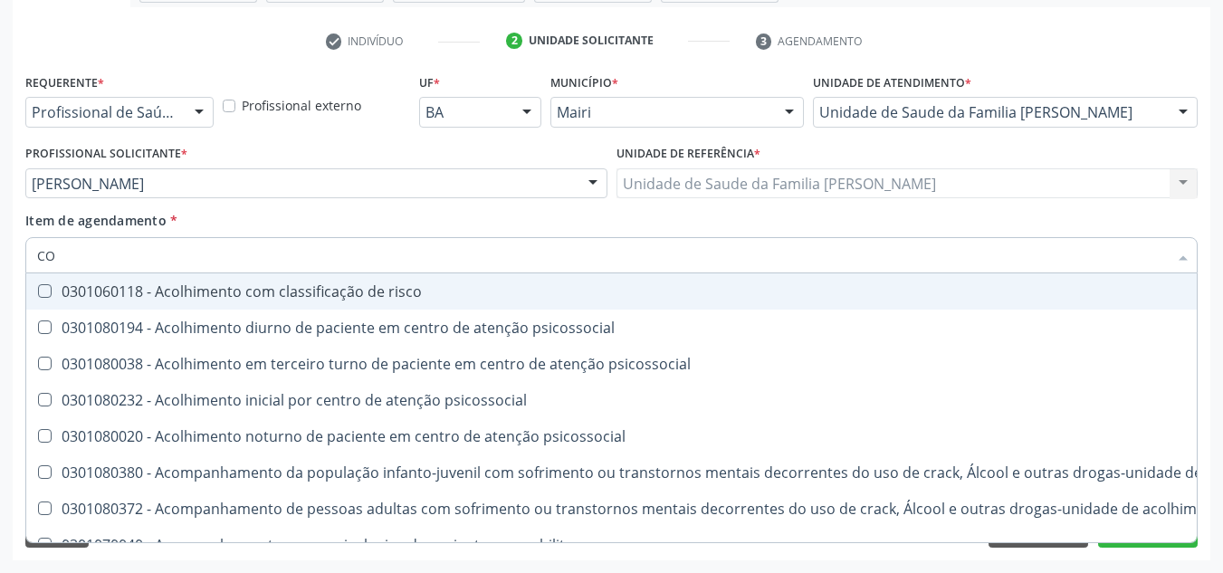
type input "C"
checkbox hdl "false"
checkbox ldl "false"
checkbox total "false"
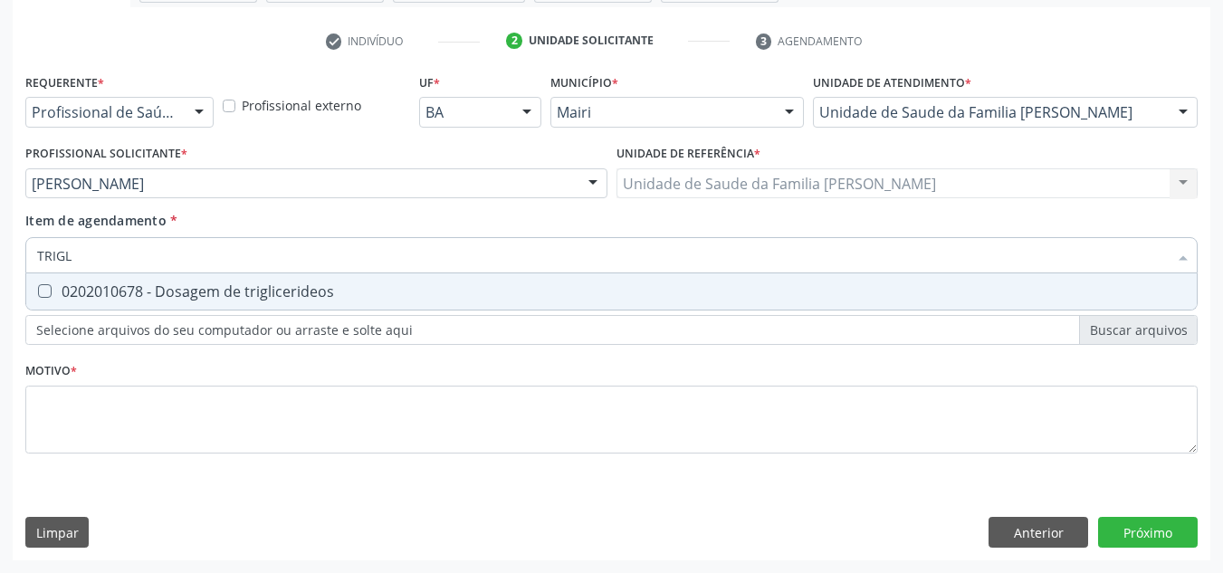
type input "TRIGLI"
click at [106, 277] on span "0202010678 - Dosagem de triglicerideos" at bounding box center [611, 291] width 1171 height 36
checkbox triglicerideos "true"
drag, startPoint x: 107, startPoint y: 262, endPoint x: 0, endPoint y: 289, distance: 110.3
click at [0, 289] on div "Acompanhamento Acompanhe a situação das marcações correntes e finalizadas Relat…" at bounding box center [611, 174] width 1223 height 798
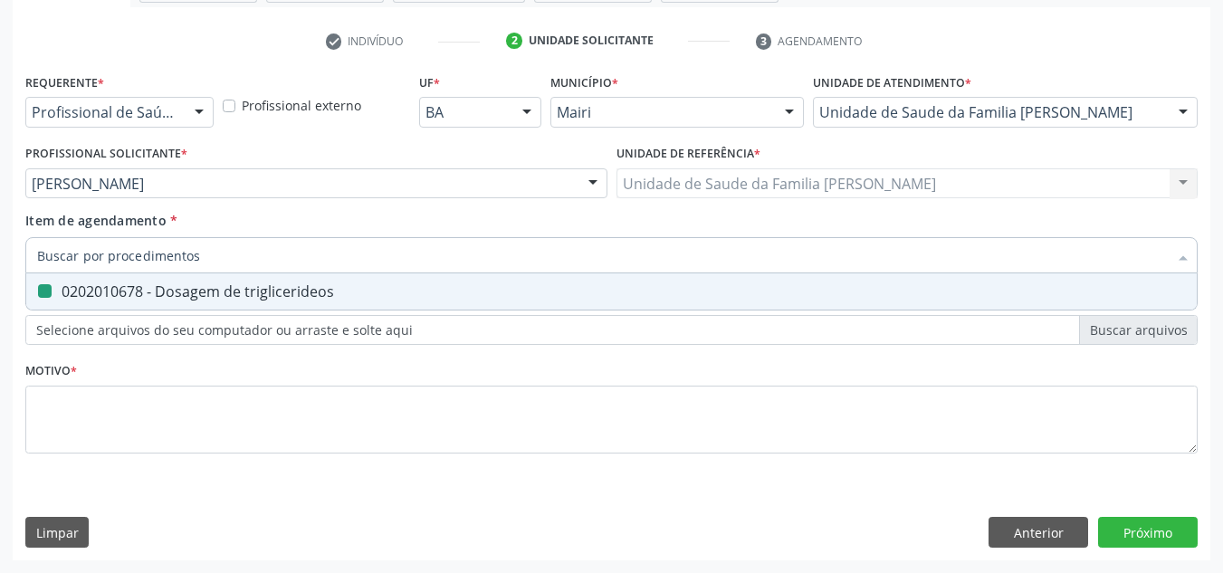
checkbox triglicerideos "false"
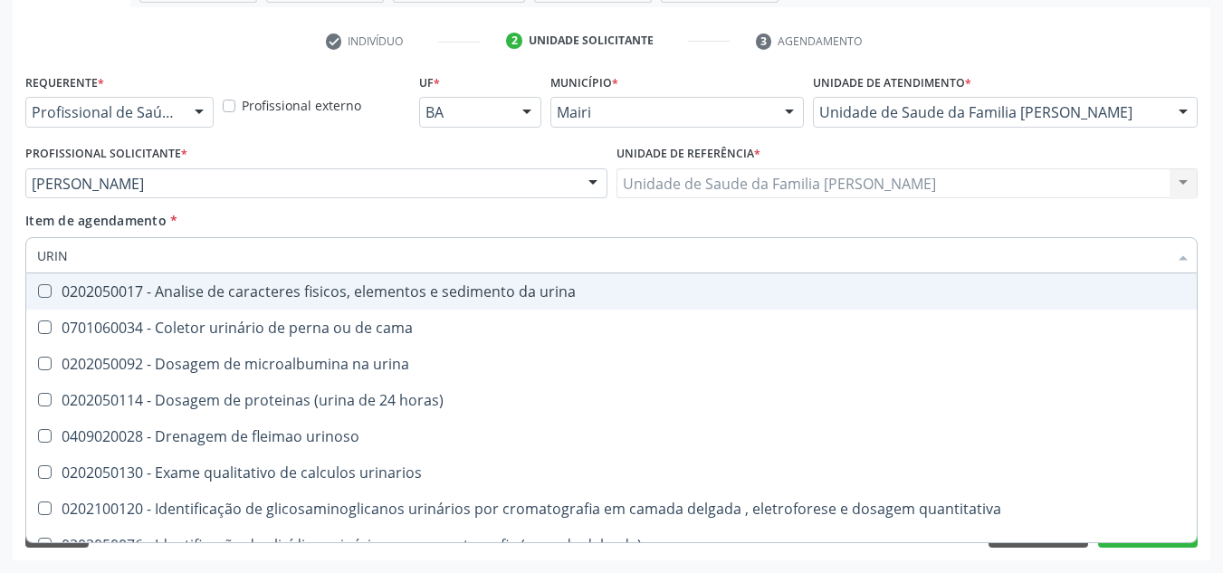
type input "URINA"
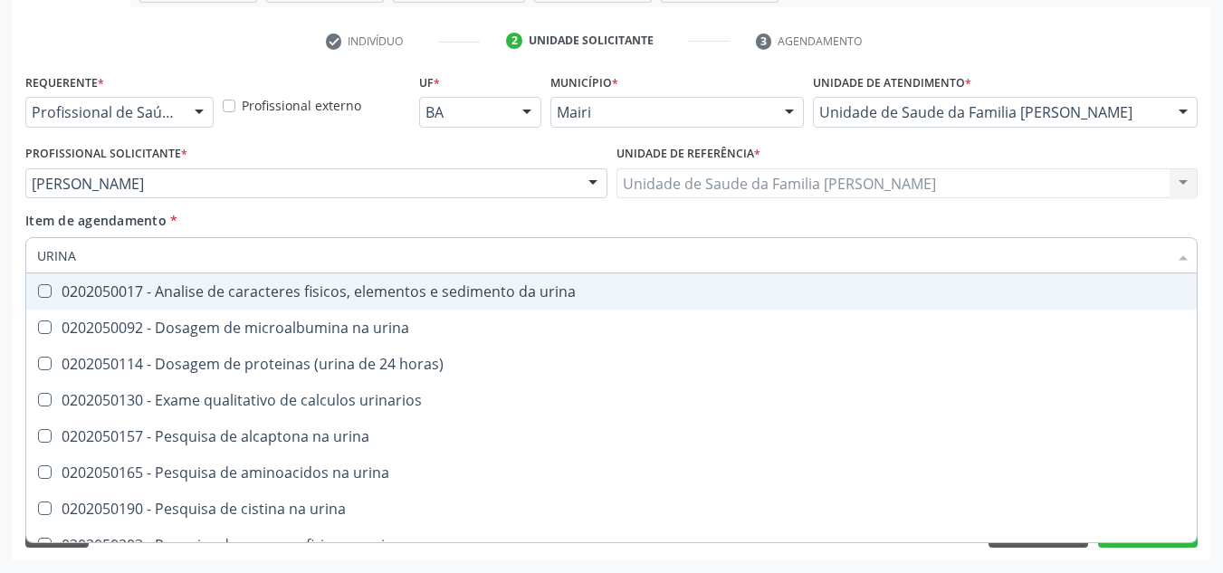
click at [100, 294] on div "0202050017 - Analise de caracteres fisicos, elementos e sedimento da urina" at bounding box center [611, 291] width 1149 height 14
checkbox urina "true"
drag, startPoint x: 100, startPoint y: 259, endPoint x: 14, endPoint y: 275, distance: 87.6
click at [14, 275] on div "Requerente * Profissional de Saúde Profissional de Saúde Paciente Nenhum result…" at bounding box center [612, 315] width 1198 height 492
checkbox urina "false"
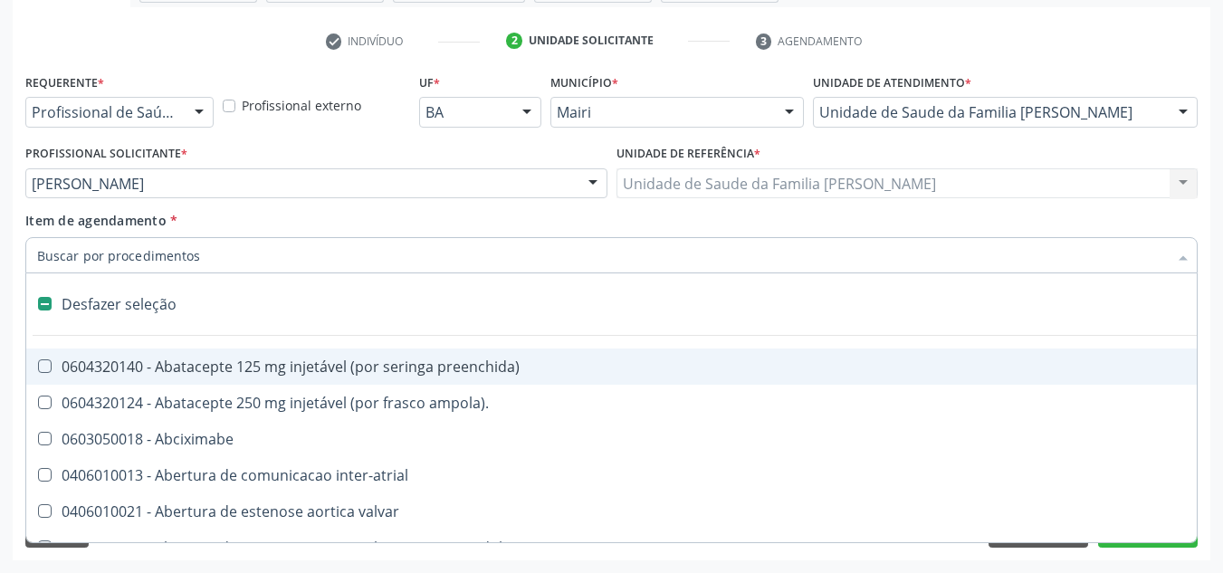
type input "F"
checkbox reabilitacao "true"
checkbox urina "false"
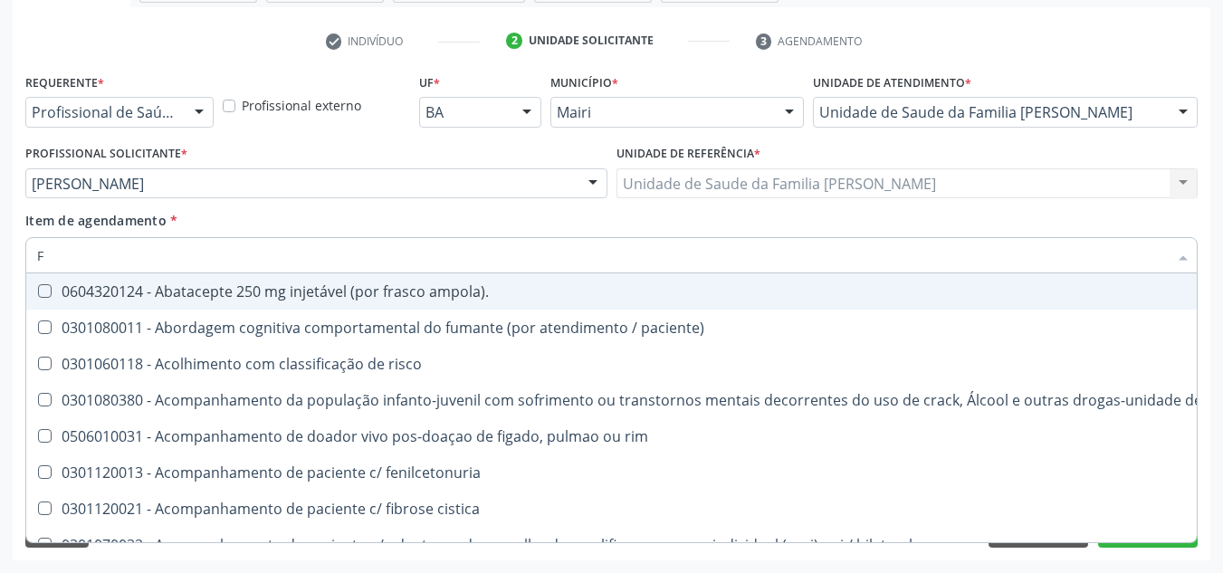
type input "FE"
checkbox urina "false"
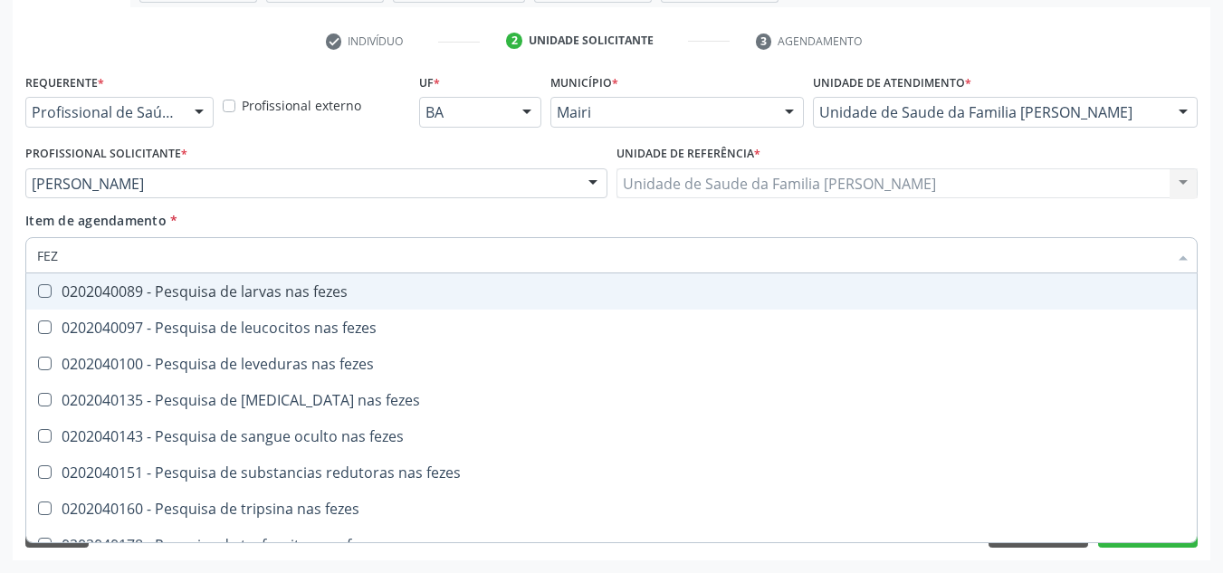
type input "FEZE"
click at [102, 299] on div "0202040089 - Pesquisa de larvas nas fezes" at bounding box center [611, 291] width 1149 height 14
checkbox fezes "true"
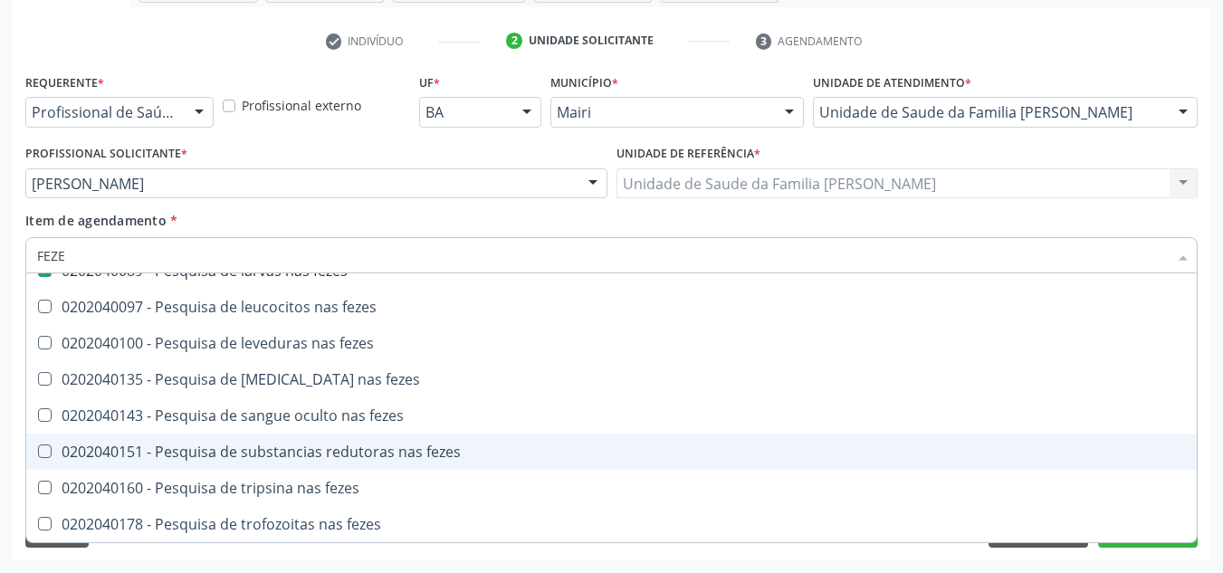
click at [912, 455] on div "0202040151 - Pesquisa de substancias redutoras nas fezes" at bounding box center [611, 452] width 1149 height 14
checkbox fezes "true"
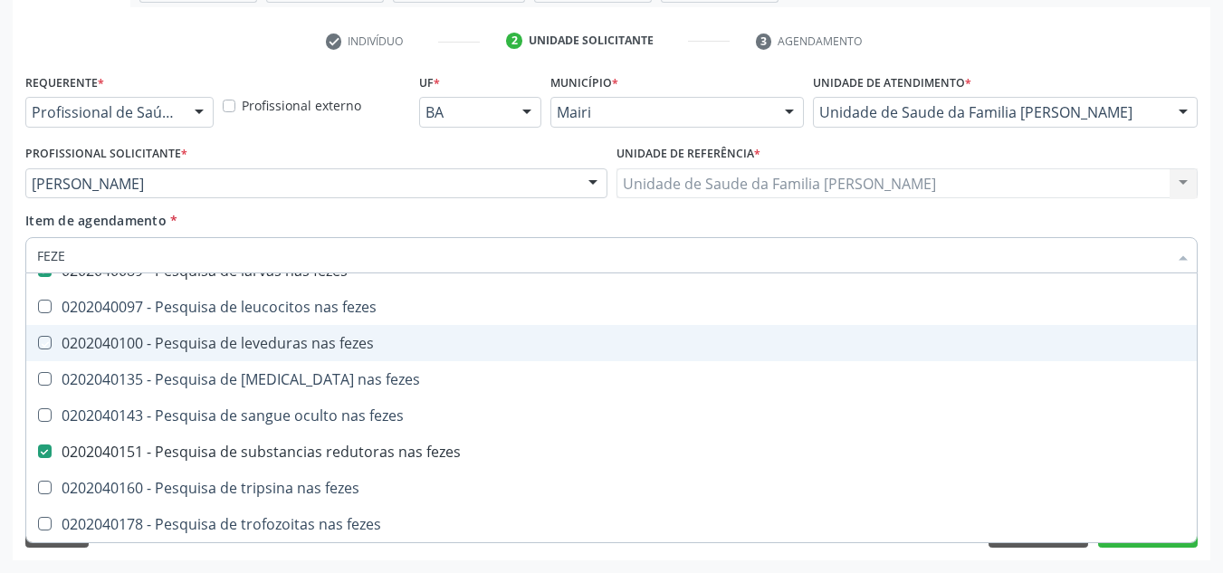
click at [13, 358] on div "Requerente * Profissional de Saúde Profissional de Saúde Paciente Nenhum result…" at bounding box center [612, 315] width 1198 height 492
checkbox fezes "true"
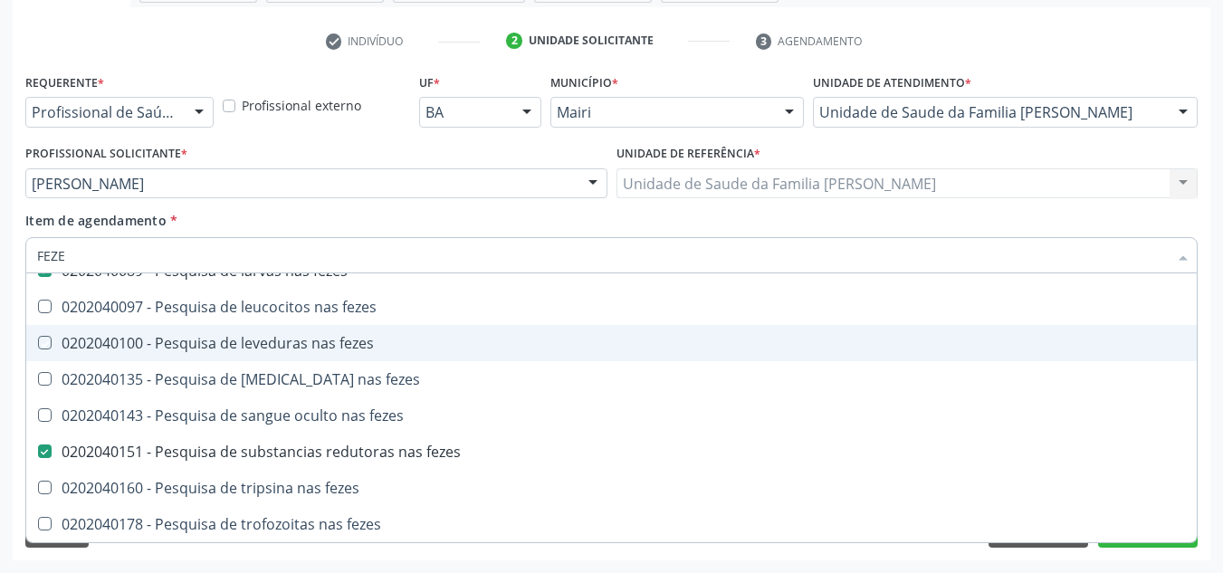
checkbox fezes "true"
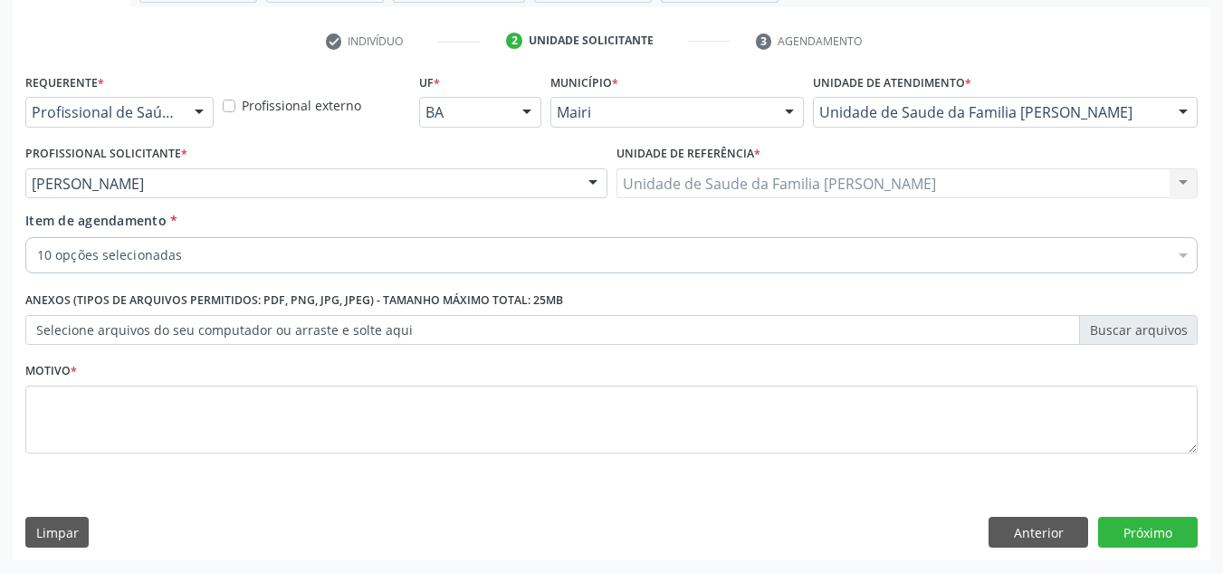
scroll to position [0, 0]
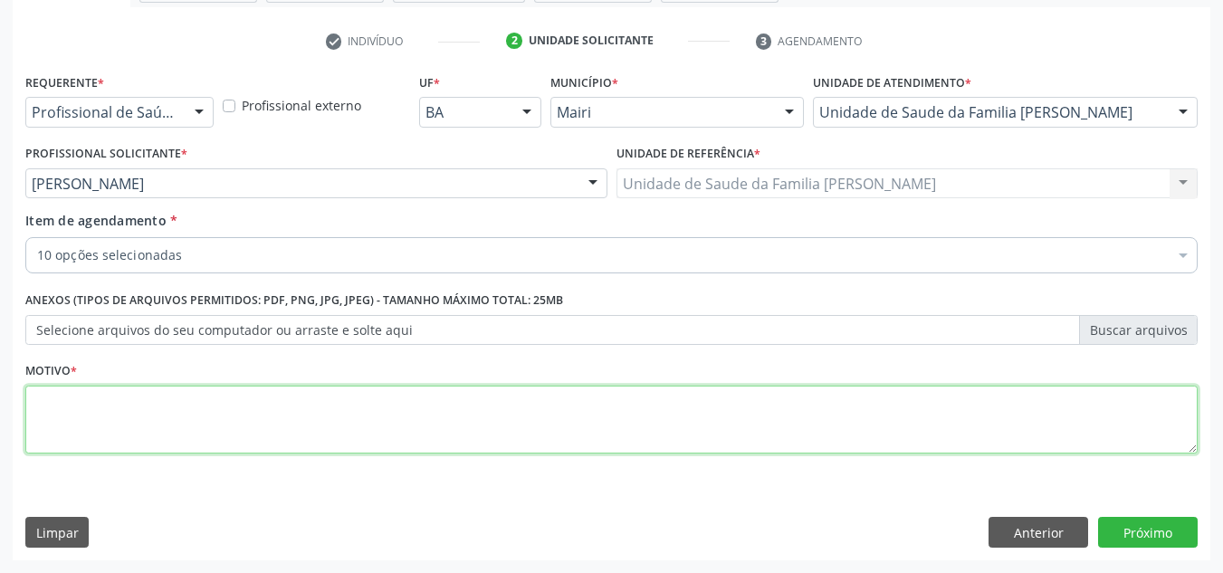
click at [65, 414] on textarea at bounding box center [611, 420] width 1173 height 69
type textarea "DISPINÉIA"
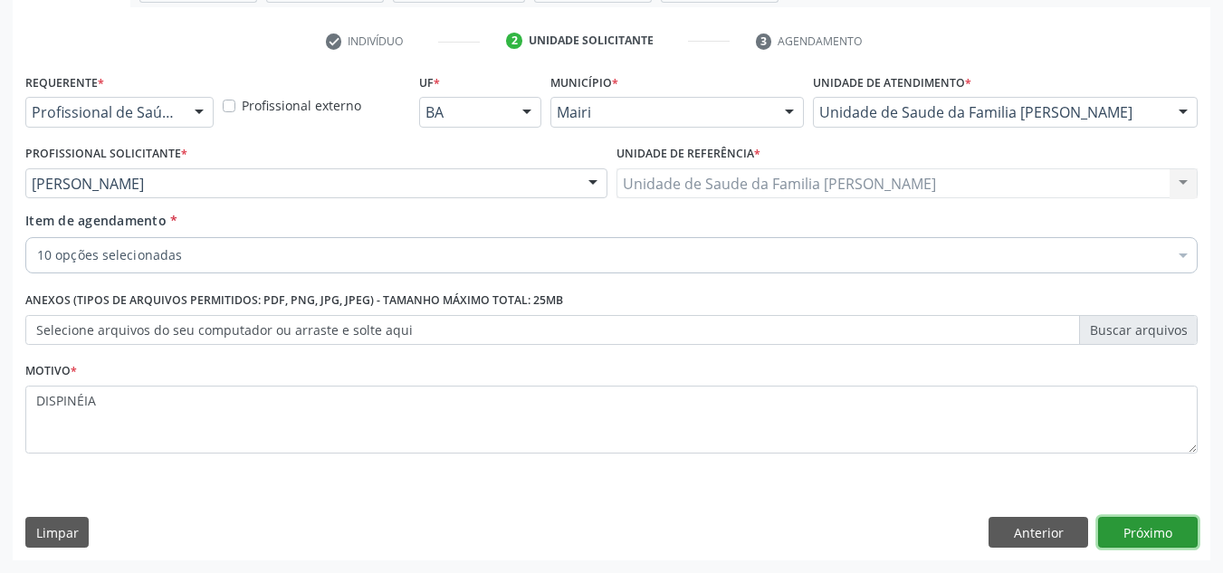
click at [1121, 536] on button "Próximo" at bounding box center [1148, 532] width 100 height 31
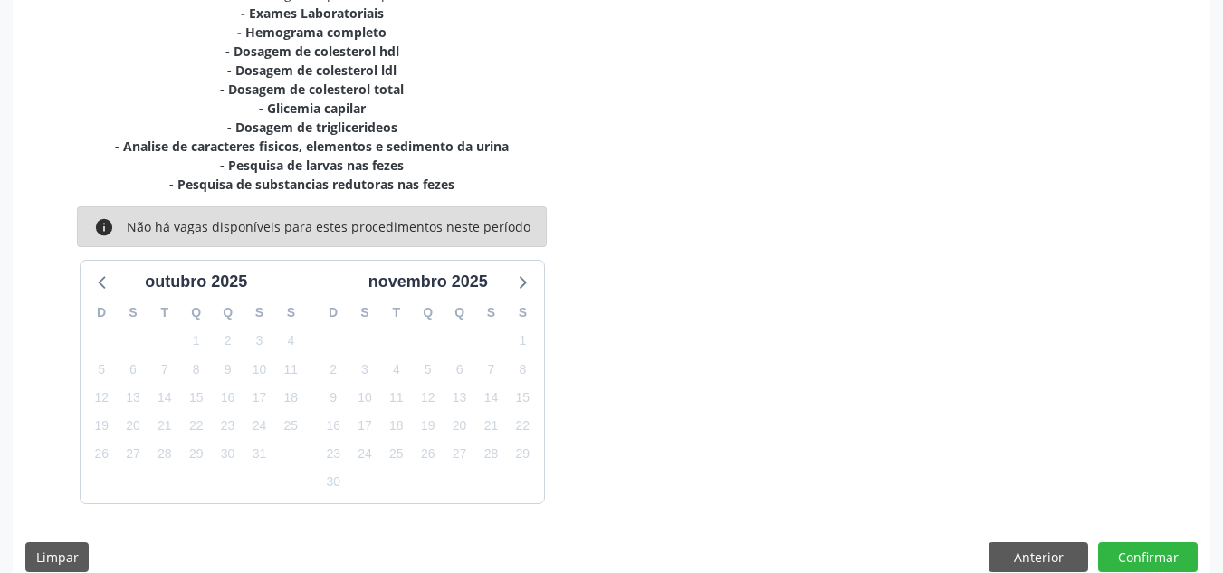
scroll to position [439, 0]
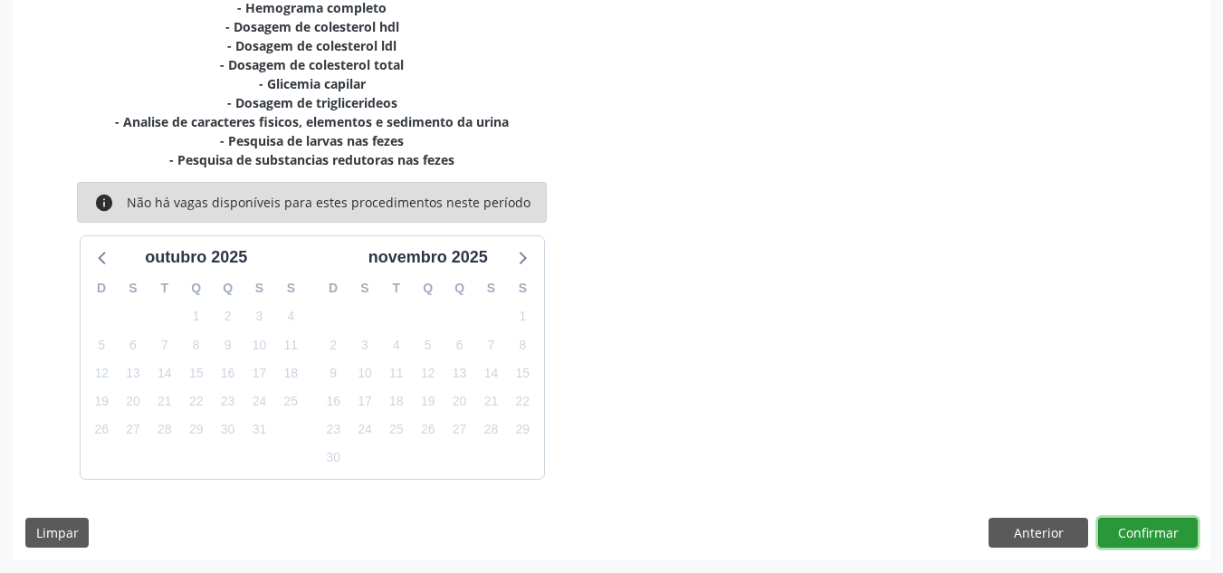
click at [1127, 538] on button "Confirmar" at bounding box center [1148, 533] width 100 height 31
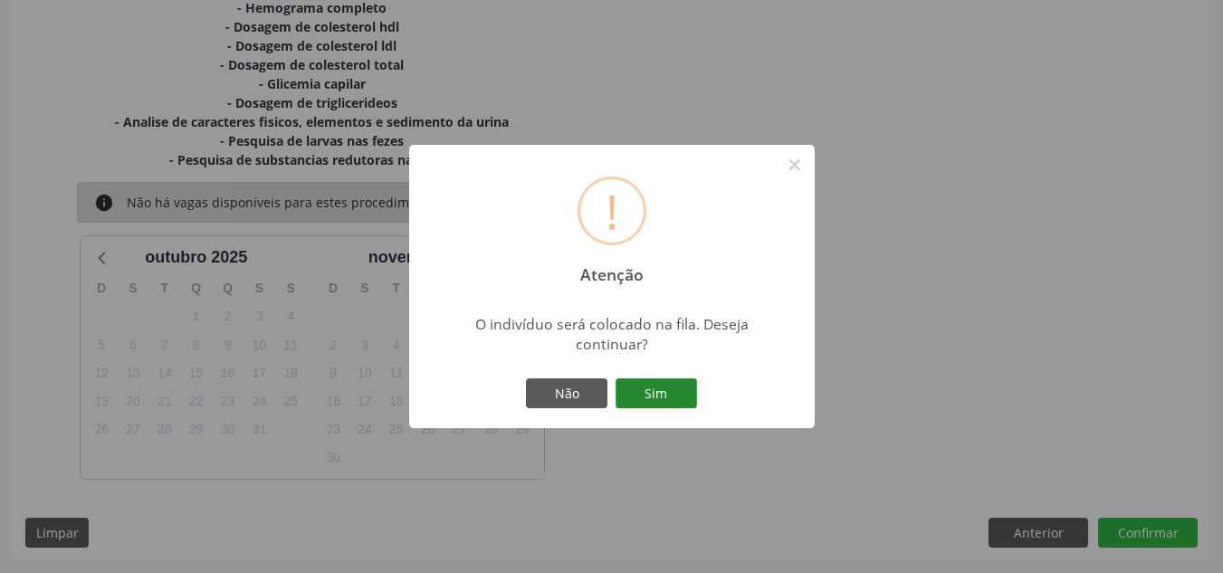
click at [660, 389] on button "Sim" at bounding box center [656, 394] width 81 height 31
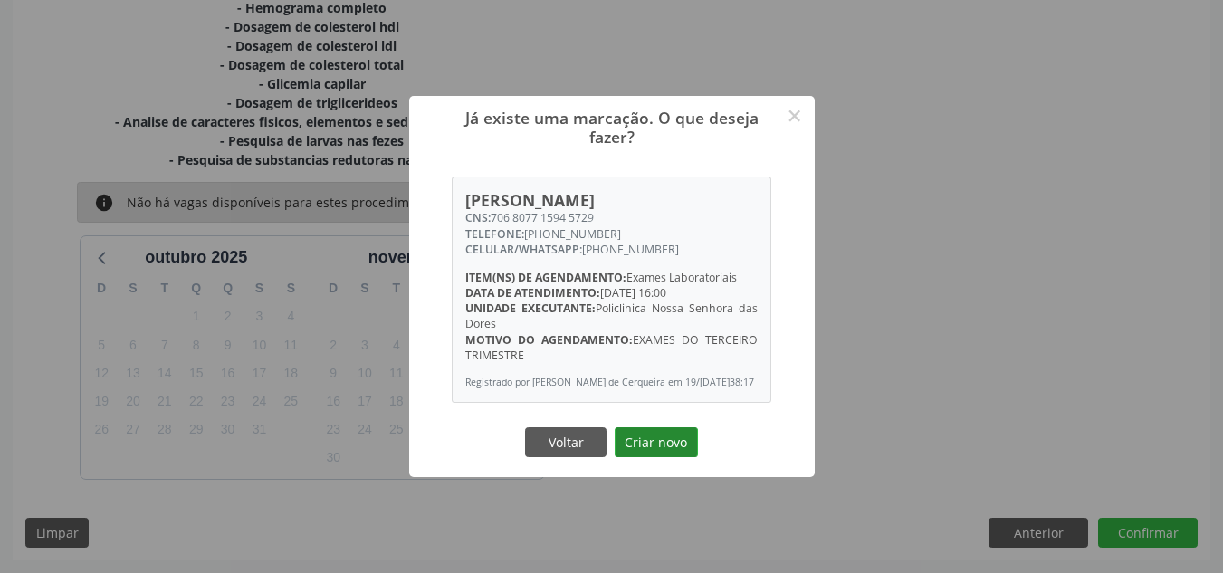
click at [661, 448] on button "Criar novo" at bounding box center [656, 442] width 83 height 31
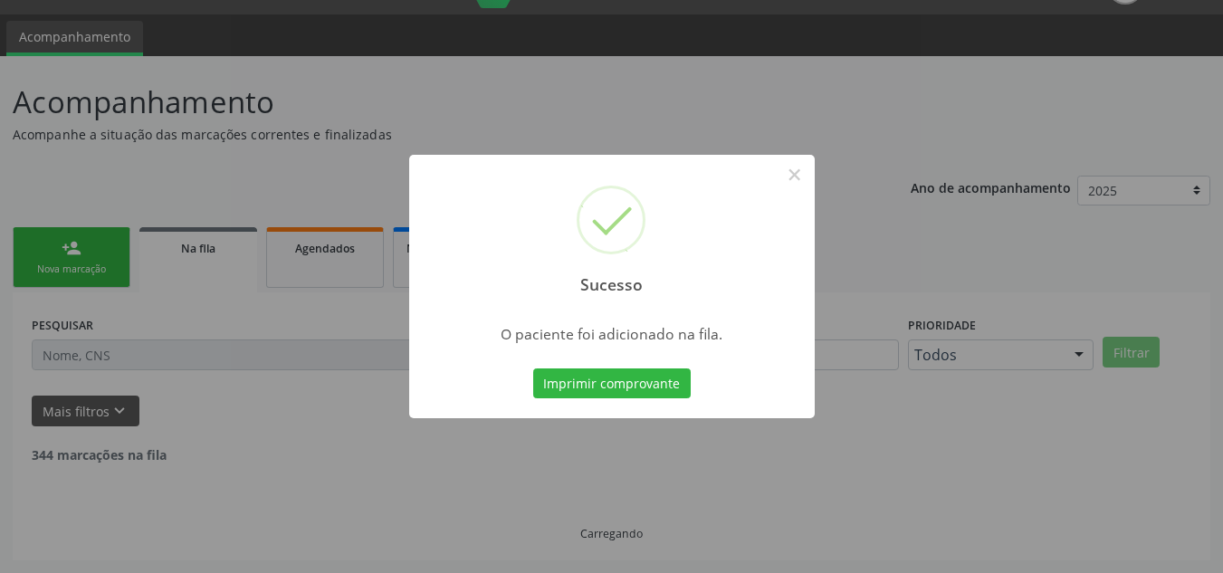
scroll to position [24, 0]
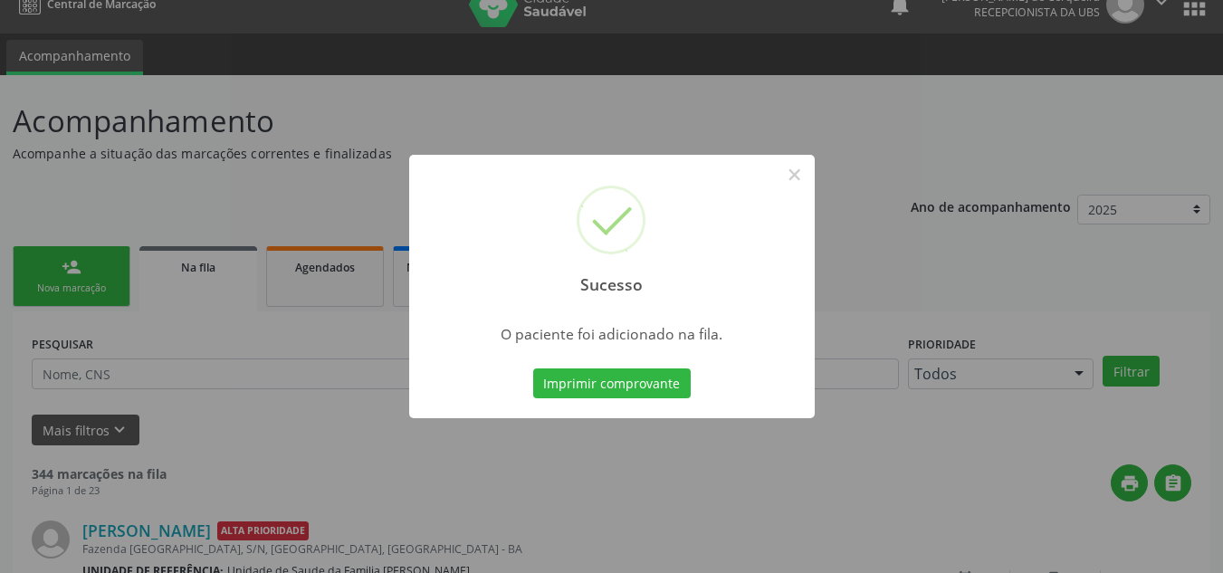
click at [101, 287] on div "Sucesso × O paciente foi adicionado na fila. Imprimir comprovante Cancel" at bounding box center [611, 286] width 1223 height 573
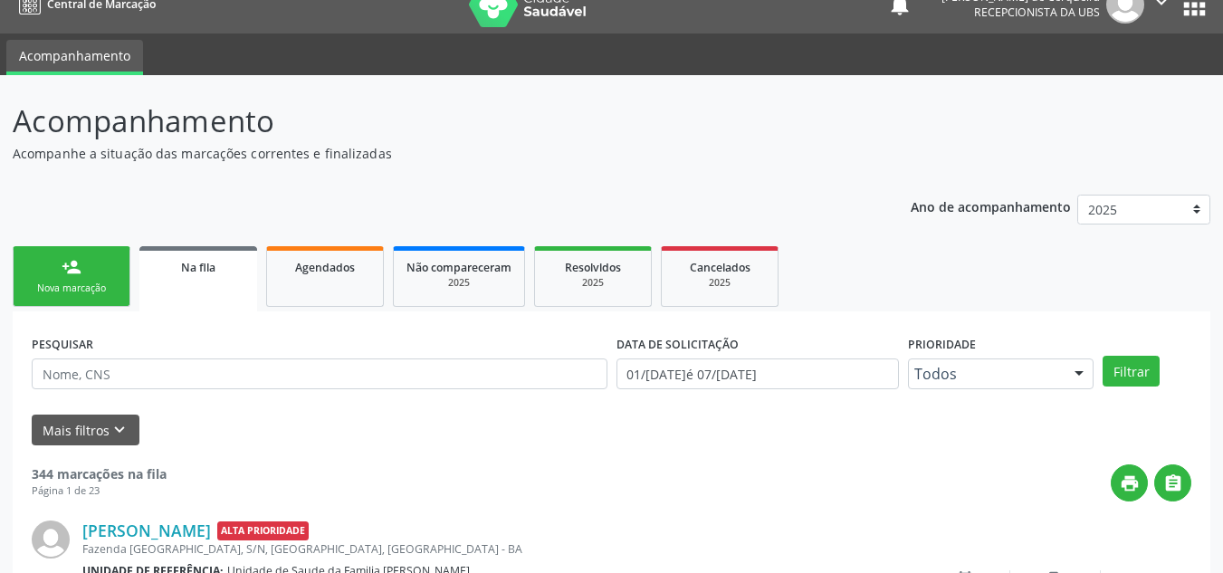
click at [101, 287] on div "Nova marcação" at bounding box center [71, 289] width 91 height 14
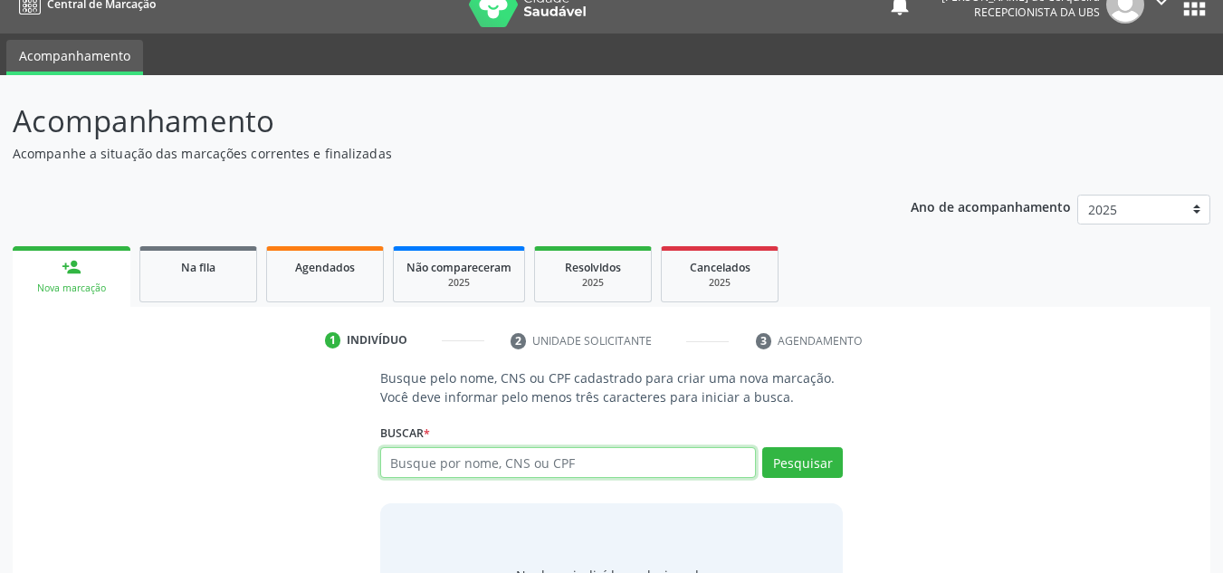
click at [436, 455] on input "text" at bounding box center [568, 462] width 377 height 31
type input "709205290869138"
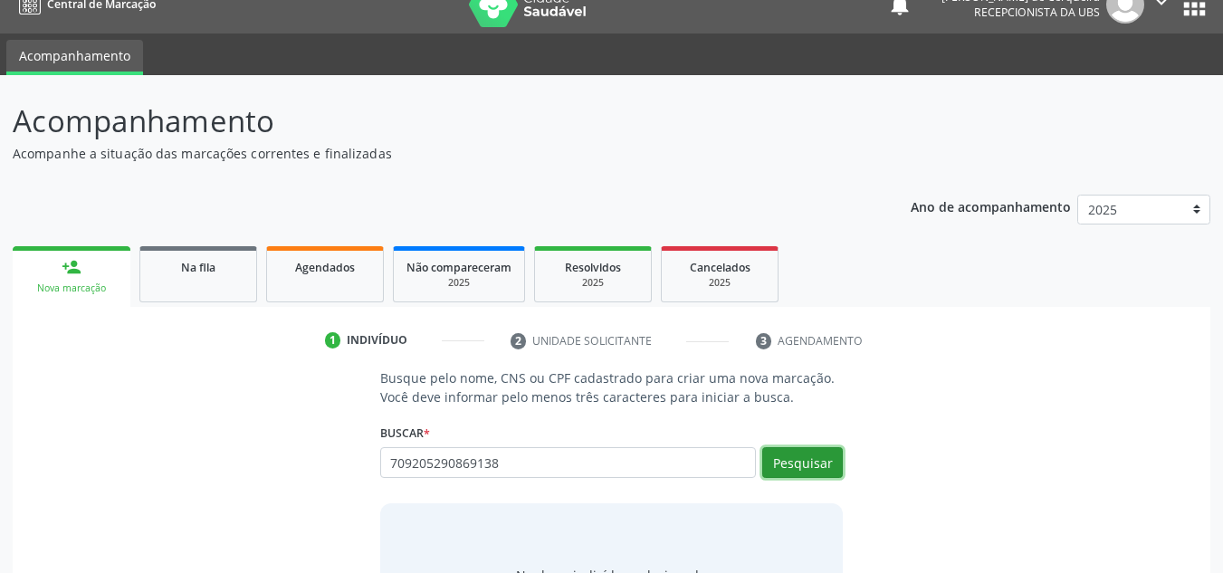
click at [821, 464] on button "Pesquisar" at bounding box center [802, 462] width 81 height 31
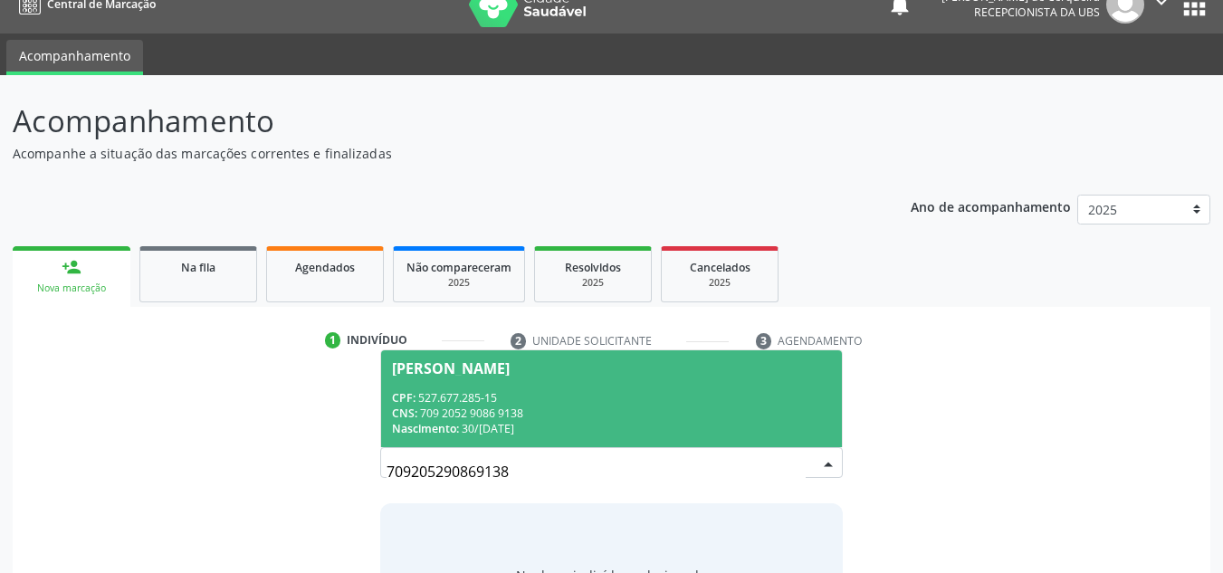
click at [531, 401] on div "CPF: 527.677.285-15" at bounding box center [612, 397] width 440 height 15
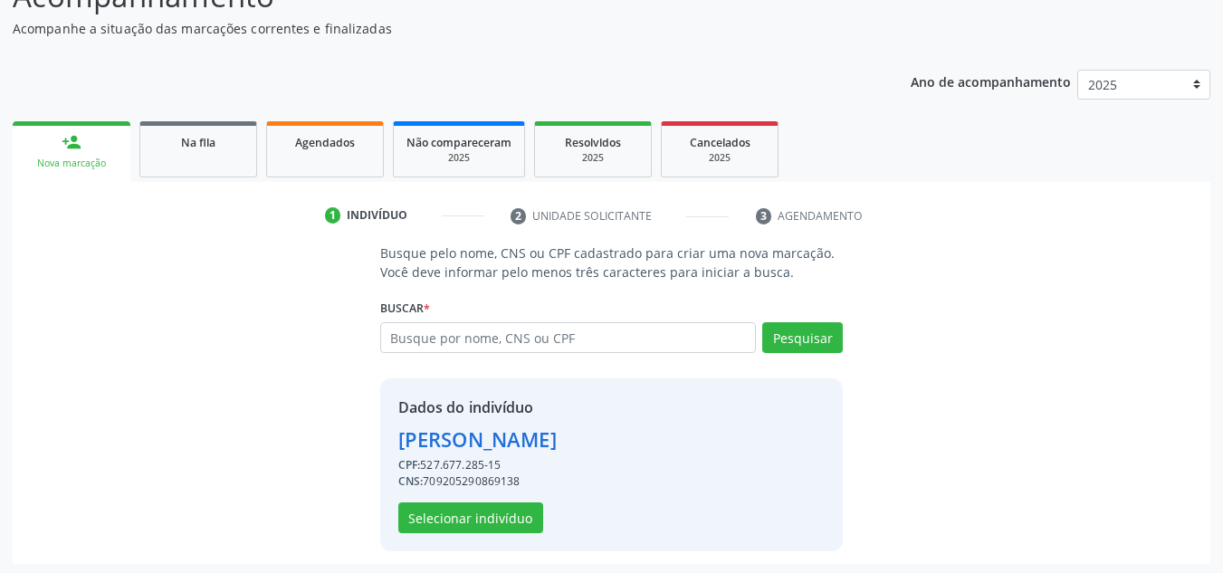
scroll to position [153, 0]
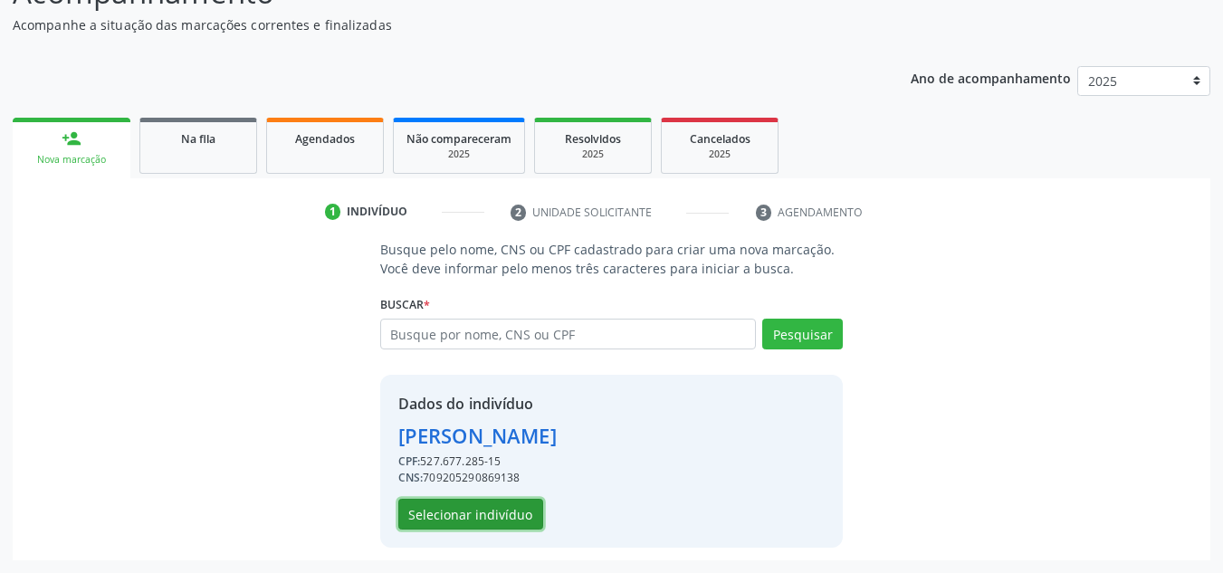
click at [513, 518] on button "Selecionar indivíduo" at bounding box center [470, 514] width 145 height 31
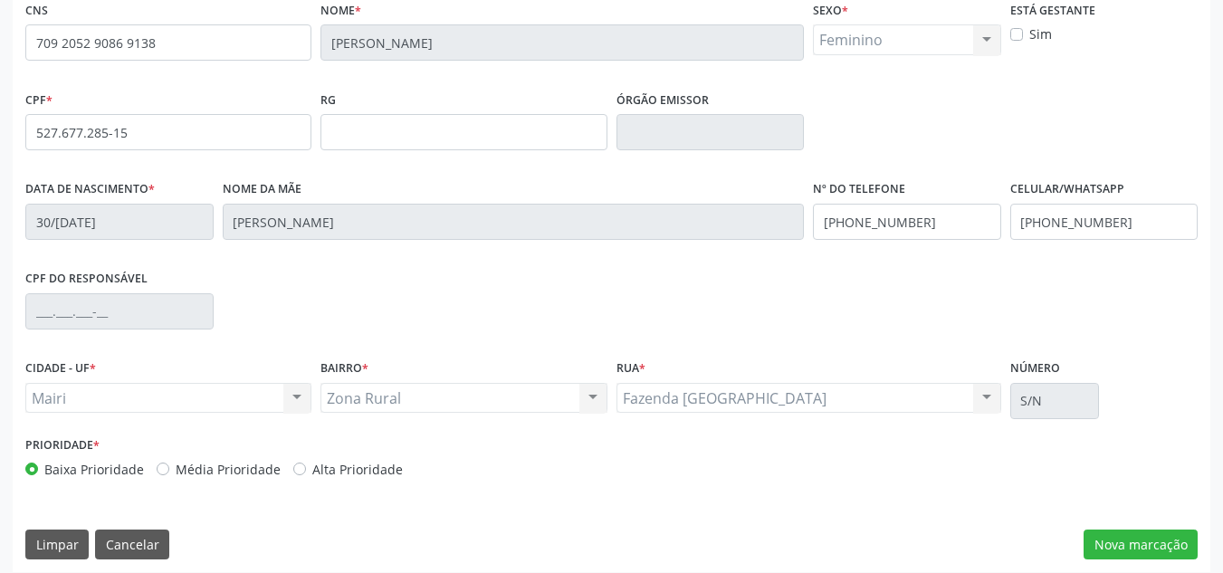
scroll to position [408, 0]
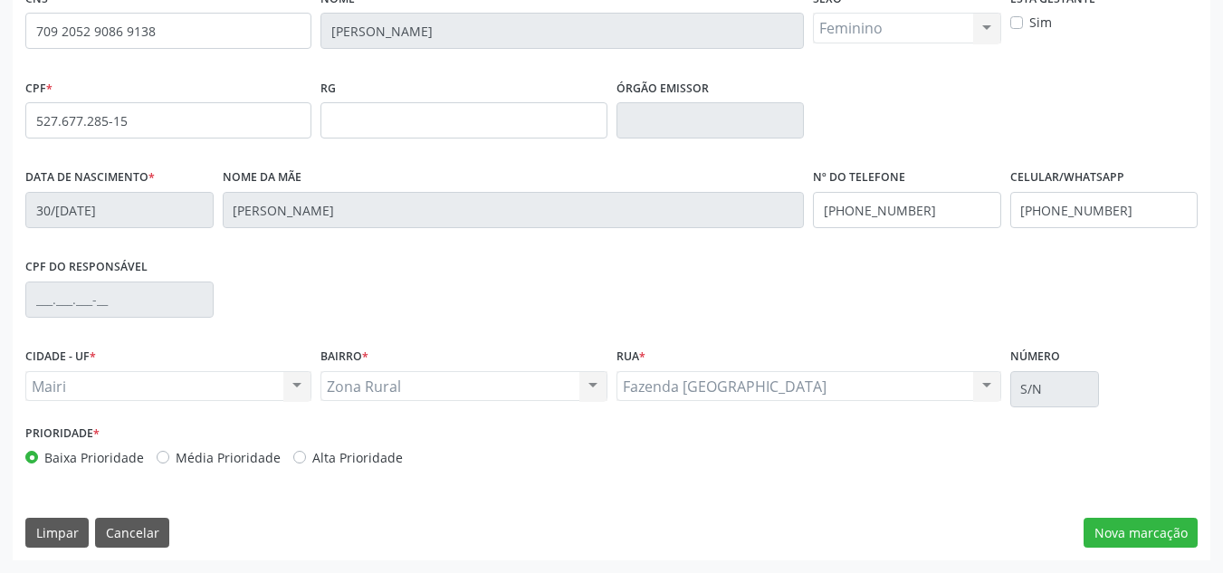
click at [176, 461] on label "Média Prioridade" at bounding box center [228, 457] width 105 height 19
click at [165, 461] on input "Média Prioridade" at bounding box center [163, 456] width 13 height 16
radio input "true"
click at [1140, 532] on button "Nova marcação" at bounding box center [1141, 533] width 114 height 31
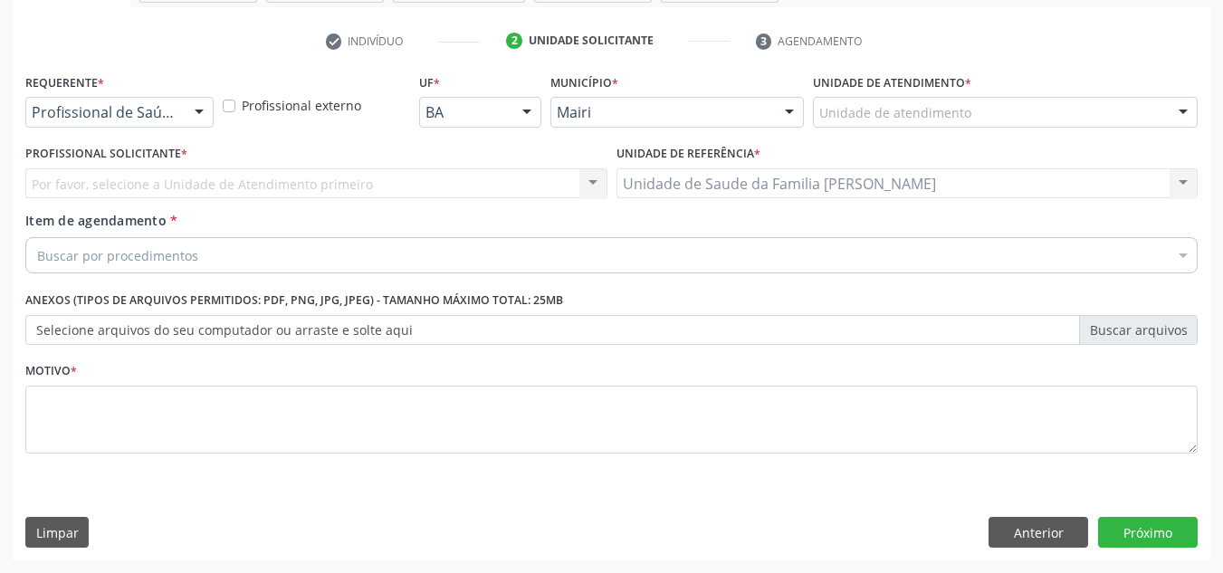
scroll to position [324, 0]
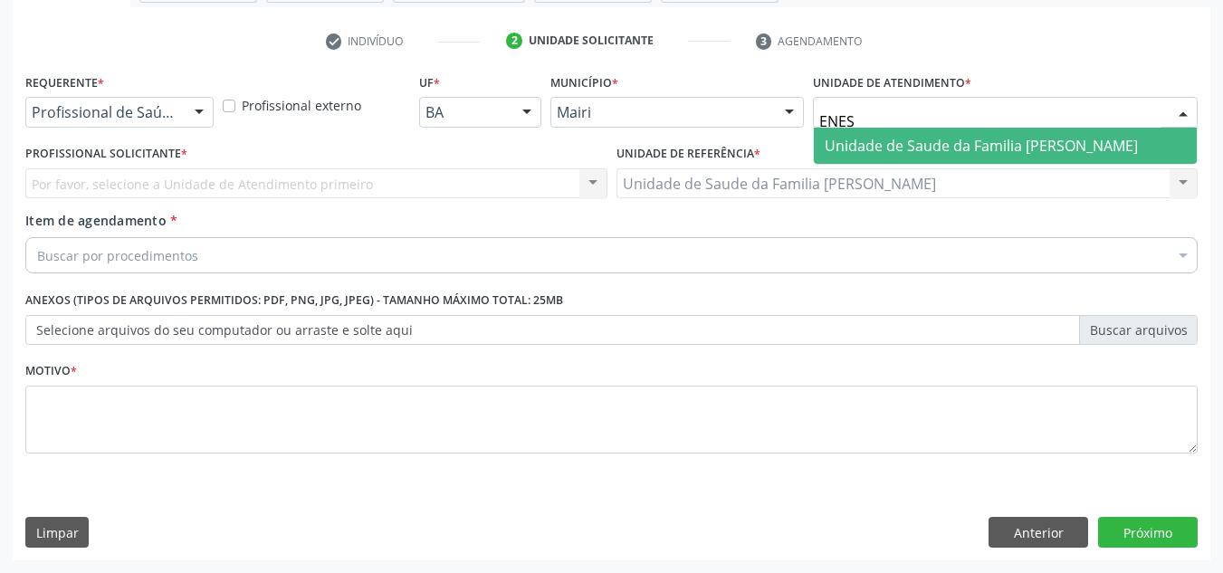
type input "ENESI"
click at [893, 149] on span "Unidade de Saude da Familia [PERSON_NAME]" at bounding box center [981, 146] width 313 height 20
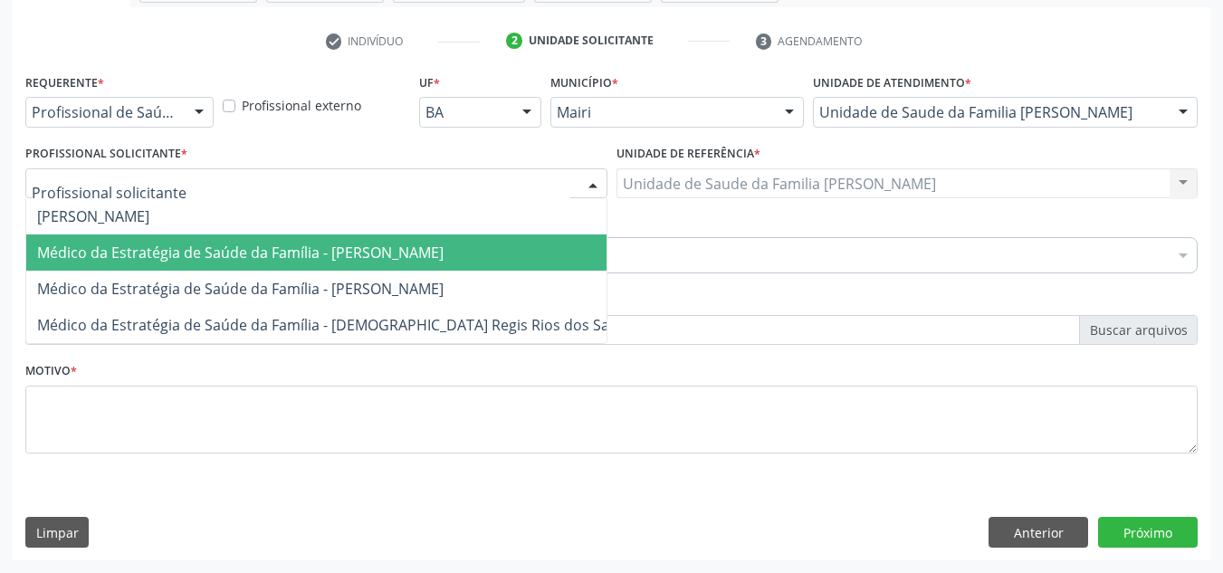
click at [145, 243] on span "Médico da Estratégia de Saúde da Família - [PERSON_NAME]" at bounding box center [240, 253] width 407 height 20
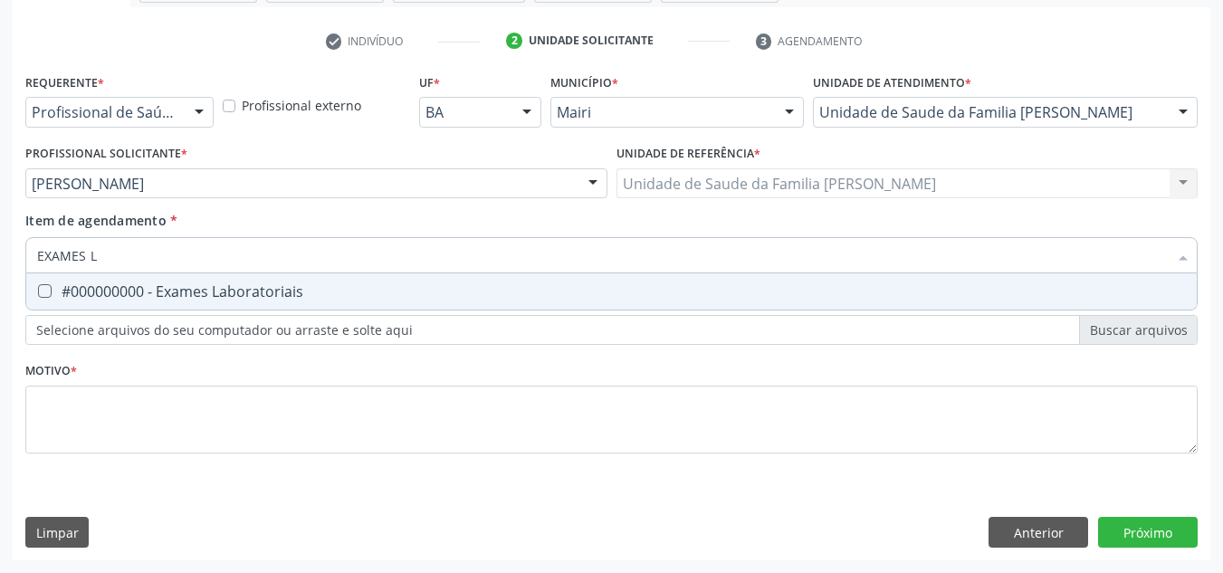
type input "EXAMES LA"
click at [118, 285] on div "#000000000 - Exames Laboratoriais" at bounding box center [611, 291] width 1149 height 14
checkbox Laboratoriais "true"
click at [115, 322] on div "Requerente * Profissional de Saúde Profissional de Saúde Paciente Nenhum result…" at bounding box center [611, 274] width 1173 height 410
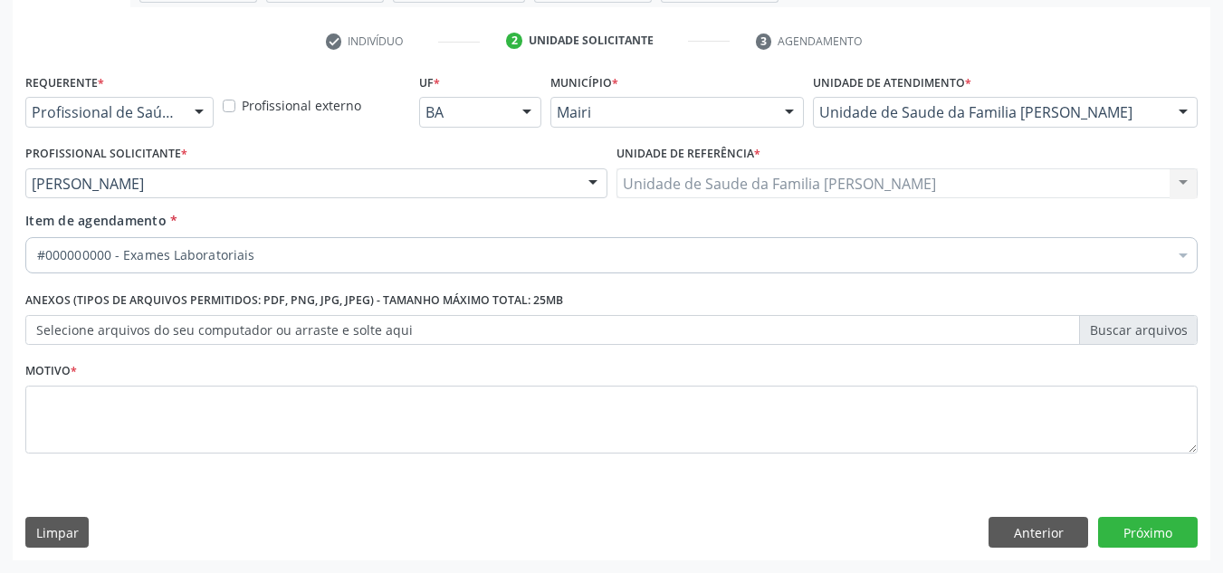
click at [103, 327] on label "Selecione arquivos do seu computador ou arraste e solte aqui" at bounding box center [611, 330] width 1173 height 31
click at [103, 327] on input "Selecione arquivos do seu computador ou arraste e solte aqui" at bounding box center [611, 330] width 1173 height 31
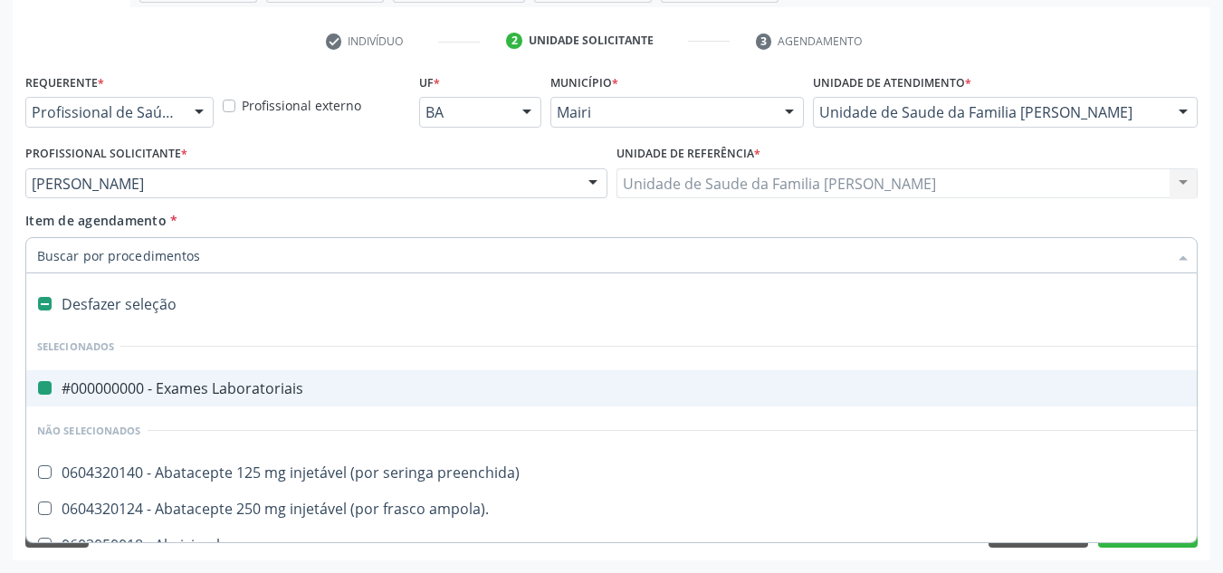
type input "H"
checkbox Laboratoriais "false"
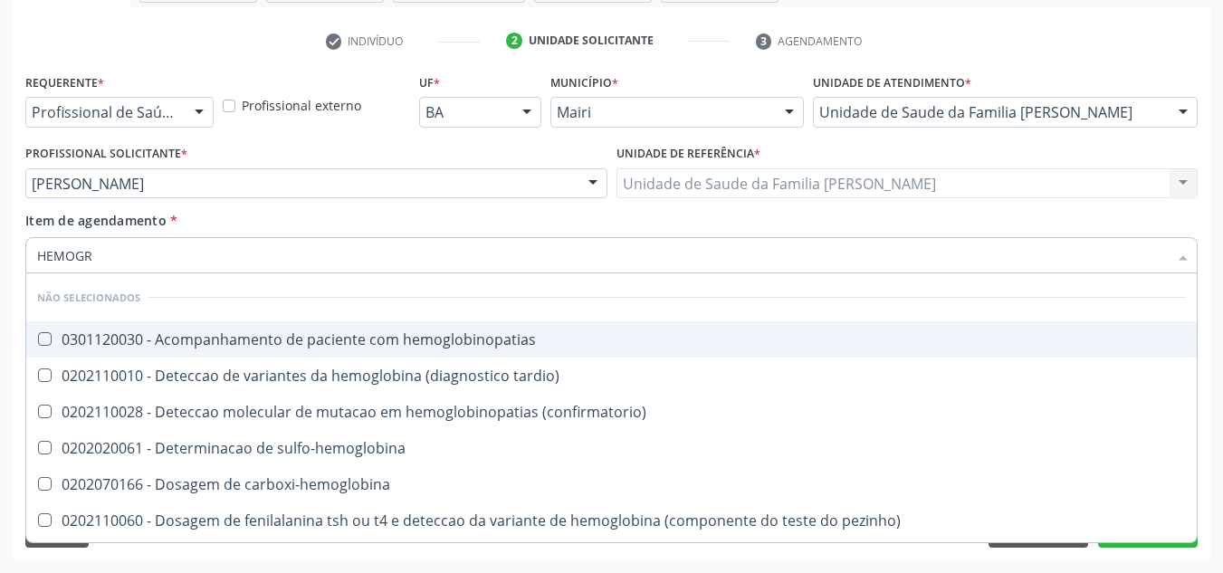
type input "HEMOGRA"
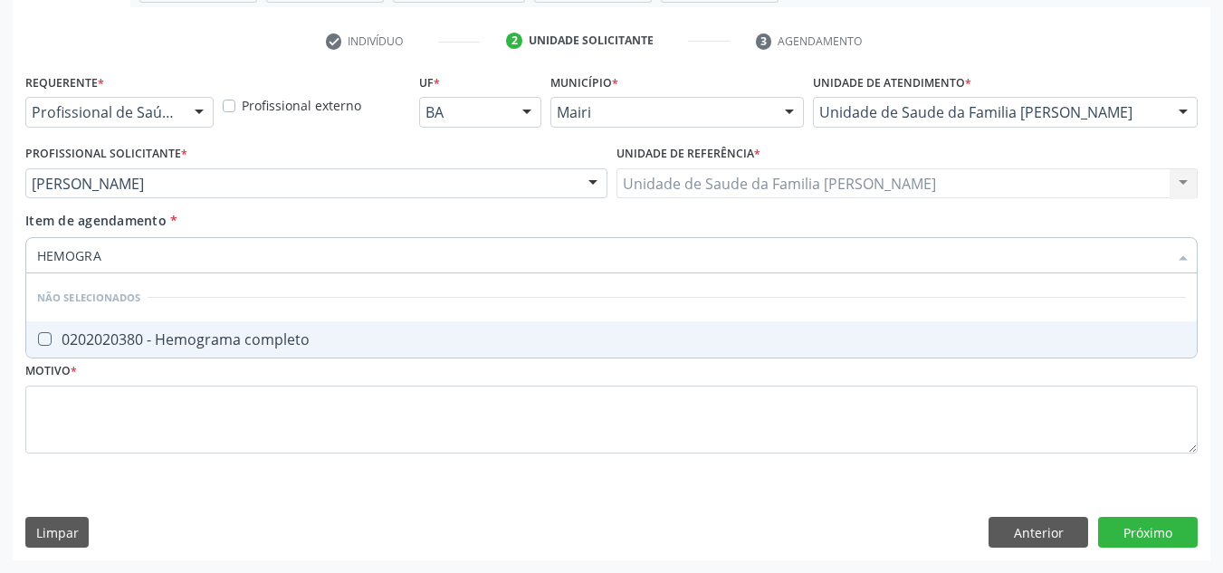
click at [224, 340] on div "0202020380 - Hemograma completo" at bounding box center [611, 339] width 1149 height 14
checkbox completo "true"
drag, startPoint x: 138, startPoint y: 266, endPoint x: 45, endPoint y: 264, distance: 92.4
click at [45, 264] on input "HEMOGRA" at bounding box center [602, 255] width 1131 height 36
type input "H"
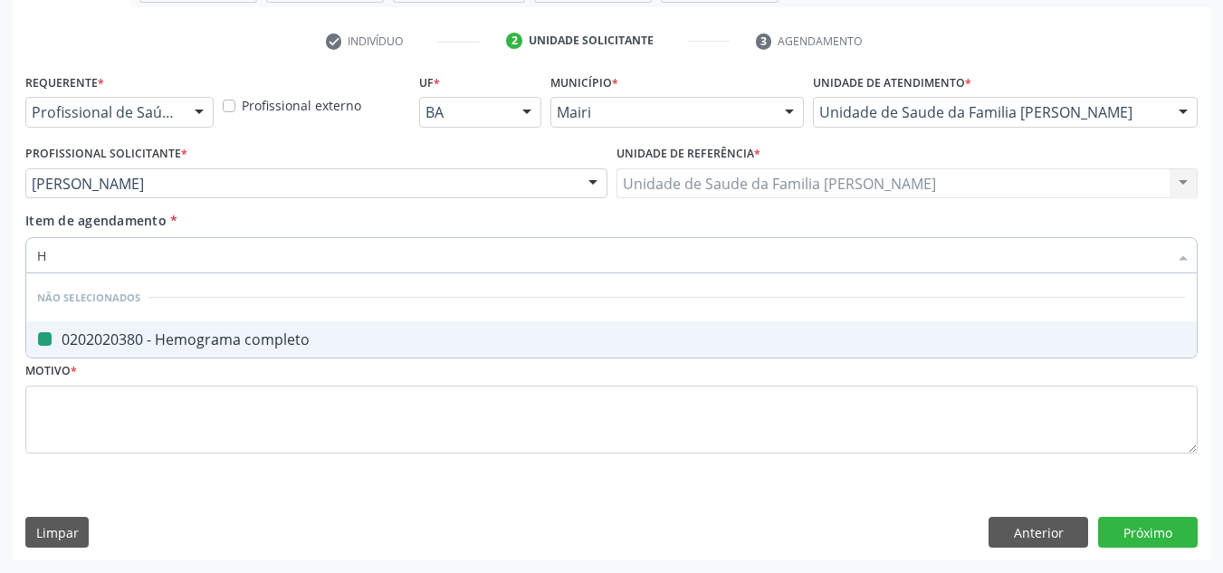
checkbox completo "false"
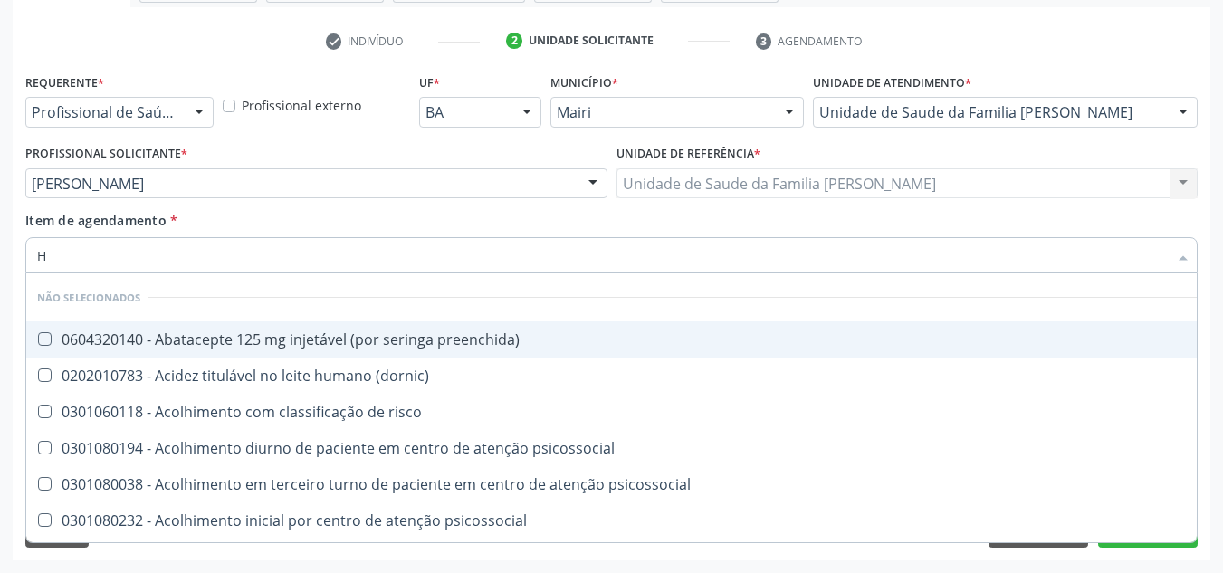
checkbox preenchida\) "true"
checkbox completo "false"
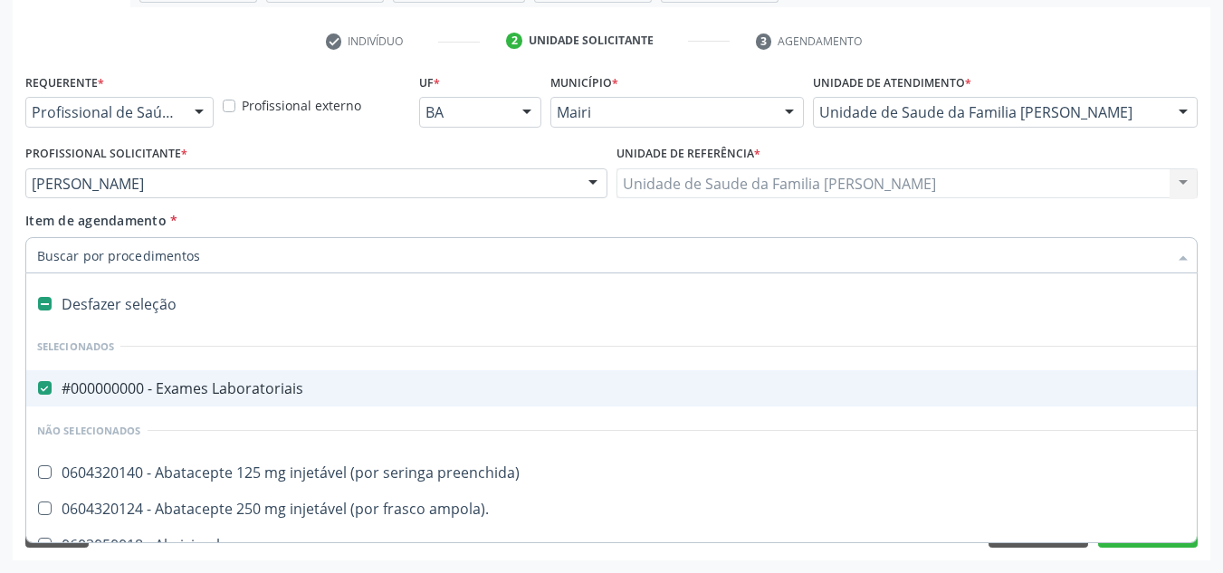
type input "U"
checkbox Laboratoriais "false"
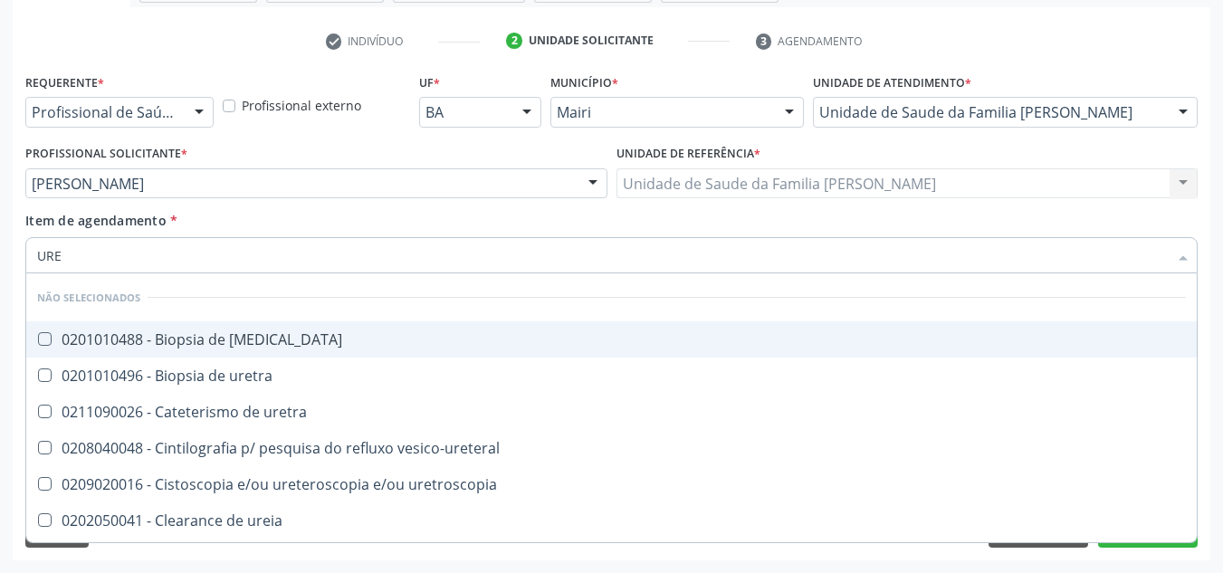
type input "UREI"
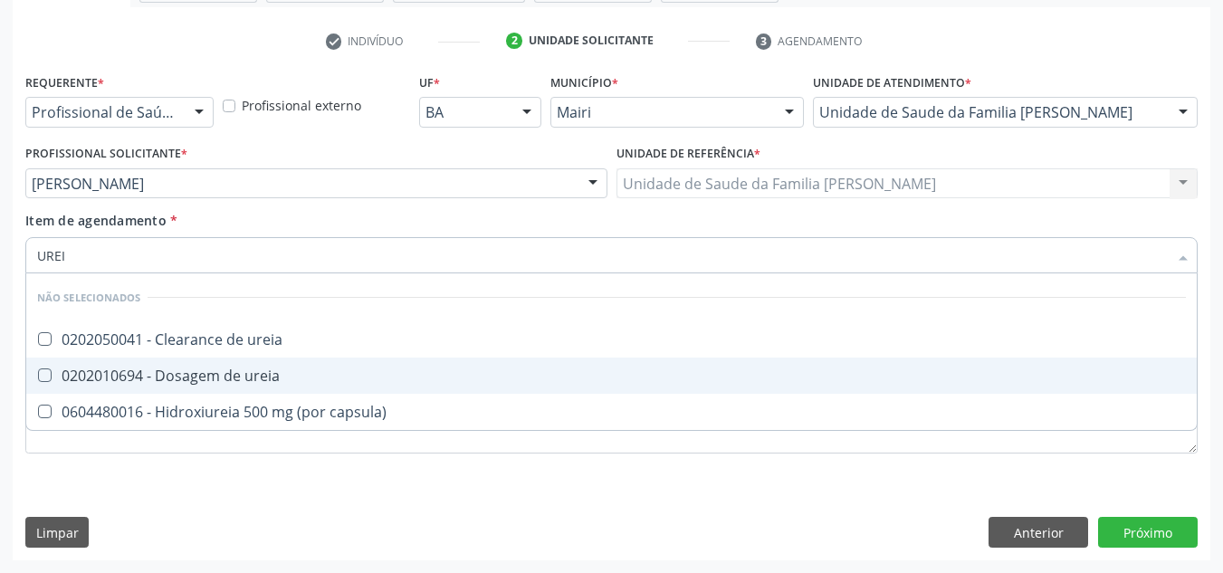
click at [131, 369] on div "0202010694 - Dosagem de ureia" at bounding box center [611, 376] width 1149 height 14
checkbox ureia "true"
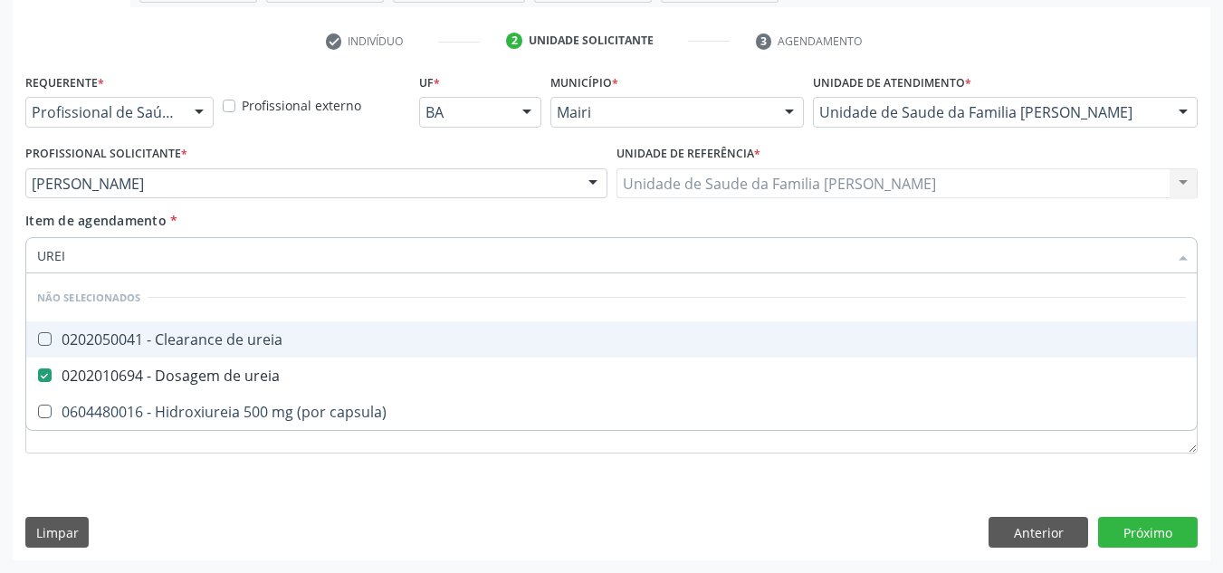
drag, startPoint x: 114, startPoint y: 264, endPoint x: 0, endPoint y: 260, distance: 114.2
click at [0, 260] on div "Acompanhamento Acompanhe a situação das marcações correntes e finalizadas Relat…" at bounding box center [611, 174] width 1223 height 798
checkbox ureia "true"
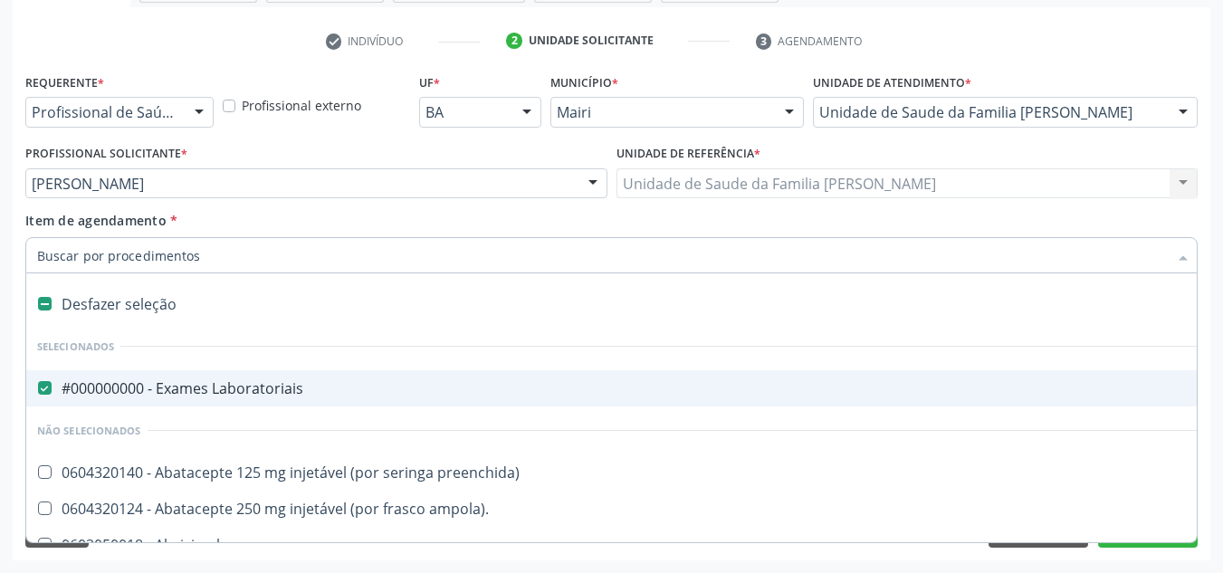
type input "C"
checkbox Laboratoriais "false"
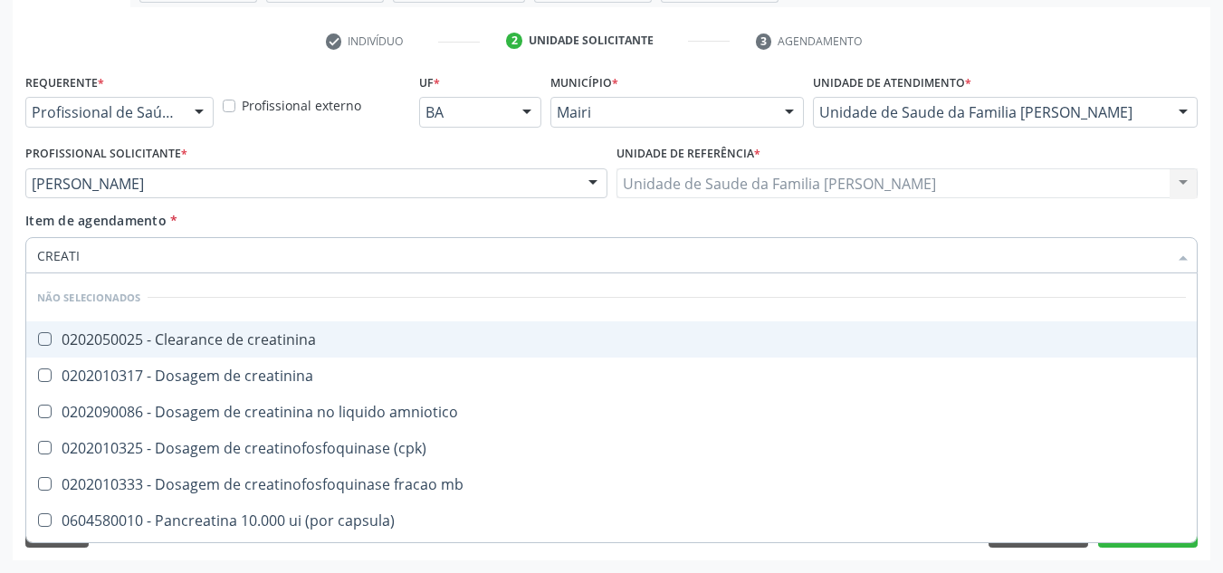
type input "CREATIN"
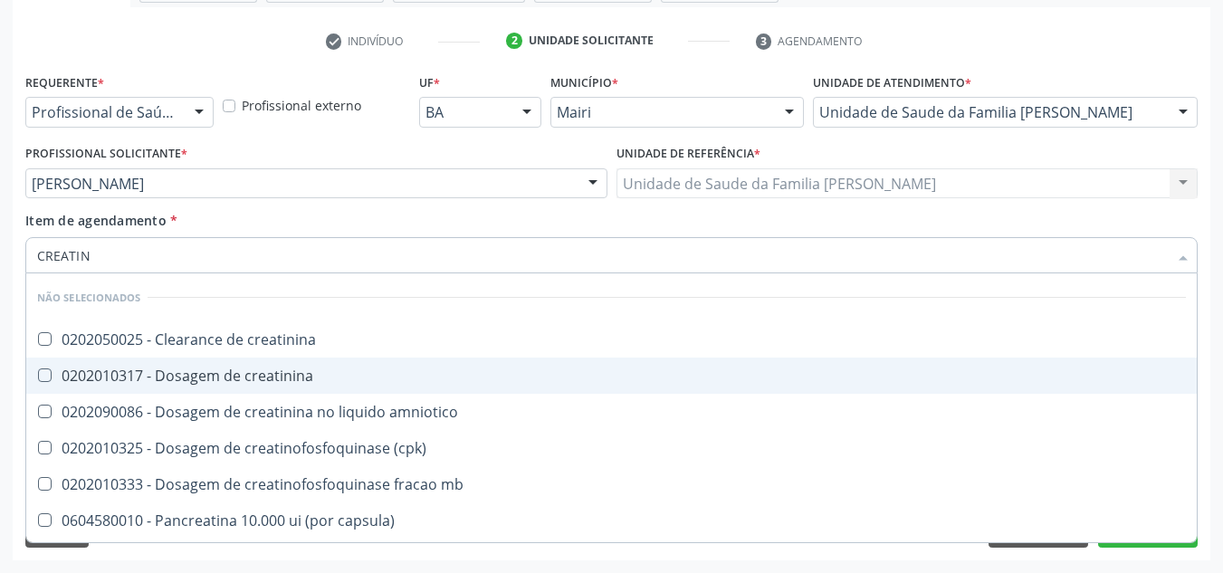
click at [101, 371] on div "0202010317 - Dosagem de creatinina" at bounding box center [611, 376] width 1149 height 14
checkbox creatinina "true"
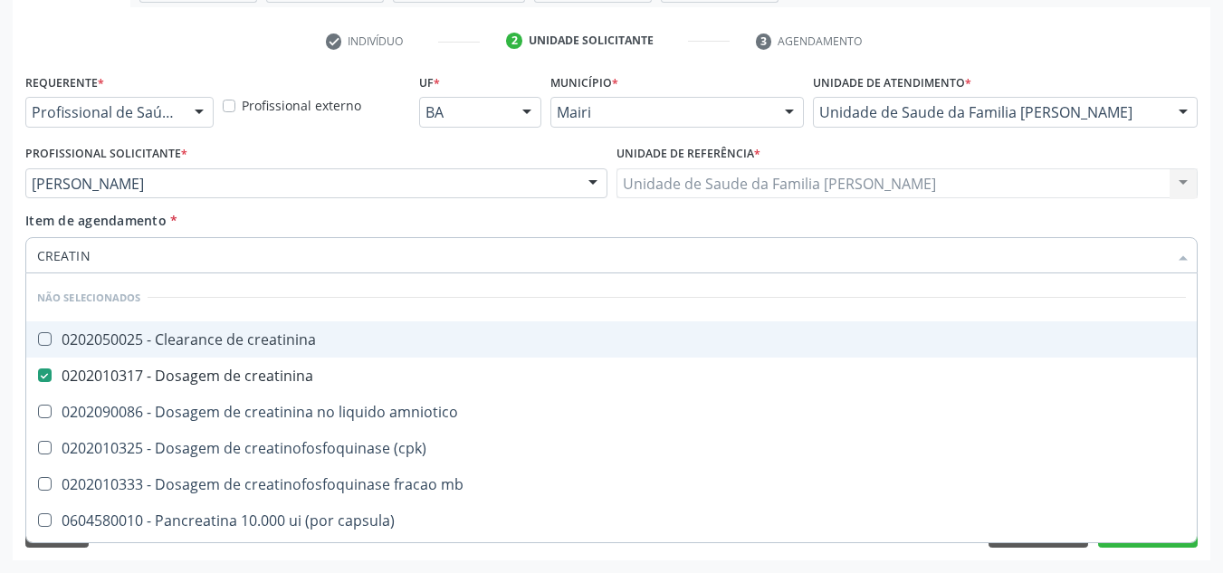
drag, startPoint x: 112, startPoint y: 264, endPoint x: 40, endPoint y: 265, distance: 72.5
click at [40, 265] on input "CREATIN" at bounding box center [602, 255] width 1131 height 36
checkbox creatinina "true"
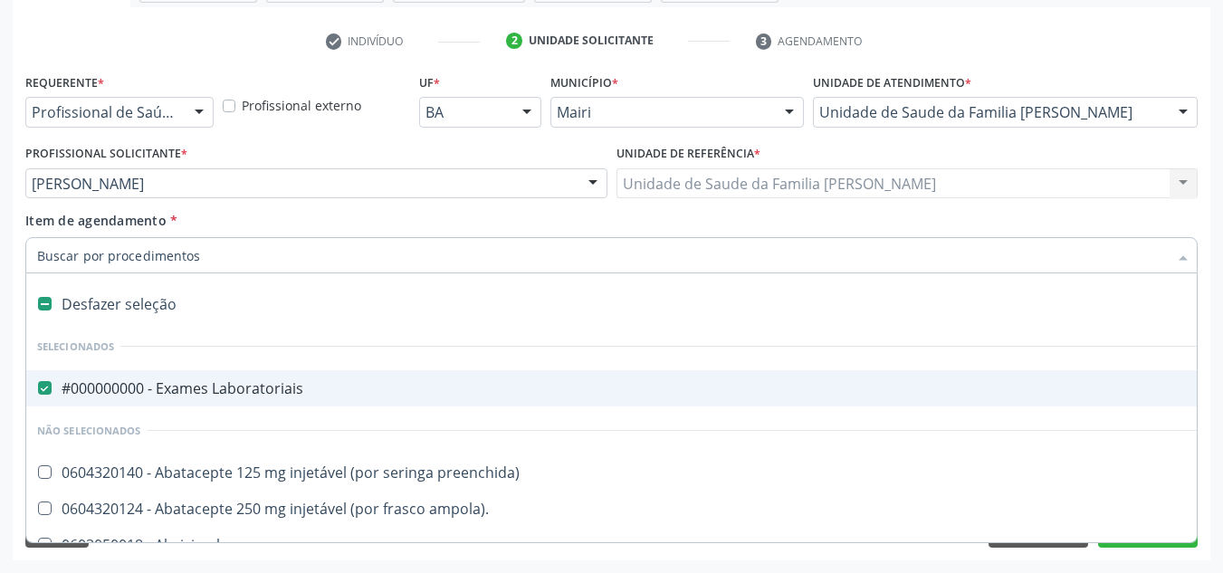
type input "V"
checkbox Laboratoriais "false"
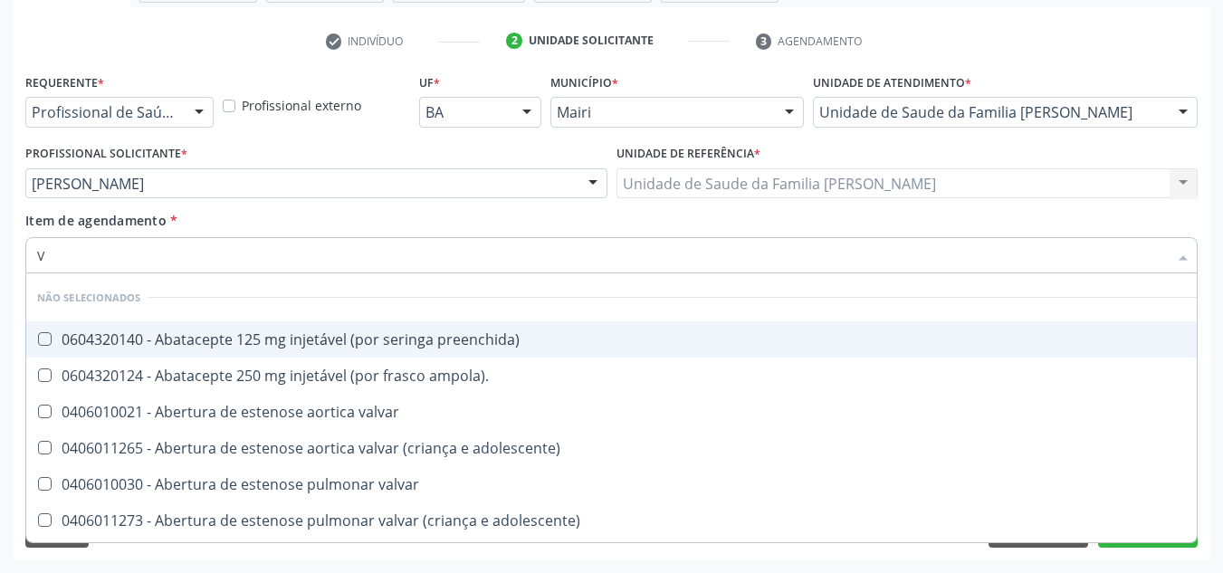
checkbox preenchida\) "true"
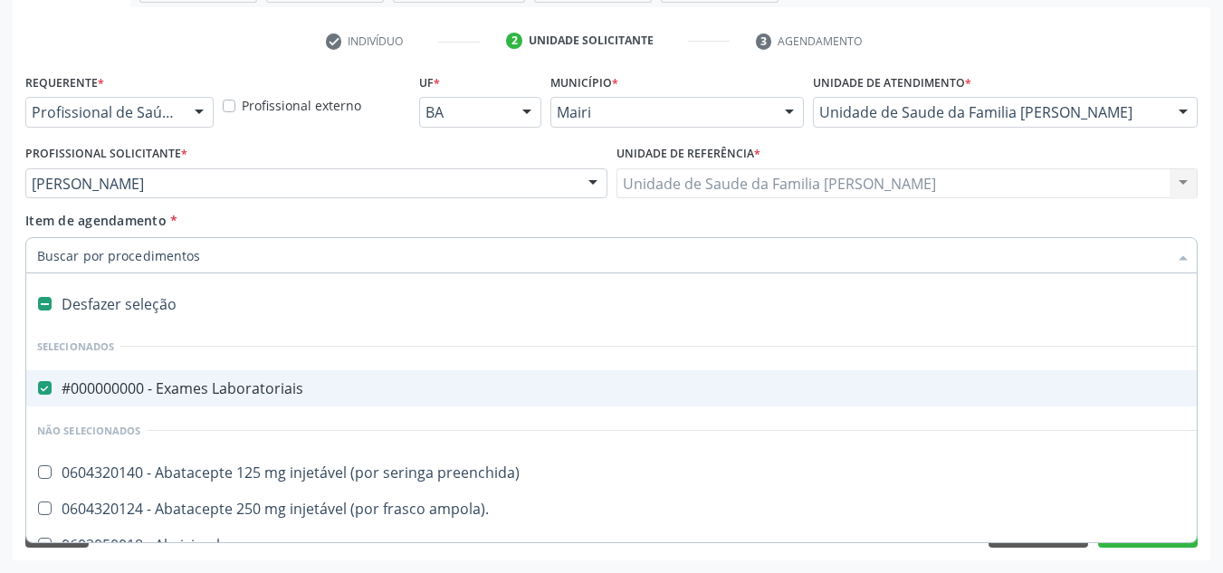
type input "C"
checkbox Laboratoriais "false"
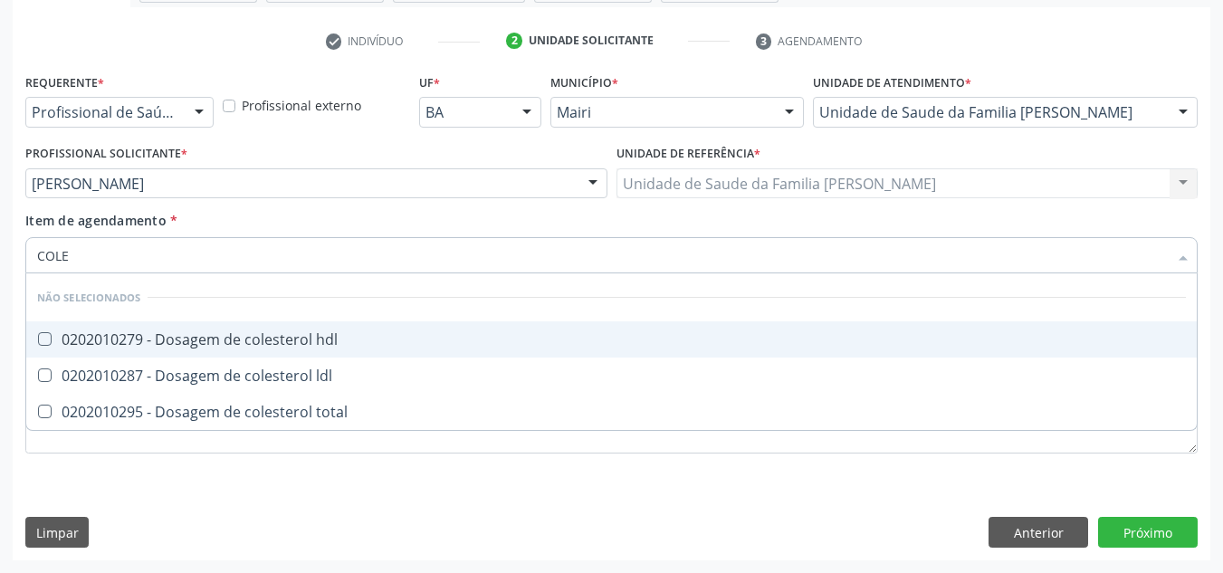
type input "COLES"
click at [47, 342] on hdl at bounding box center [45, 339] width 14 height 14
click at [38, 342] on hdl "checkbox" at bounding box center [32, 339] width 12 height 12
checkbox hdl "true"
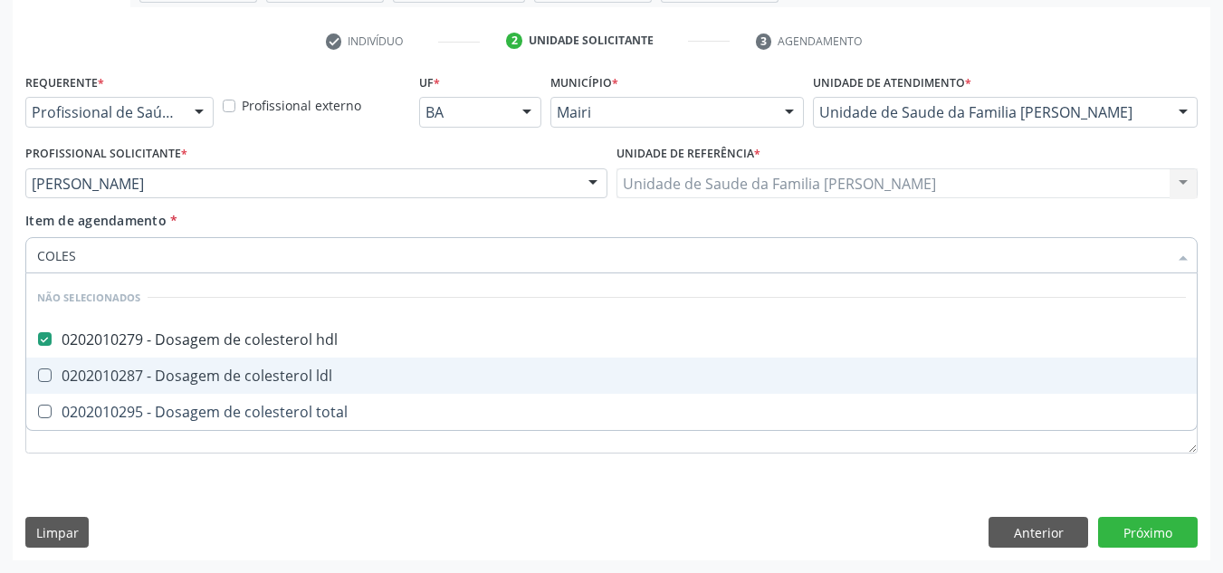
click at [82, 386] on span "0202010287 - Dosagem de colesterol ldl" at bounding box center [611, 376] width 1171 height 36
checkbox ldl "true"
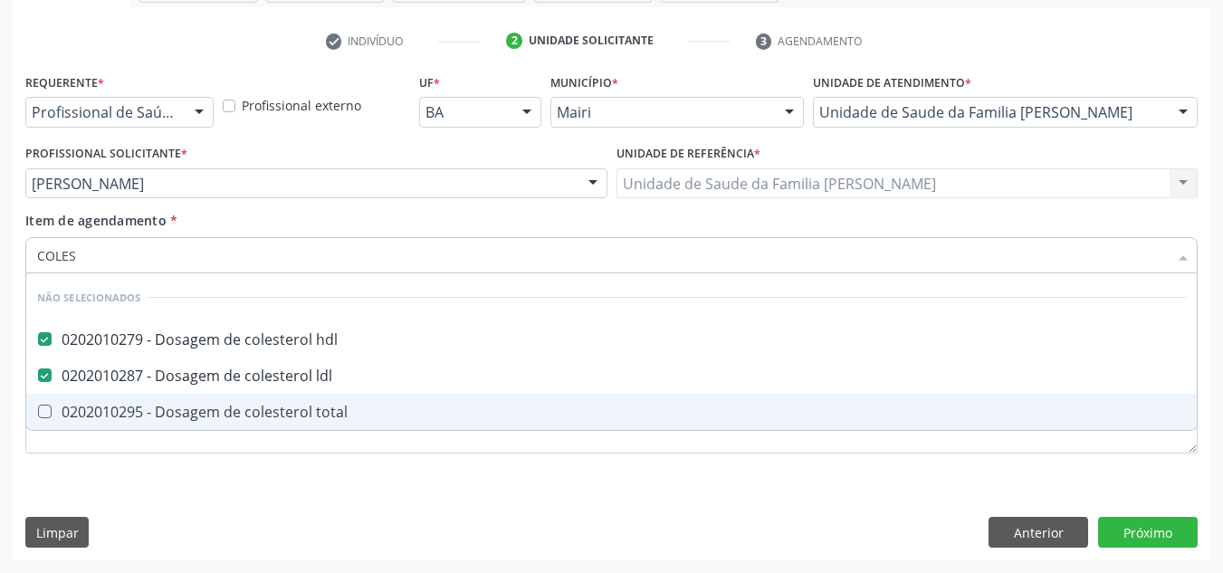
click at [81, 406] on div "0202010295 - Dosagem de colesterol total" at bounding box center [611, 412] width 1149 height 14
checkbox total "true"
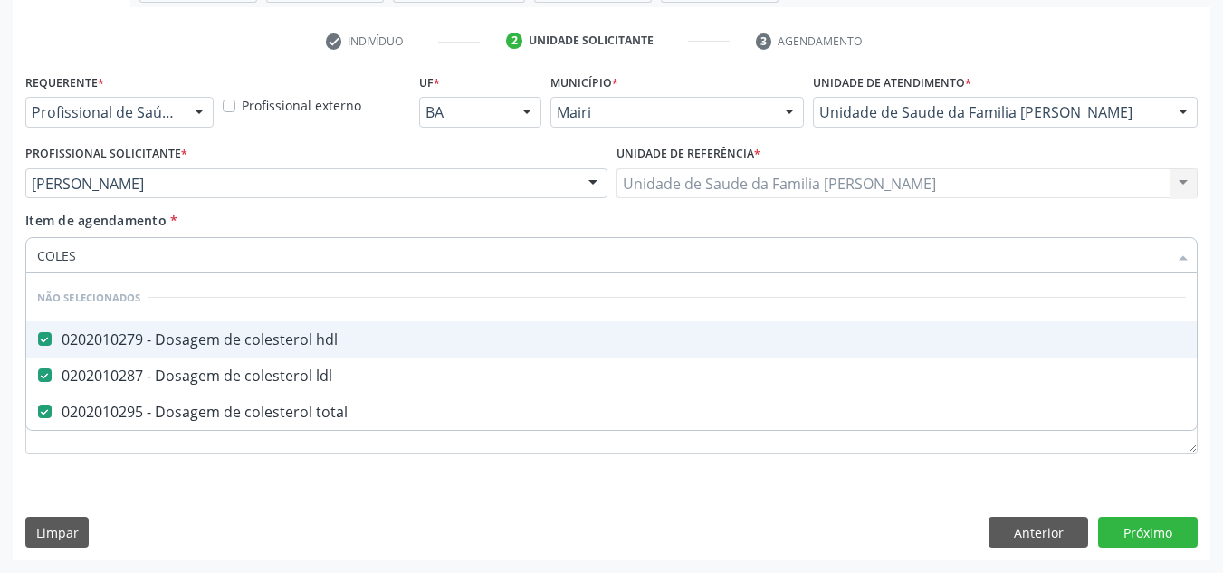
drag, startPoint x: 101, startPoint y: 264, endPoint x: 1, endPoint y: 273, distance: 100.1
click at [1, 273] on div "Acompanhamento Acompanhe a situação das marcações correntes e finalizadas Relat…" at bounding box center [611, 174] width 1223 height 798
checkbox total "false"
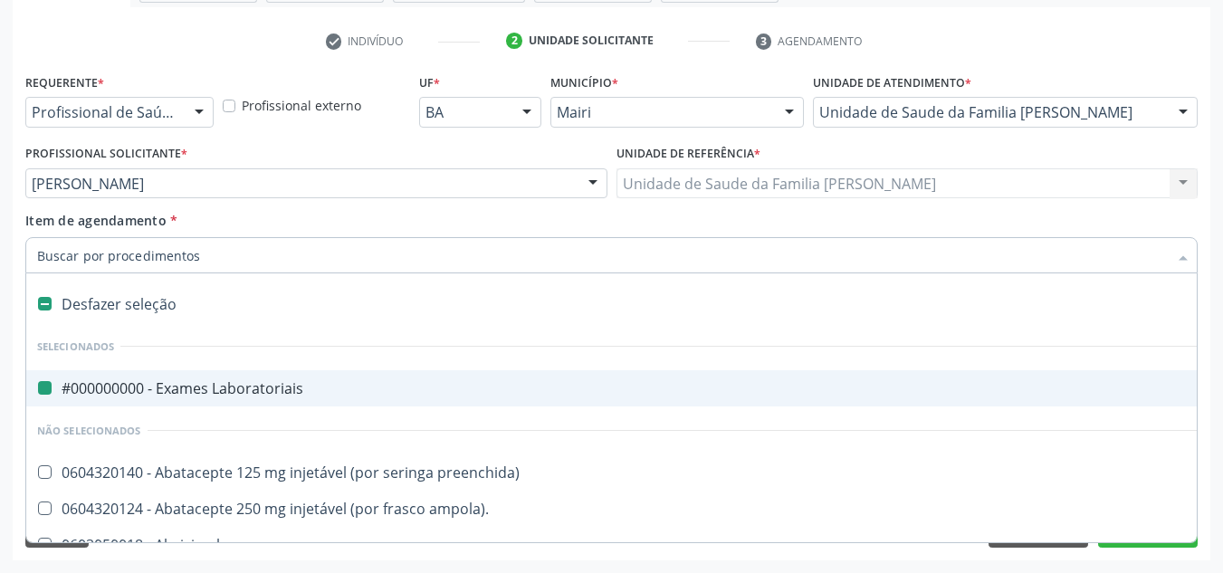
type input "G"
checkbox Laboratoriais "false"
checkbox doses\) "true"
checkbox inalante\) "true"
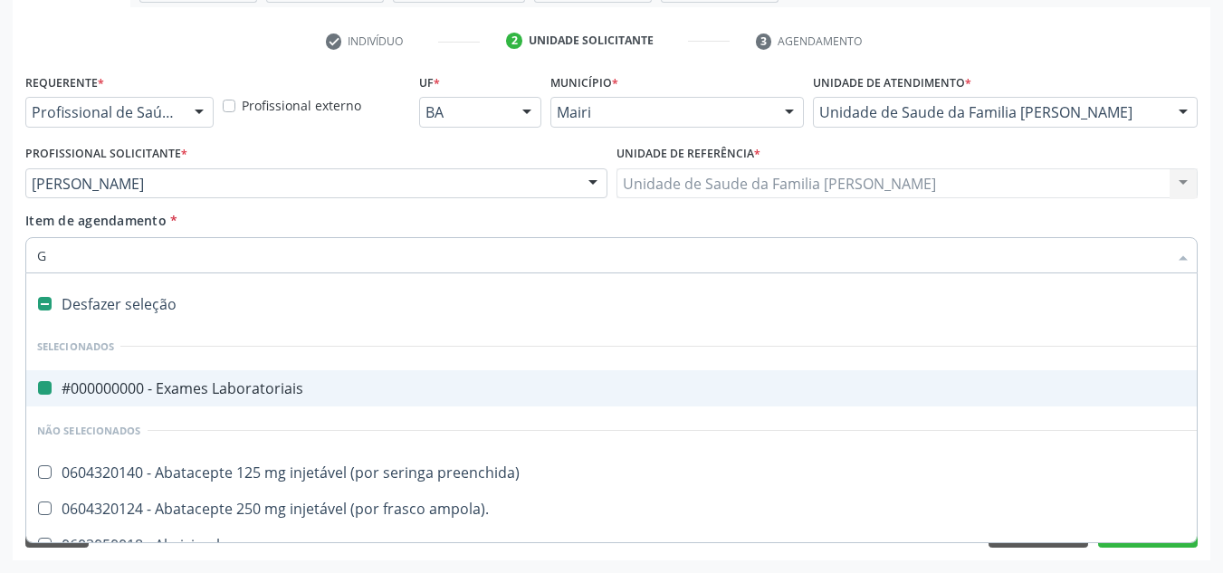
checkbox comprimido\) "true"
checkbox paratireoides "true"
checkbox intermediario\) "true"
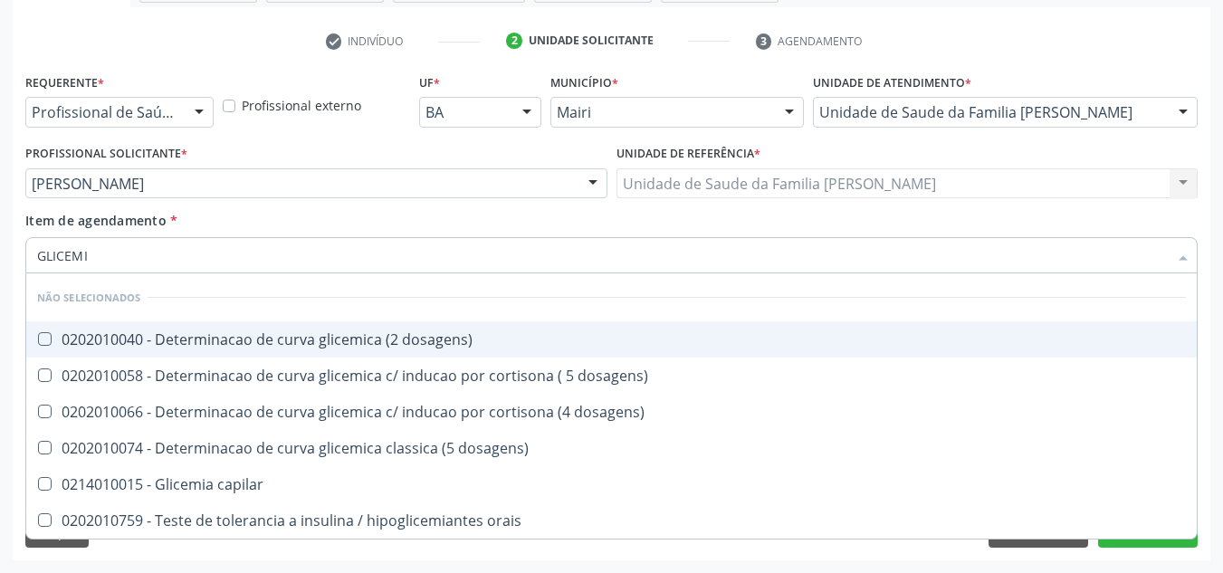
type input "GLICEMIA"
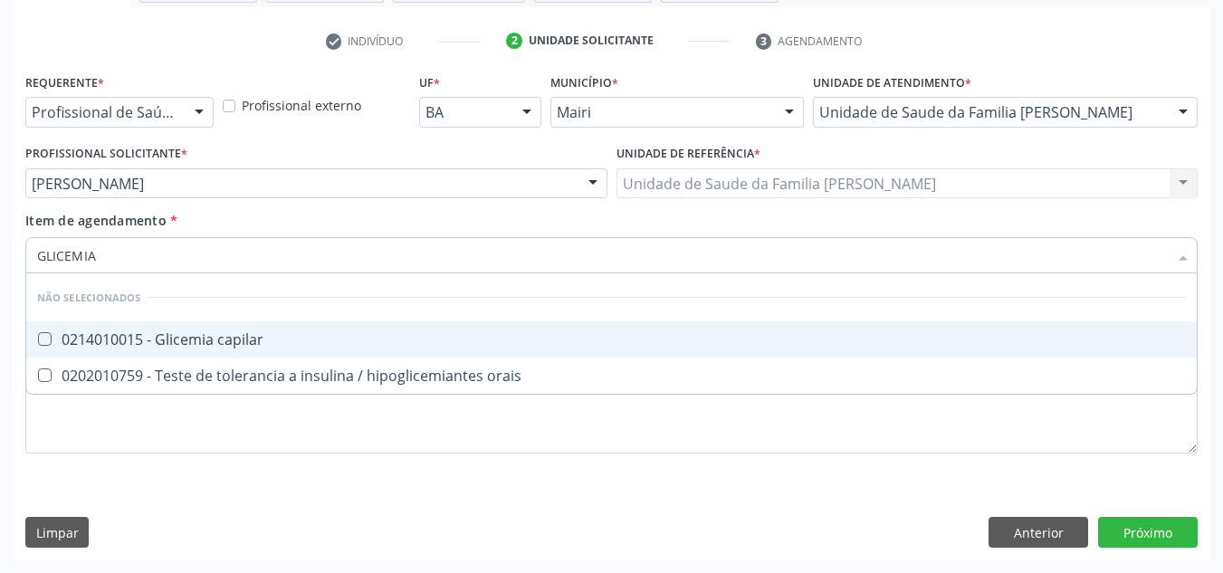
click at [85, 333] on div "0214010015 - Glicemia capilar" at bounding box center [611, 339] width 1149 height 14
checkbox capilar "true"
drag, startPoint x: 154, startPoint y: 250, endPoint x: 25, endPoint y: 274, distance: 130.9
click at [25, 268] on div "GLICEMIA Desfazer seleção Não selecionados 0214010015 - Glicemia capilar 020201…" at bounding box center [611, 252] width 1173 height 31
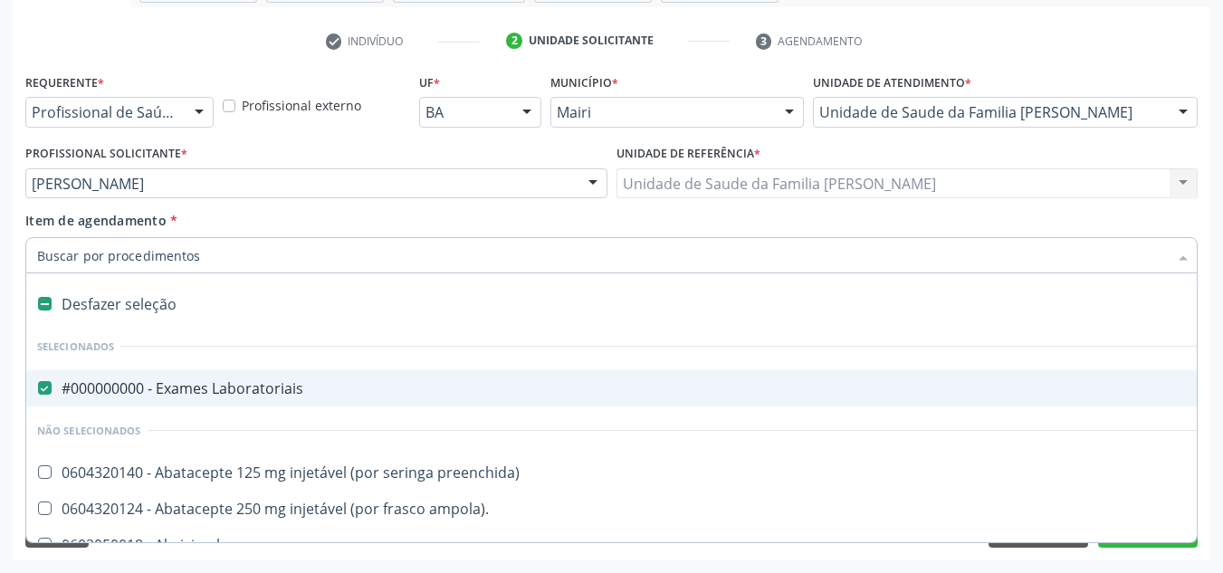
click at [8, 385] on div "Acompanhamento Acompanhe a situação das marcações correntes e finalizadas Relat…" at bounding box center [611, 174] width 1223 height 798
checkbox preenchida\) "true"
checkbox ampola\)\ "true"
checkbox Abciximabe "true"
checkbox inter-atrial "true"
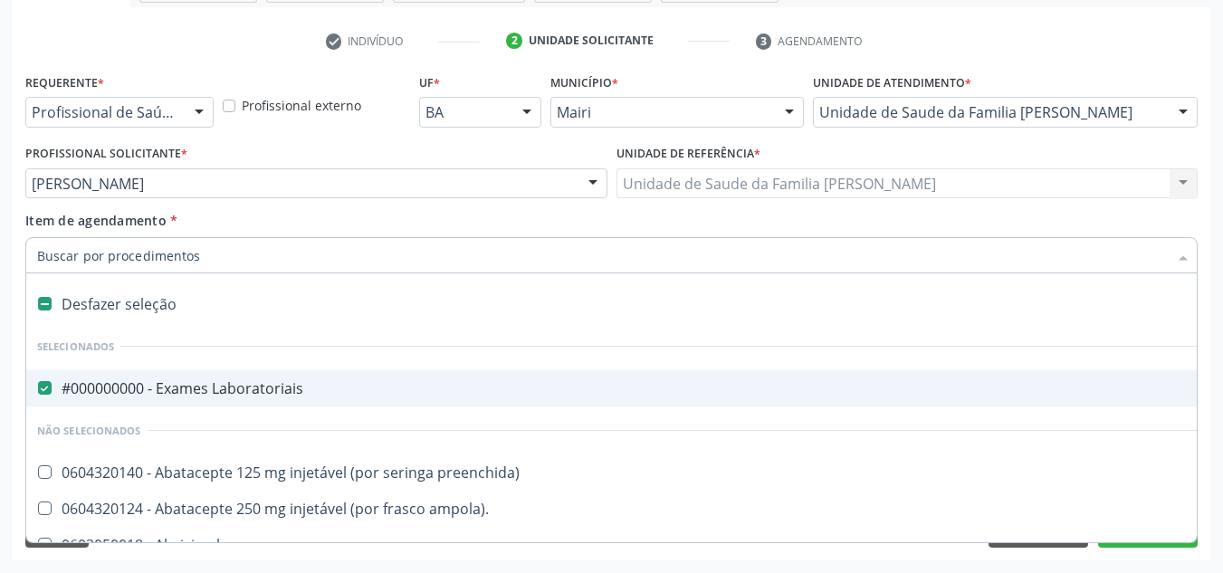
checkbox valvar "true"
checkbox adolescente\) "true"
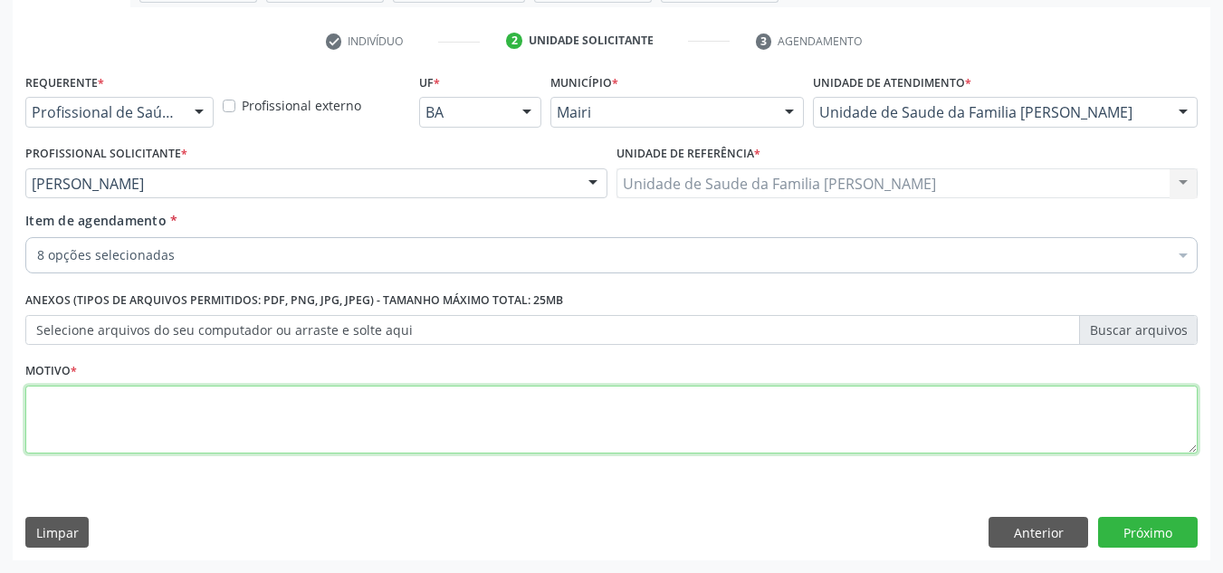
click at [131, 420] on textarea at bounding box center [611, 420] width 1173 height 69
type textarea "DISPINEIA"
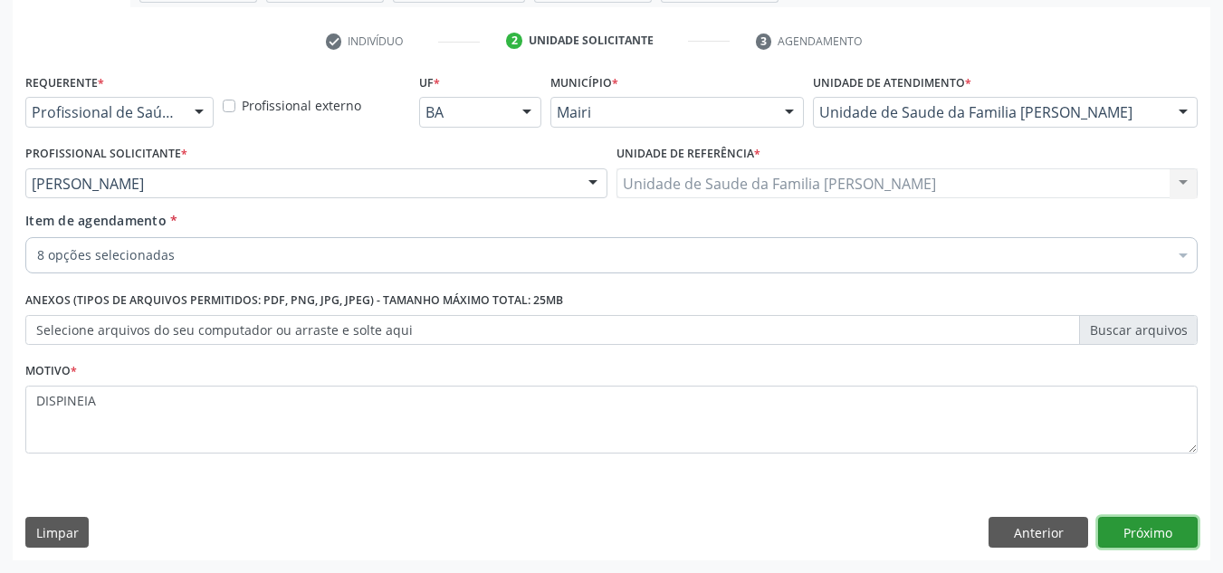
click at [1189, 534] on button "Próximo" at bounding box center [1148, 532] width 100 height 31
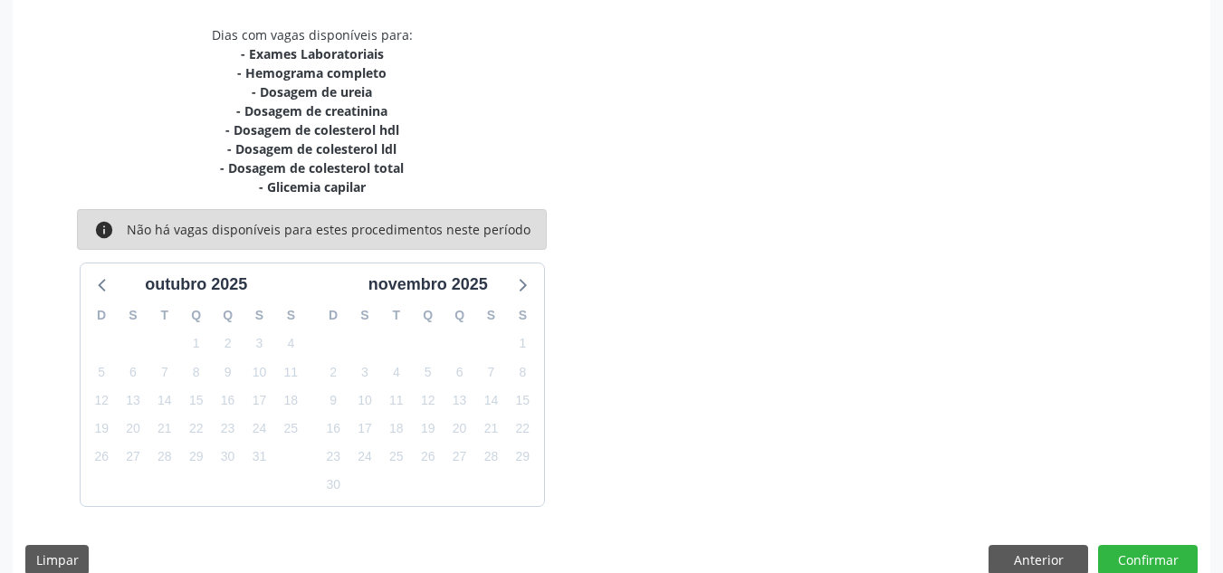
scroll to position [401, 0]
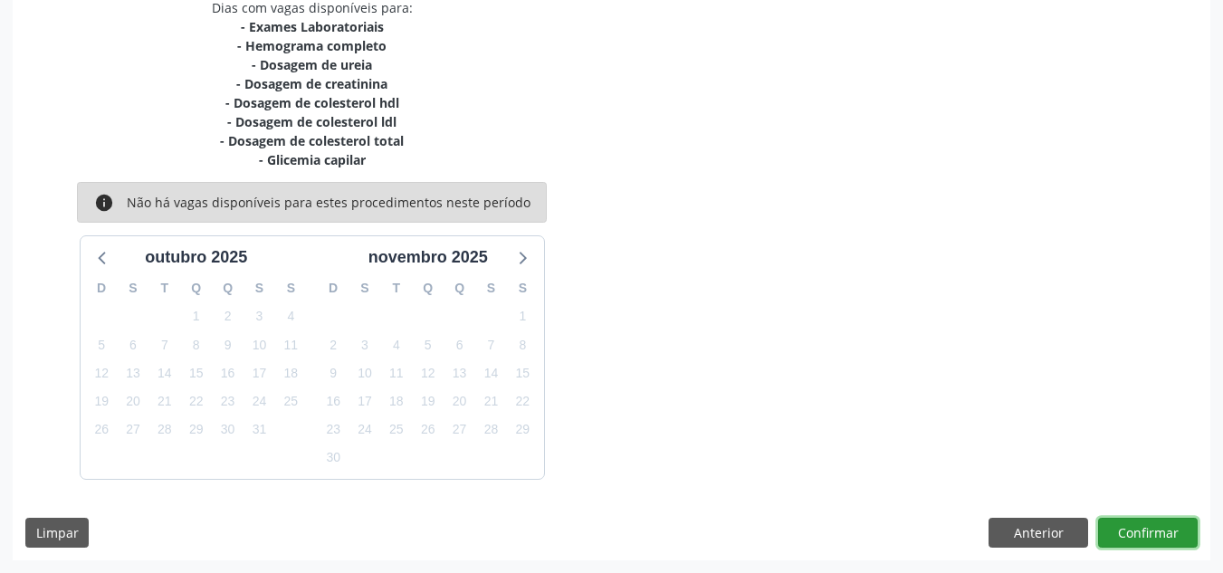
click at [1151, 534] on button "Confirmar" at bounding box center [1148, 533] width 100 height 31
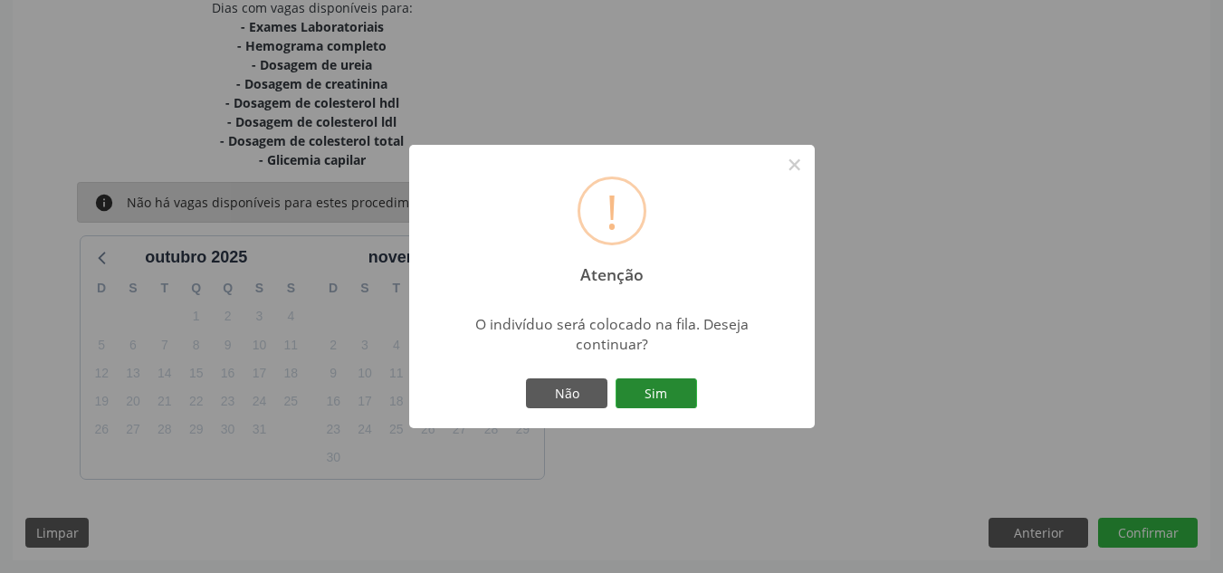
click at [653, 400] on button "Sim" at bounding box center [656, 394] width 81 height 31
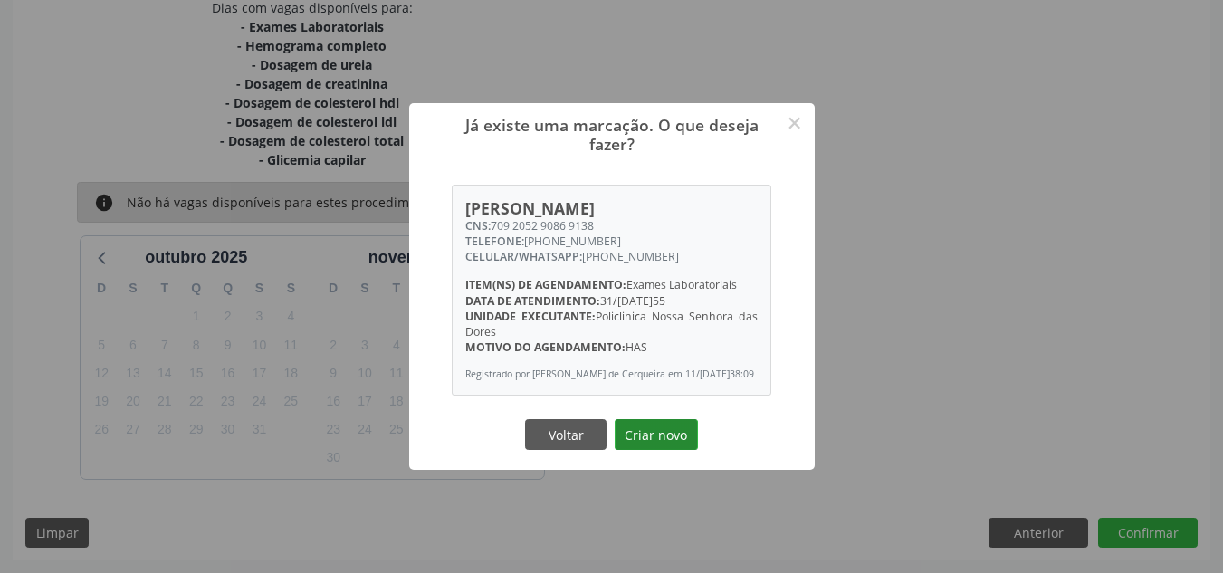
click at [658, 446] on button "Criar novo" at bounding box center [656, 434] width 83 height 31
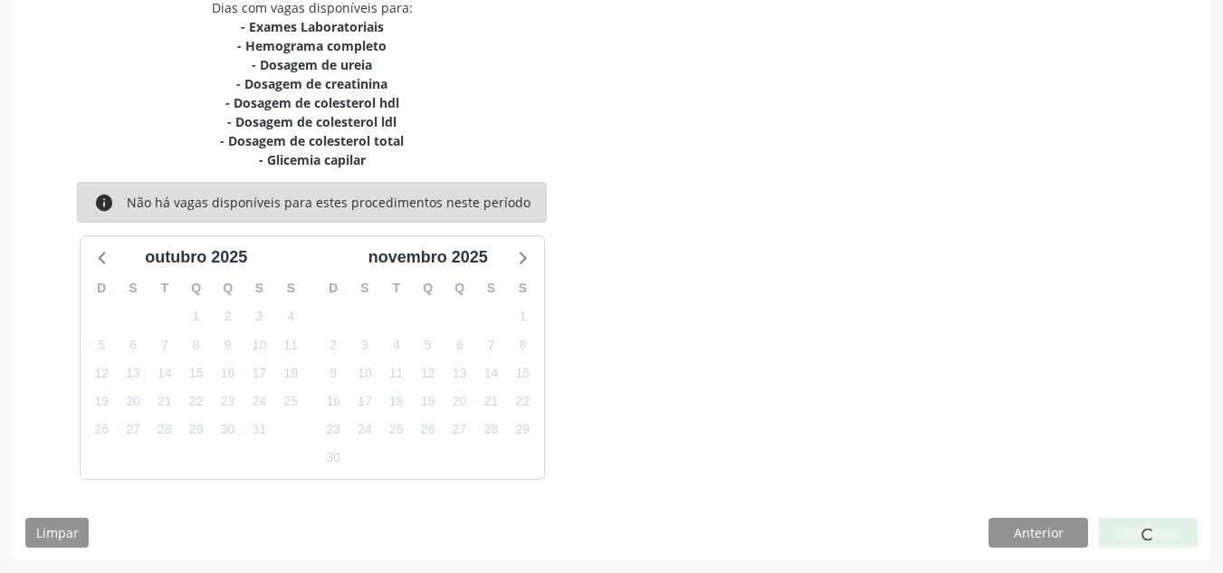
scroll to position [24, 0]
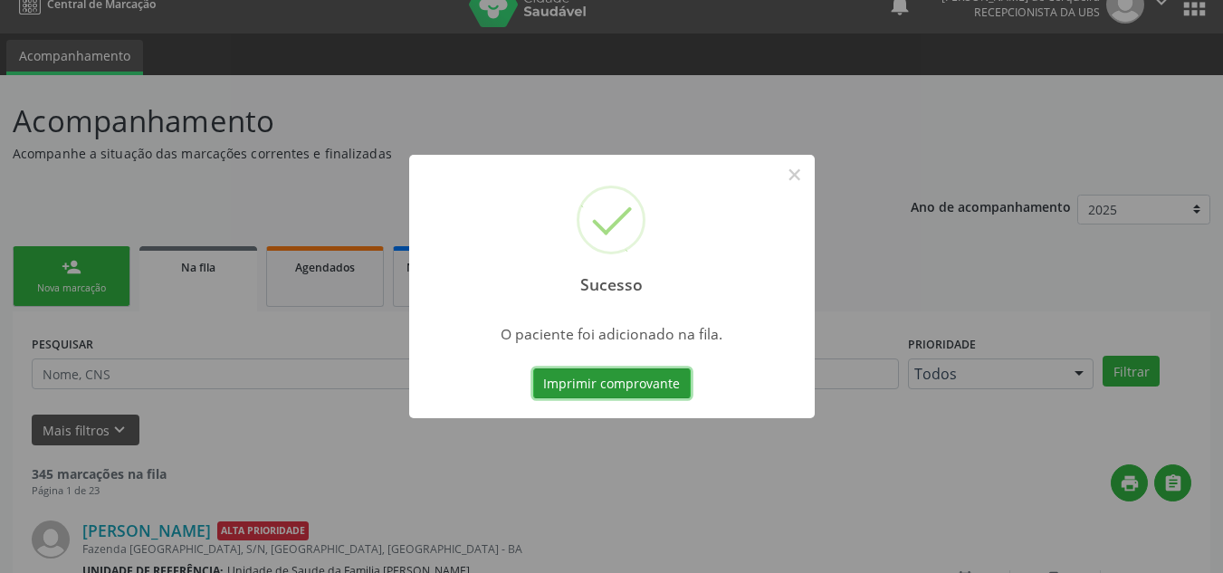
scroll to position [24, 0]
click at [499, 495] on div "Sucesso × O paciente foi adicionado na fila. Imprimir comprovante Cancel" at bounding box center [611, 286] width 1223 height 573
